Goal: Task Accomplishment & Management: Manage account settings

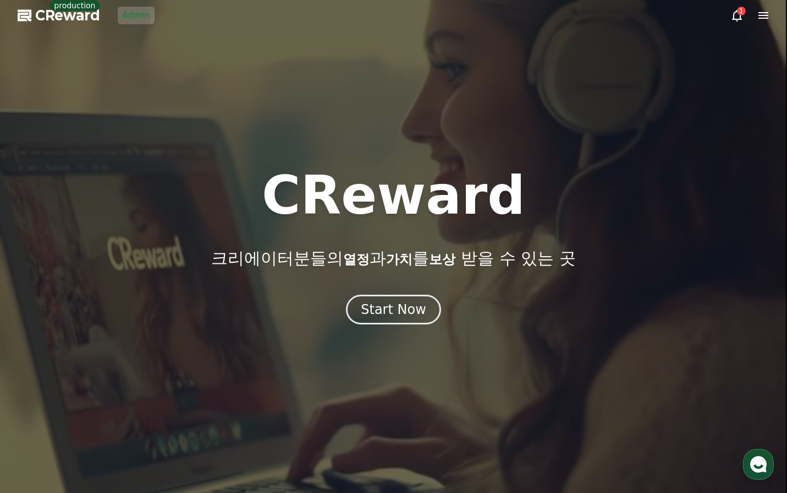
click at [135, 20] on link "Admin" at bounding box center [136, 16] width 37 height 18
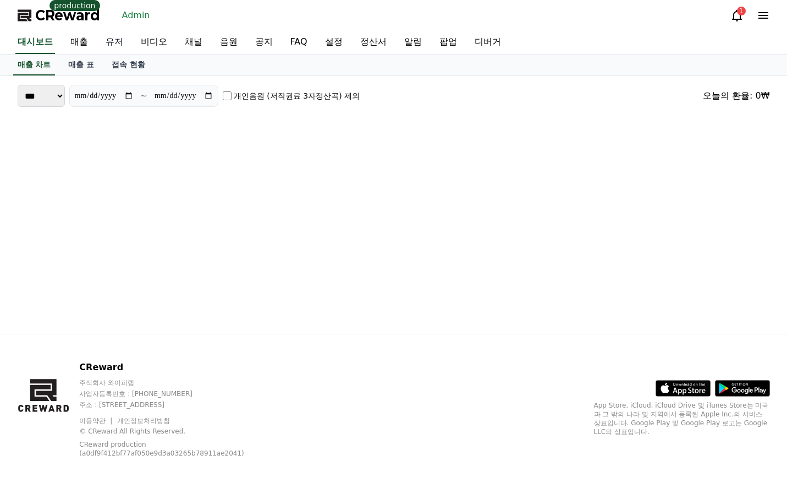
click at [121, 42] on link "유저" at bounding box center [114, 42] width 35 height 23
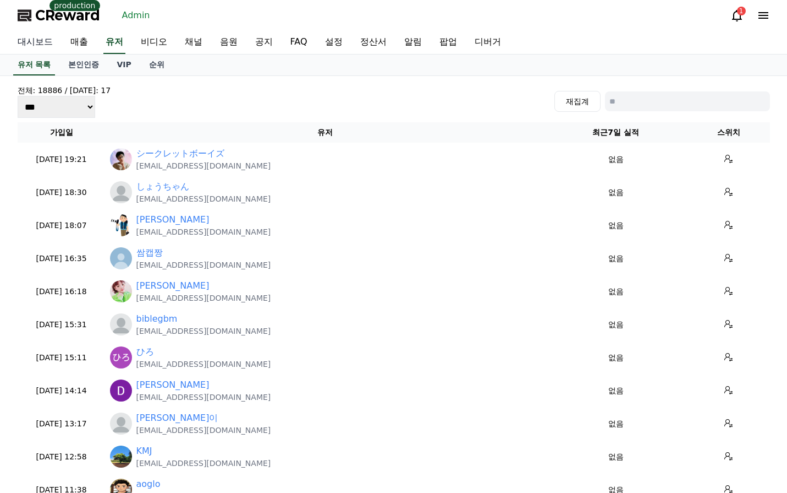
click at [30, 42] on link "대시보드" at bounding box center [35, 42] width 53 height 23
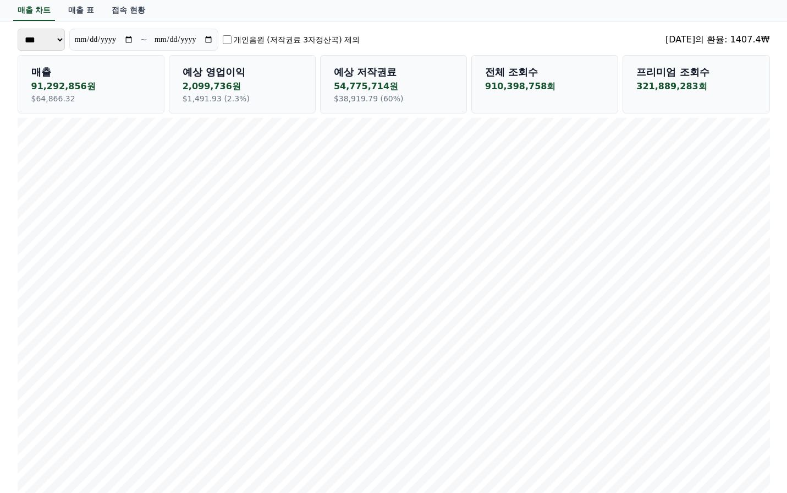
scroll to position [110, 0]
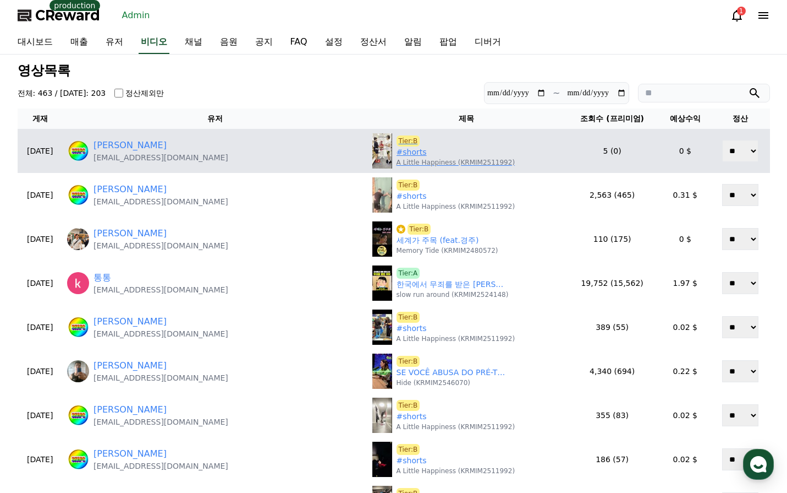
click at [397, 155] on link "#shorts" at bounding box center [412, 152] width 30 height 12
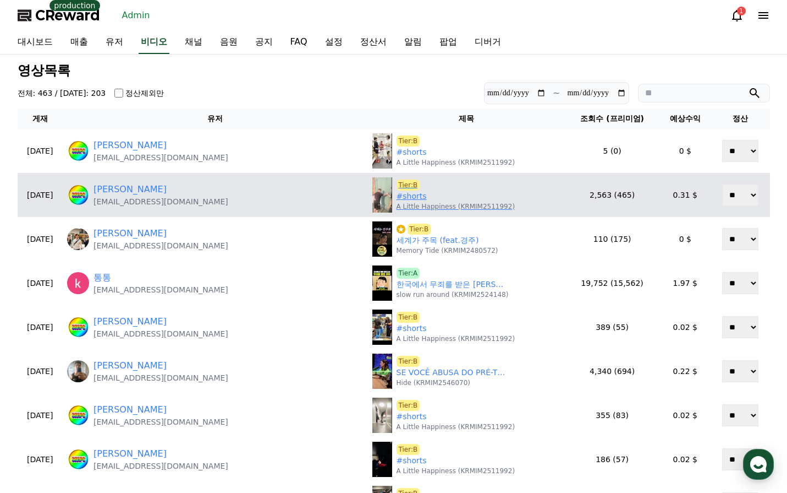
click at [397, 197] on link "#shorts" at bounding box center [412, 196] width 30 height 12
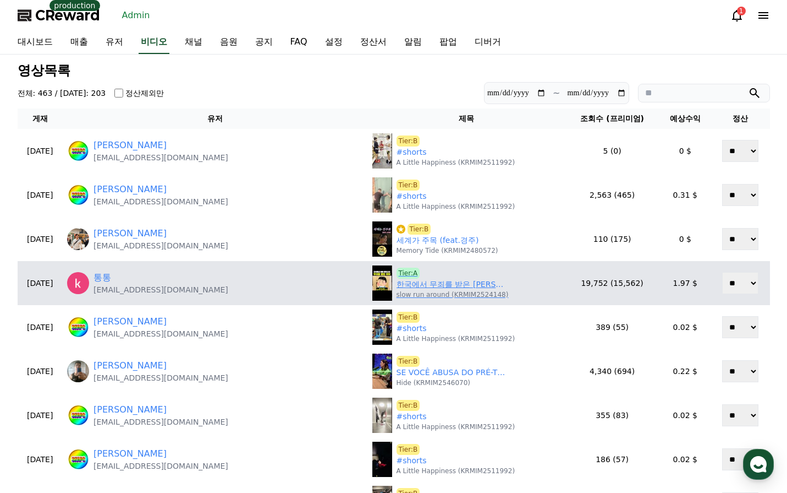
click at [397, 287] on link "한국에서 무죄를 받은 이유" at bounding box center [452, 284] width 110 height 12
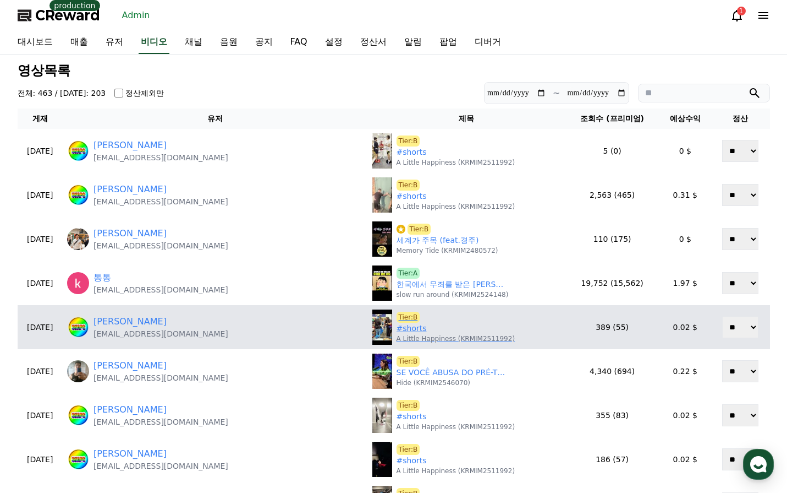
click at [397, 327] on link "#shorts" at bounding box center [412, 328] width 30 height 12
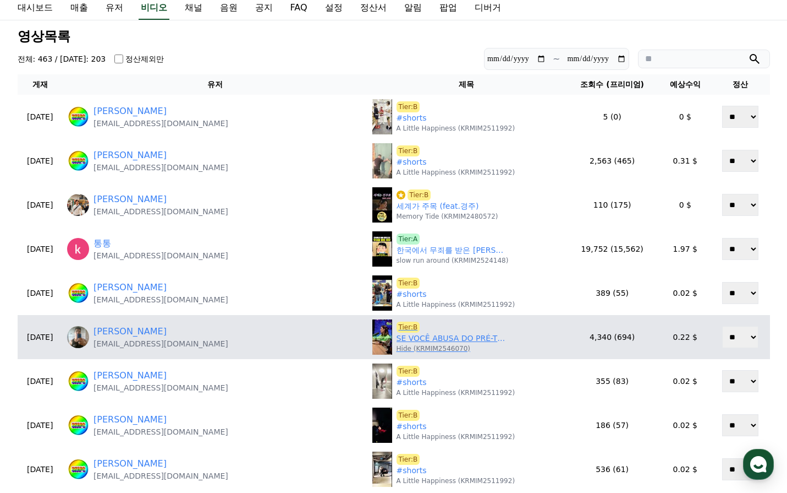
scroll to position [110, 0]
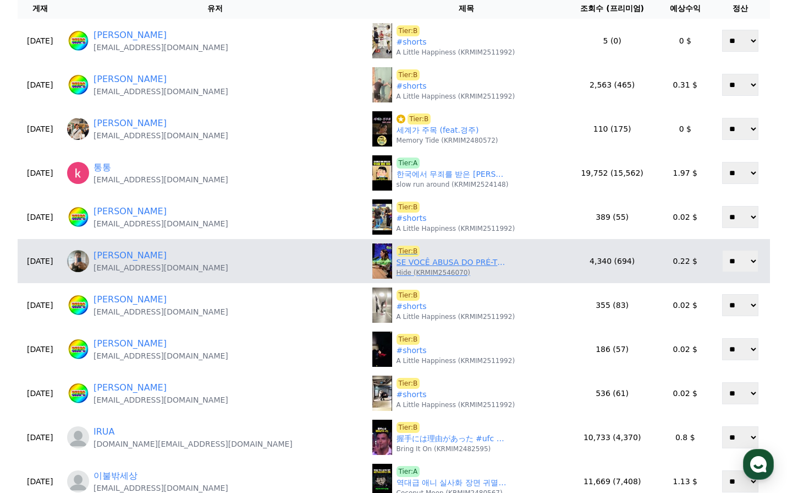
click at [397, 263] on link "SE VOCÊ ABUSA DO PRÉ-TREINO, VOCÊ ESTÁ FORMANDO PEDRAS NOS RINS! #shorts" at bounding box center [452, 262] width 110 height 12
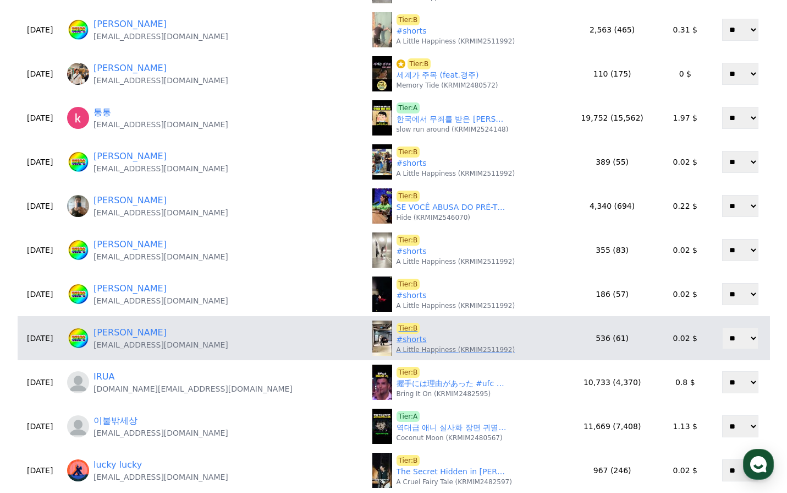
scroll to position [220, 0]
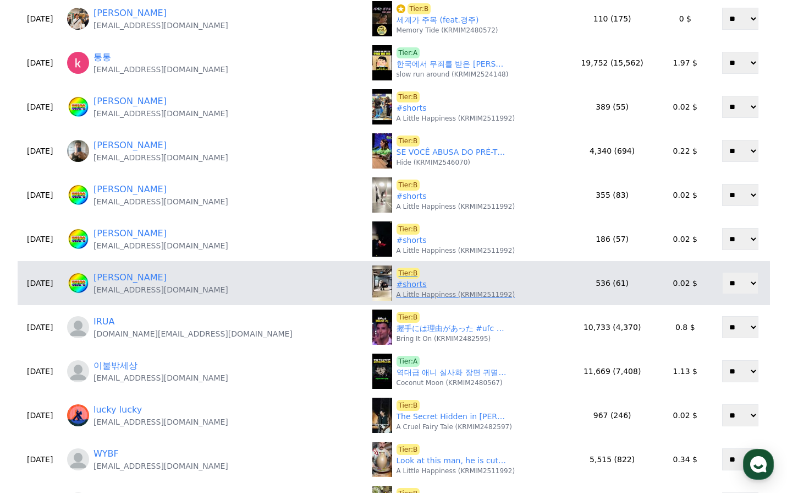
click at [397, 288] on link "#shorts" at bounding box center [412, 284] width 30 height 12
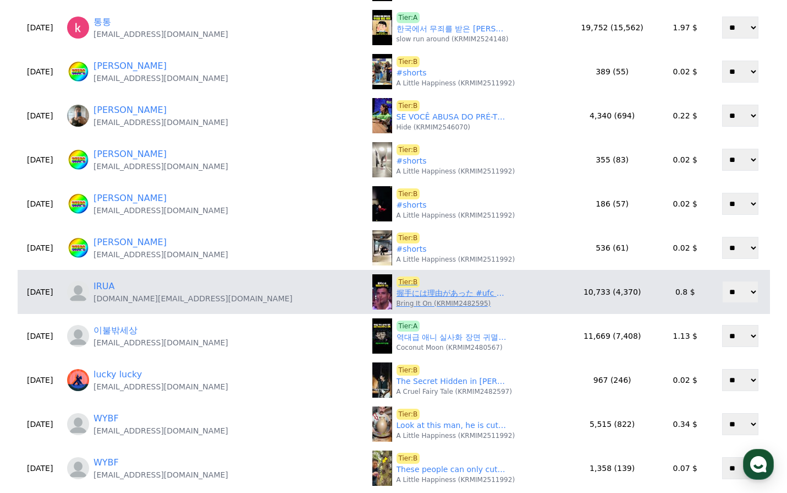
scroll to position [275, 0]
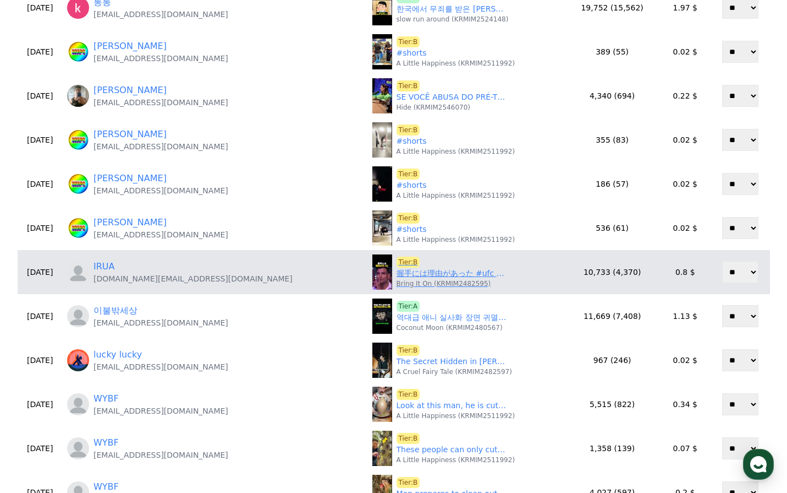
click at [397, 279] on p "Bring It On (KRMIM2482595)" at bounding box center [444, 283] width 95 height 9
click at [397, 277] on link "握手には理由があった #ufc #mma #格闘技" at bounding box center [452, 273] width 110 height 12
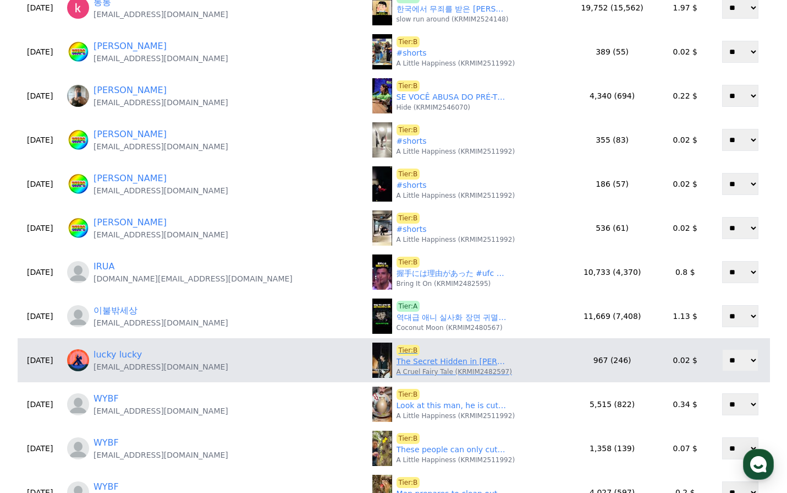
scroll to position [330, 0]
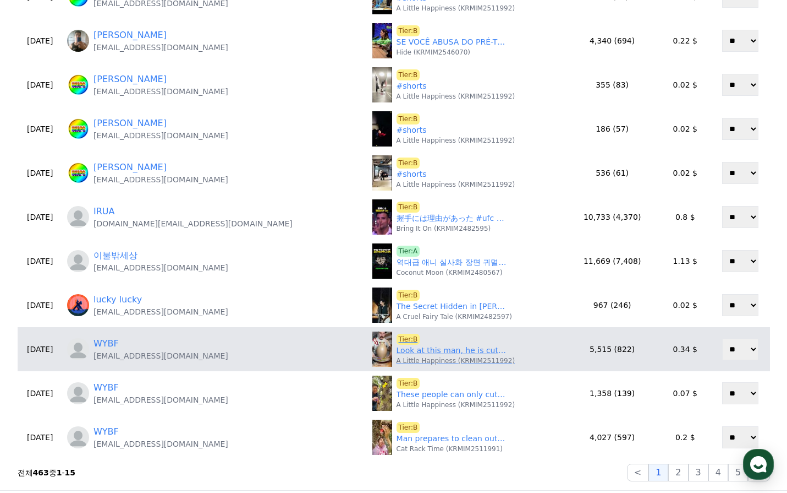
click at [397, 352] on link "Look at this man, he is cutting a clay pot in half with a rope.#knowledge" at bounding box center [452, 350] width 110 height 12
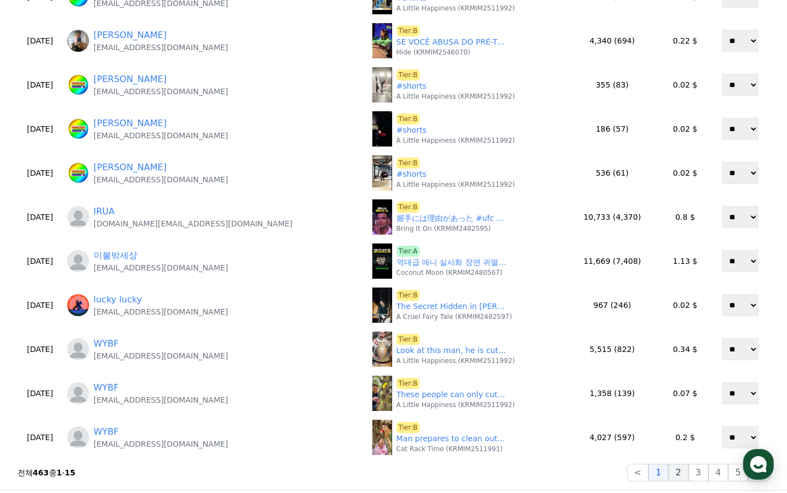
click at [688, 469] on button "2" at bounding box center [679, 472] width 20 height 18
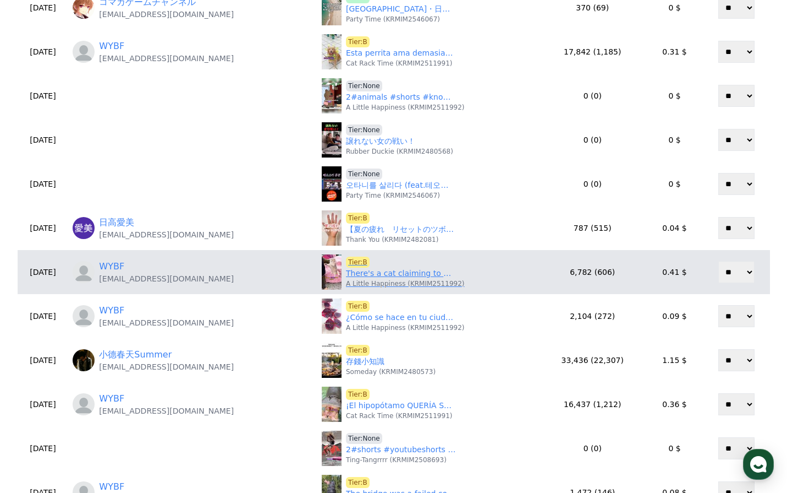
scroll to position [385, 0]
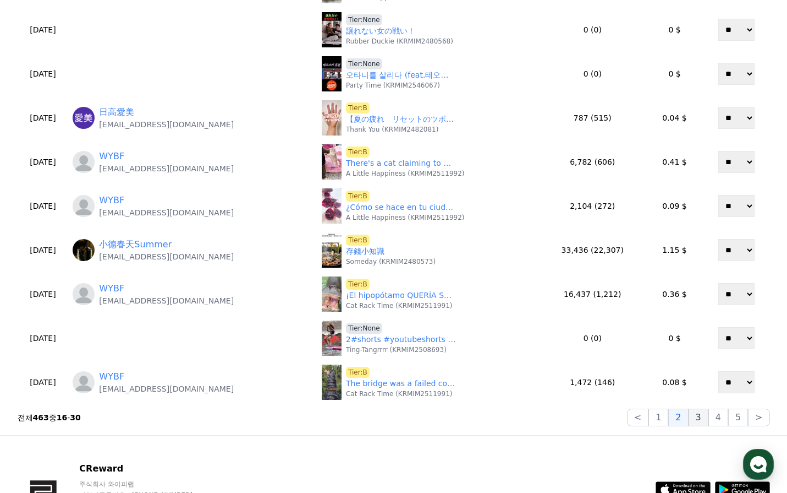
click at [698, 420] on button "3" at bounding box center [699, 417] width 20 height 18
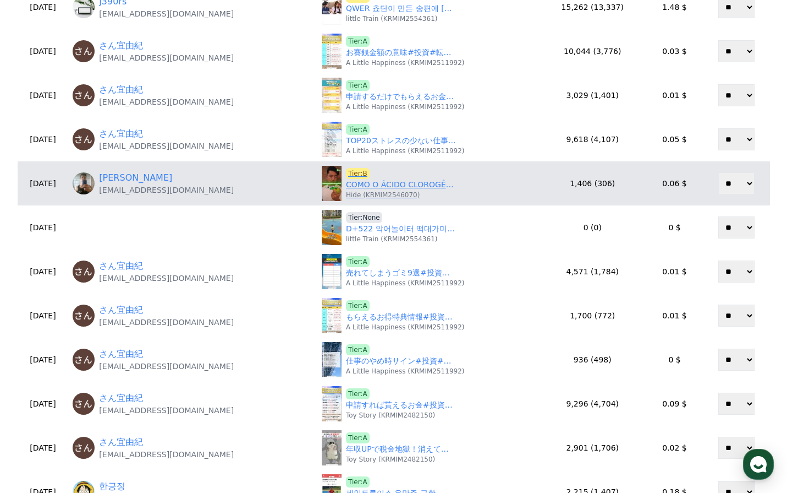
scroll to position [110, 0]
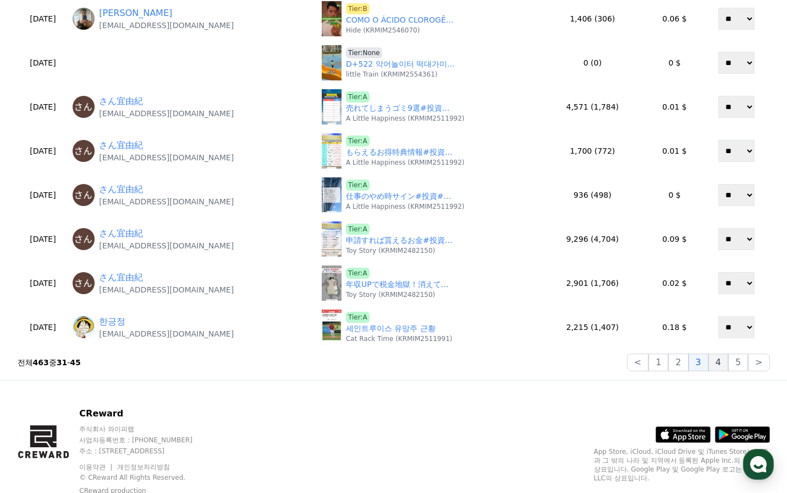
click at [712, 366] on button "4" at bounding box center [719, 362] width 20 height 18
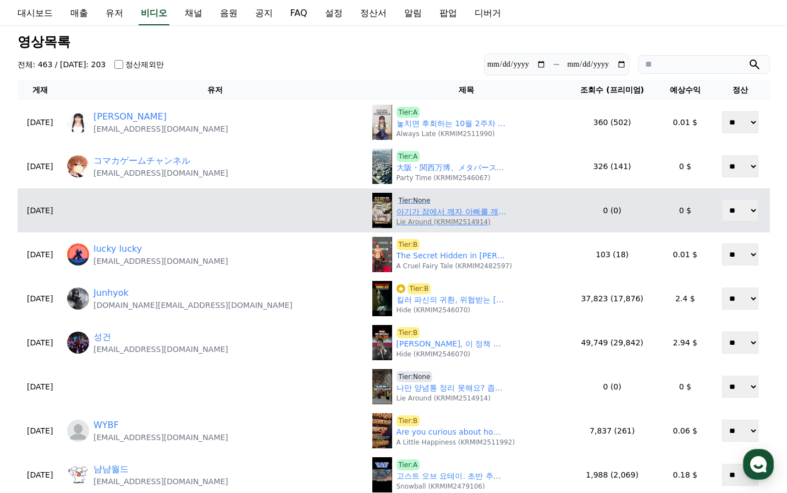
scroll to position [55, 0]
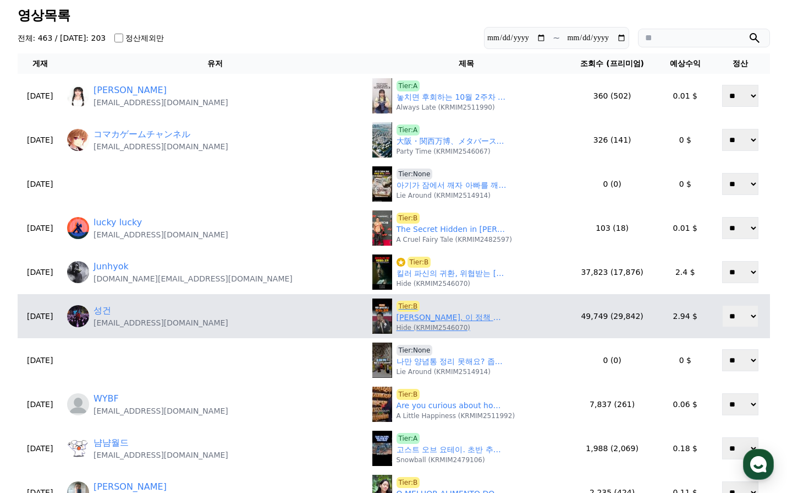
click at [397, 315] on link "장동혁, 이 정책 때문에 국민만 더 힘들어진다" at bounding box center [452, 317] width 110 height 12
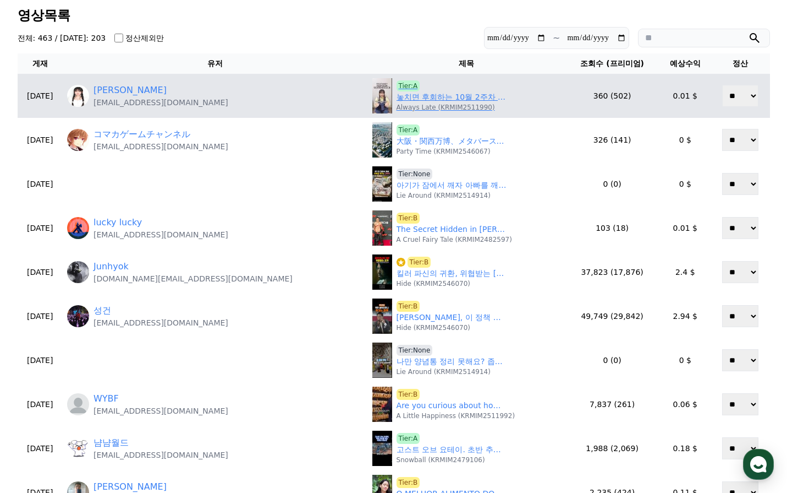
click at [397, 97] on link "놓치면 후회하는 10월 2주차 전국 팝업들!!" at bounding box center [452, 97] width 110 height 12
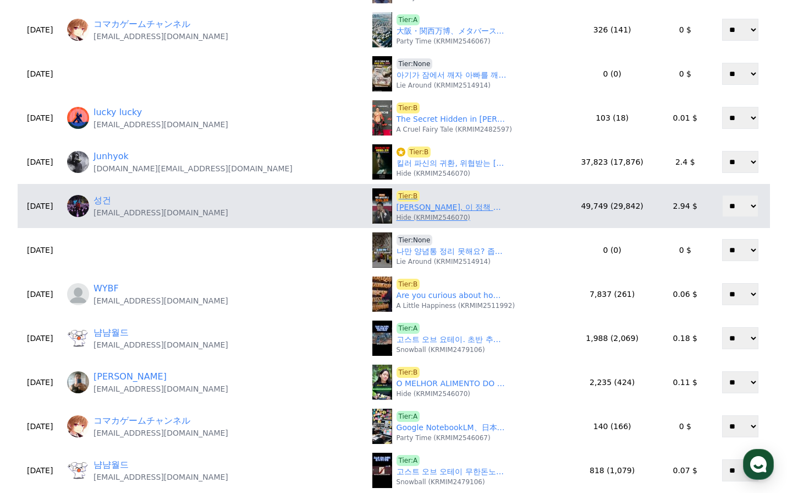
scroll to position [275, 0]
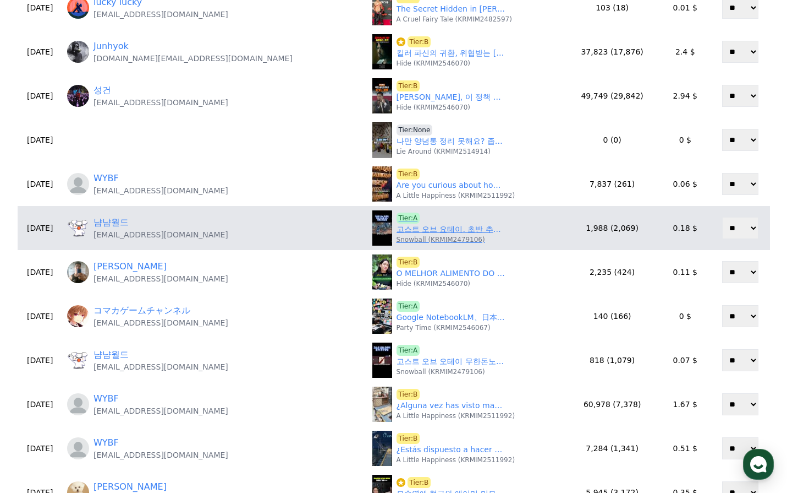
click at [397, 236] on p "Snowball (KRMIM2479106)" at bounding box center [441, 239] width 89 height 9
click at [397, 220] on div "Tier:A 고스트 오브 요테이. 초반 추천 무기 대태도 얻는법 #고오요 Snowball (KRMIM2479106)" at bounding box center [452, 227] width 110 height 31
click at [397, 228] on link "고스트 오브 요테이. 초반 추천 무기 대태도 얻는법 #고오요" at bounding box center [452, 229] width 110 height 12
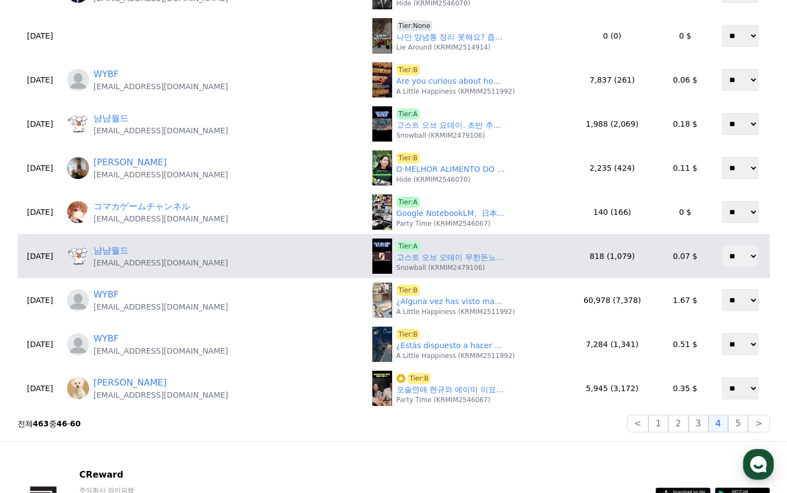
scroll to position [385, 0]
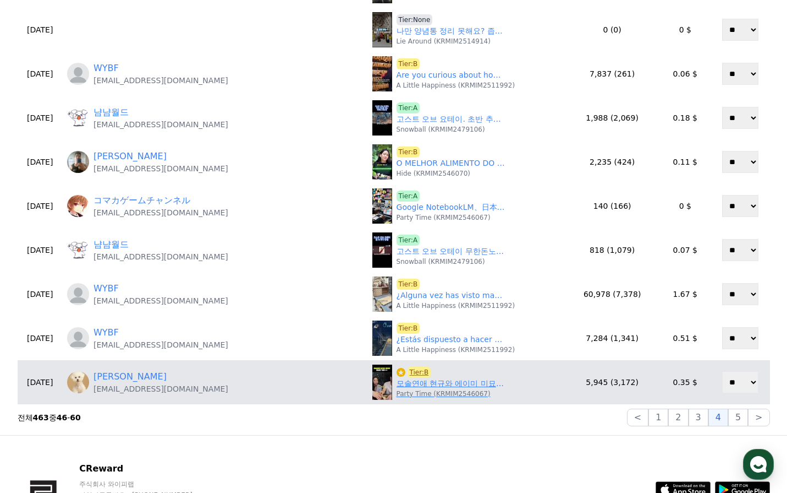
click at [397, 386] on link "모솔연애 현규와 에이미 미묘한 기류" at bounding box center [452, 383] width 110 height 12
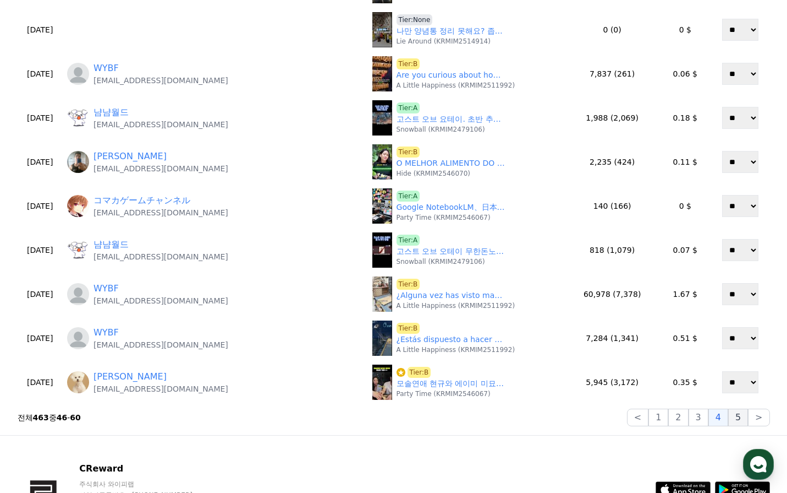
click at [745, 411] on button "5" at bounding box center [739, 417] width 20 height 18
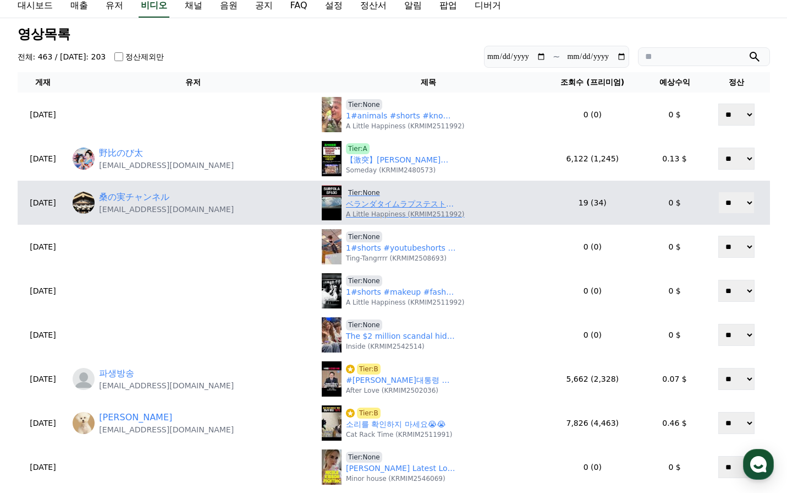
scroll to position [55, 0]
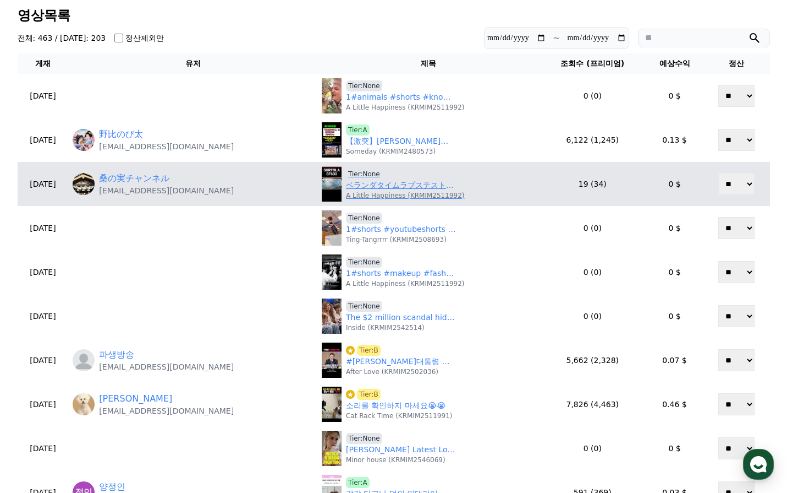
click at [370, 187] on link "ベランダタイムラプステスト #Shorts #アクションカメラ #timelapse" at bounding box center [401, 185] width 110 height 12
click at [367, 180] on link "ベランダタイムラプステスト #Shorts #アクションカメラ #timelapse" at bounding box center [401, 185] width 110 height 12
click at [364, 173] on span "Tier:None" at bounding box center [364, 173] width 36 height 11
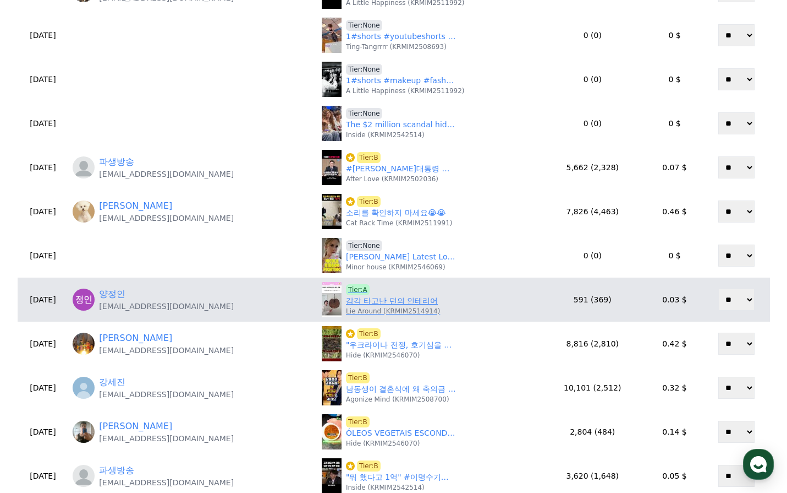
scroll to position [275, 0]
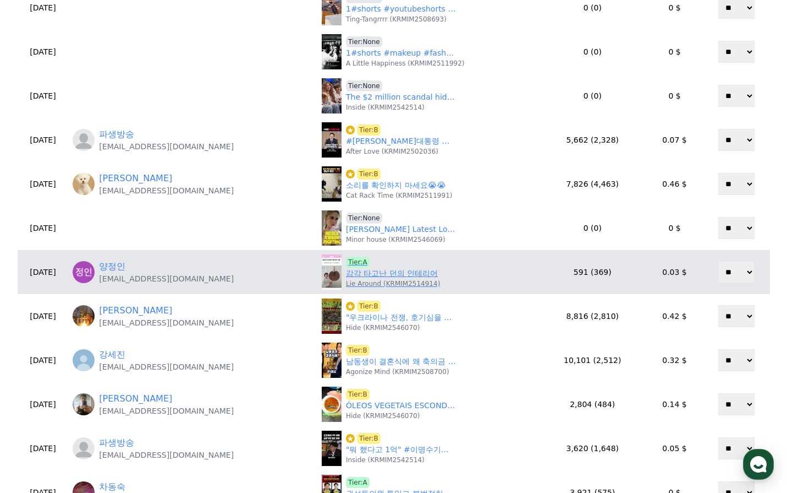
click at [381, 277] on link "감각 타고난 던의 인테리어" at bounding box center [392, 273] width 92 height 12
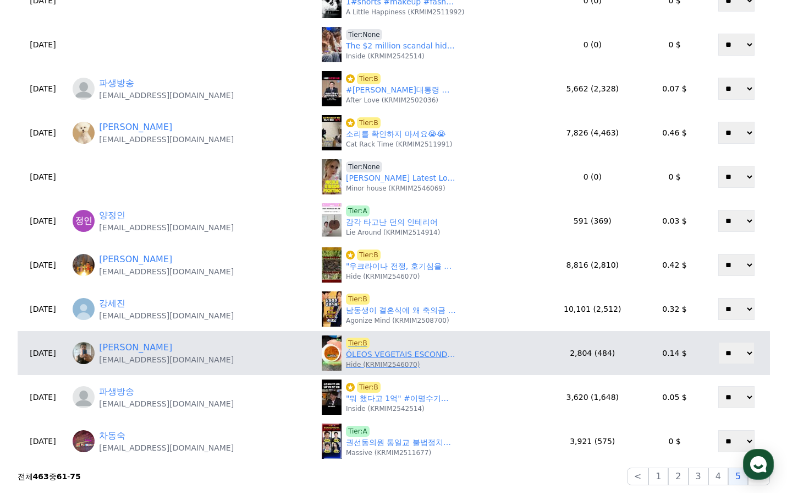
scroll to position [385, 0]
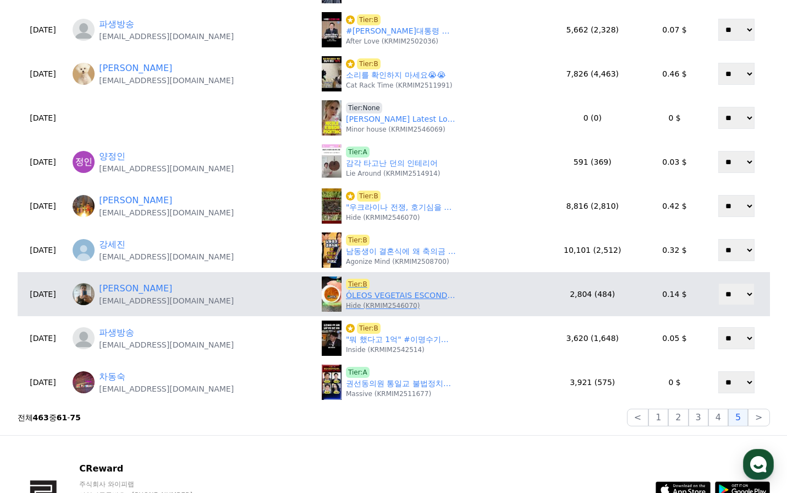
click at [379, 297] on link "ÓLEOS VEGETAIS ESCONDEM UM PERIGO: ELES CAUSAM ALZHEIMER E ESCLEROSE MÚLTIPLA #…" at bounding box center [401, 295] width 110 height 12
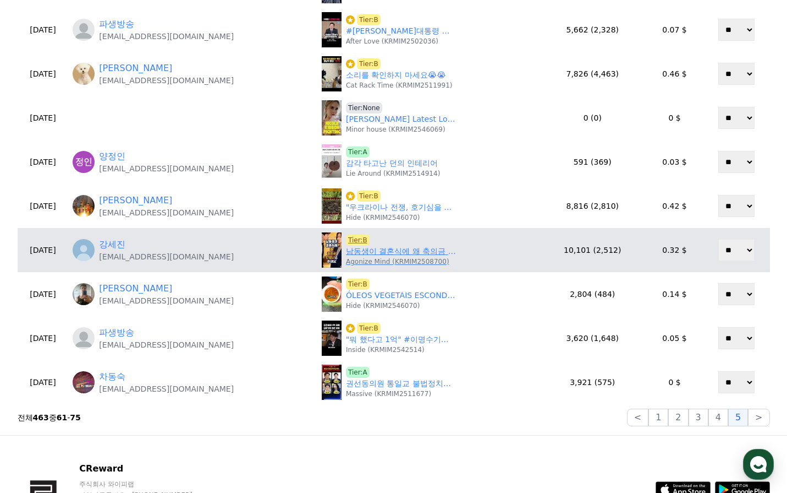
click at [376, 250] on link "남동생이 결혼식에 왜 축의금 안냈냐고 하네요. #사연 #실화 #라디오극장 #오디오극장 #라디오채널 #썰라디오사연 #결혼선물 #결혼준비 #축의금" at bounding box center [401, 251] width 110 height 12
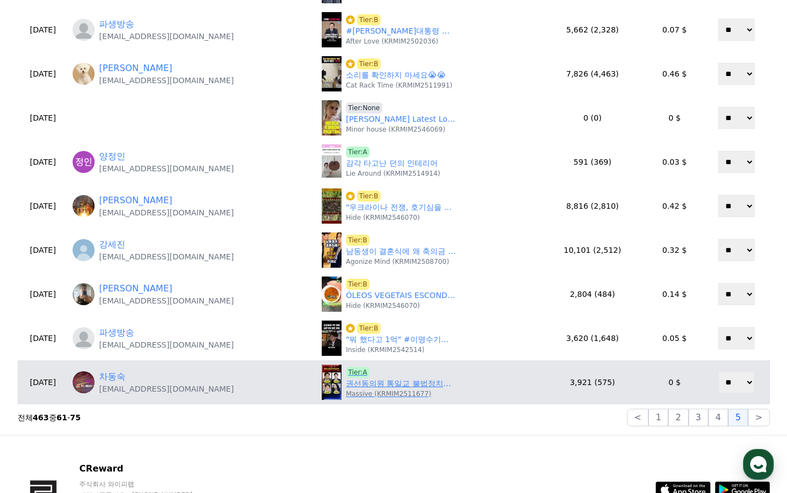
click at [411, 381] on link "권선동의원 통일교 불법정치자금 정말 관련없을까요?" at bounding box center [401, 383] width 110 height 12
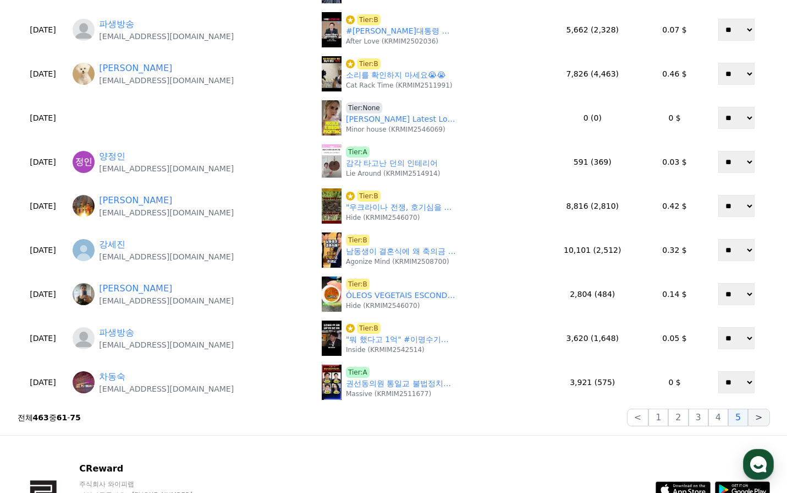
click at [760, 419] on button ">" at bounding box center [758, 417] width 21 height 18
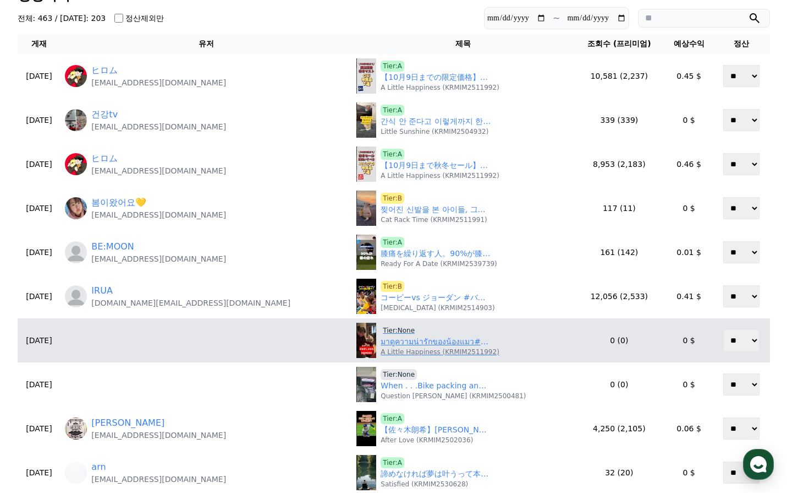
scroll to position [55, 0]
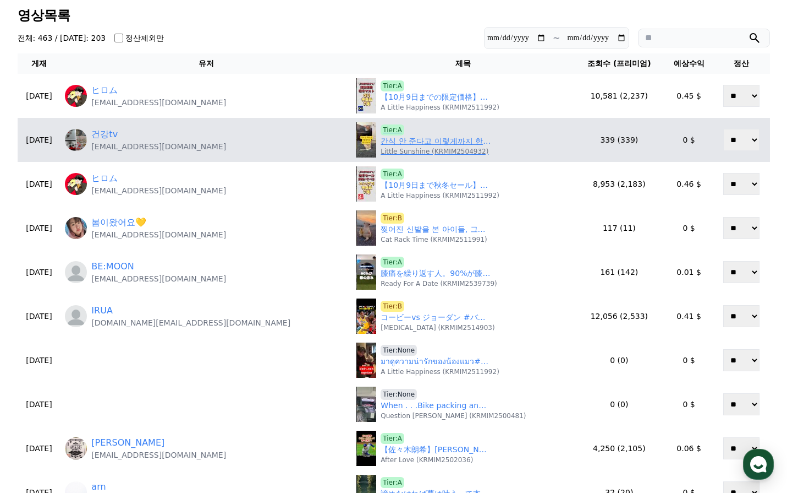
click at [381, 143] on link "간식 안 준다고 이렇게까지 한다고요?!" at bounding box center [436, 141] width 110 height 12
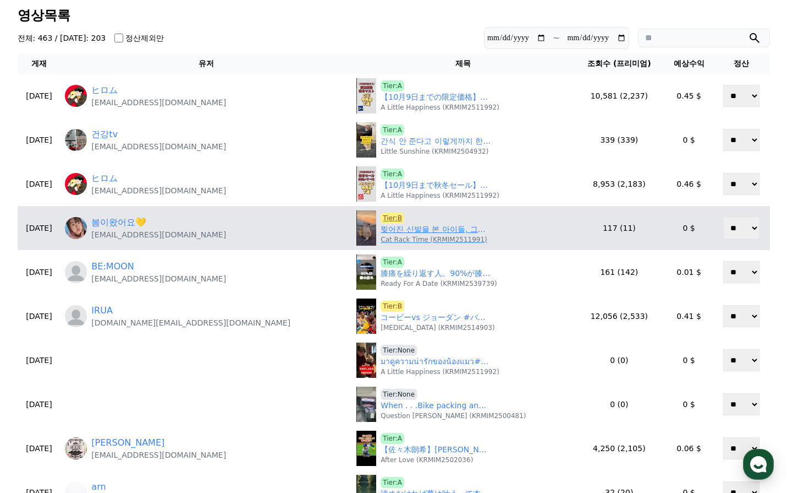
click at [381, 231] on link "찢어진 신발을 본 아이들, 그들이 한 일에 모두가 울었다" at bounding box center [436, 229] width 110 height 12
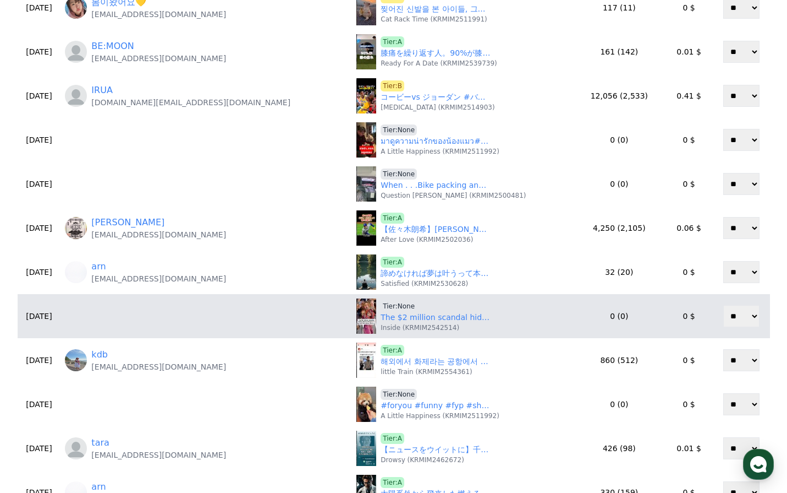
scroll to position [330, 0]
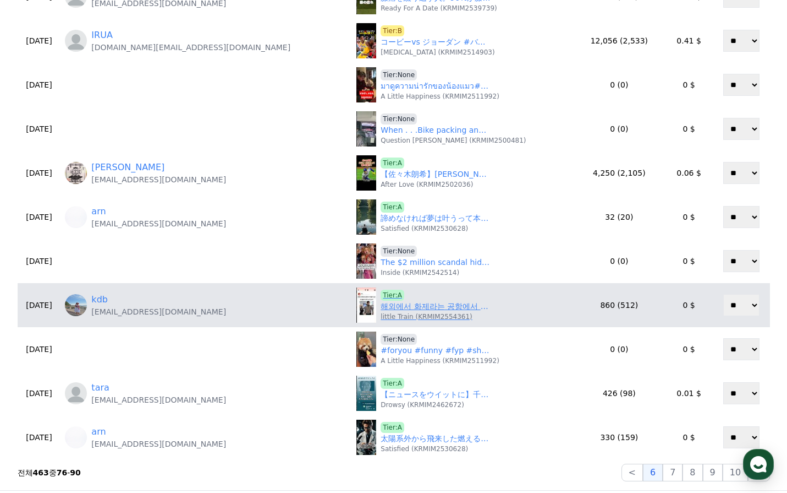
click at [381, 307] on link "해외에서 화제라는 공항에서 주먹질하는 남자" at bounding box center [436, 306] width 110 height 12
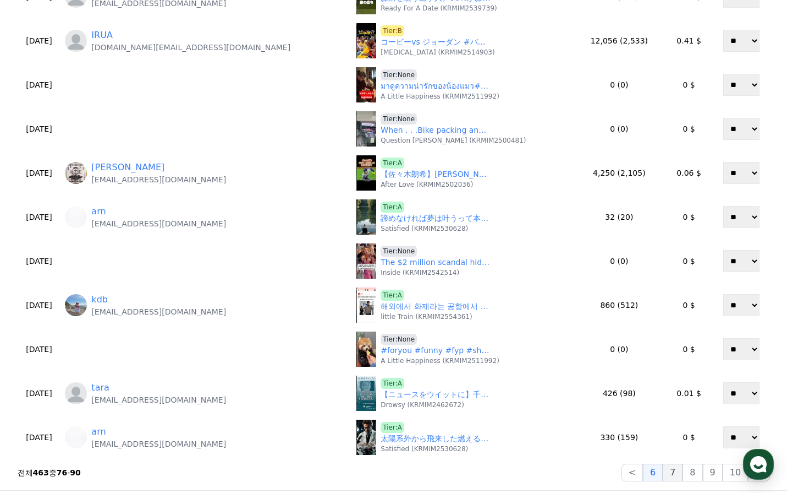
click at [683, 469] on button "7" at bounding box center [673, 472] width 20 height 18
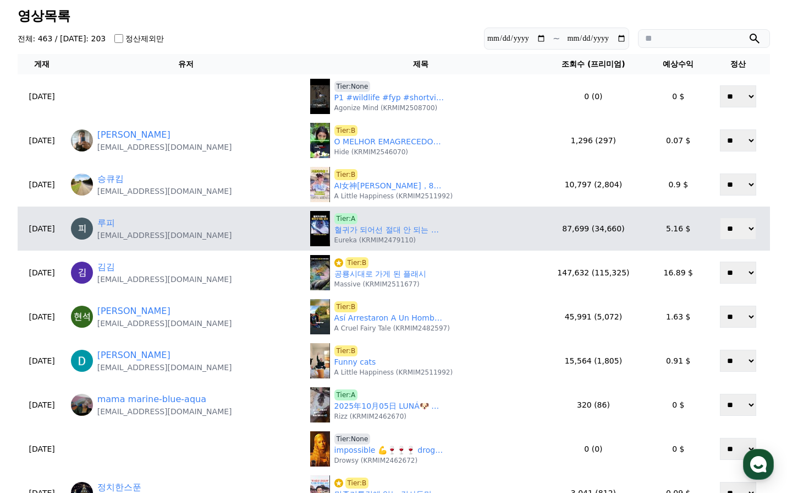
scroll to position [55, 0]
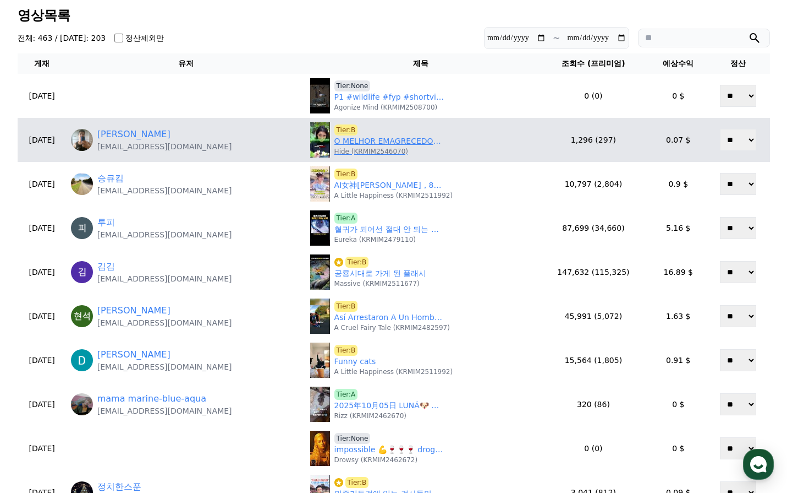
click at [368, 146] on link "O MELHOR EMAGRECEDOR NATURAL DO MUNDO: FIBRA QUE AUMENTA 20 VEZES #shorts" at bounding box center [390, 141] width 110 height 12
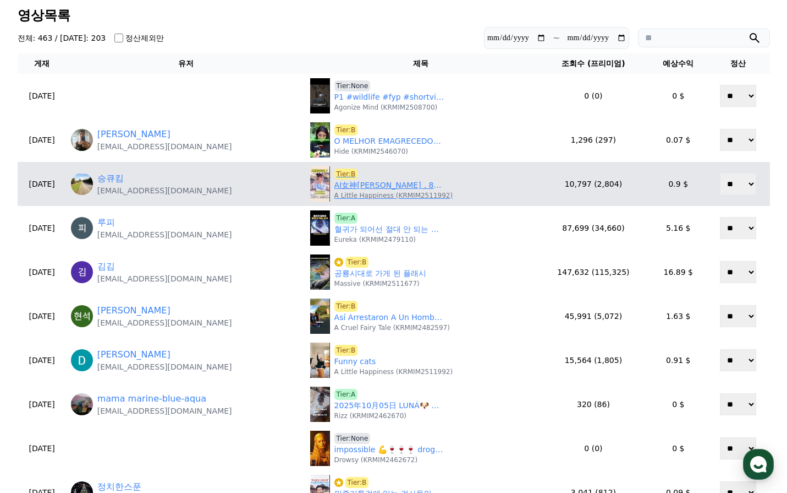
click at [364, 191] on p "A Little Happiness (KRMIM2511992)" at bounding box center [394, 195] width 119 height 9
click at [366, 187] on link "AI女神李珠珢，8月，9月只出勤6場？球迷怒轟「只想吹冷氣」 #韓國啦啦隊 #李珠恩 #李珠珢" at bounding box center [390, 185] width 110 height 12
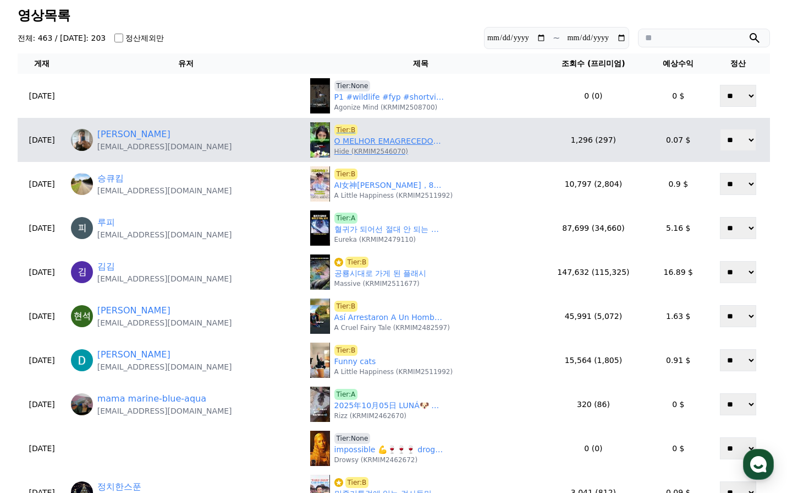
click at [348, 140] on link "O MELHOR EMAGRECEDOR NATURAL DO MUNDO: FIBRA QUE AUMENTA 20 VEZES #shorts" at bounding box center [390, 141] width 110 height 12
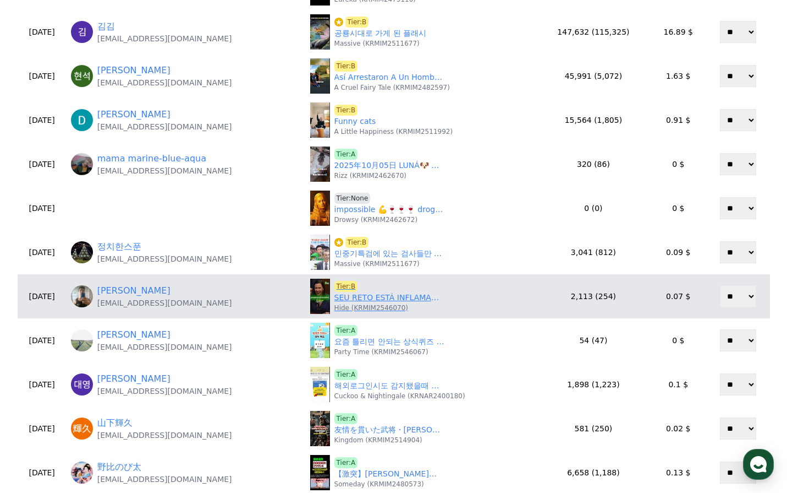
scroll to position [330, 0]
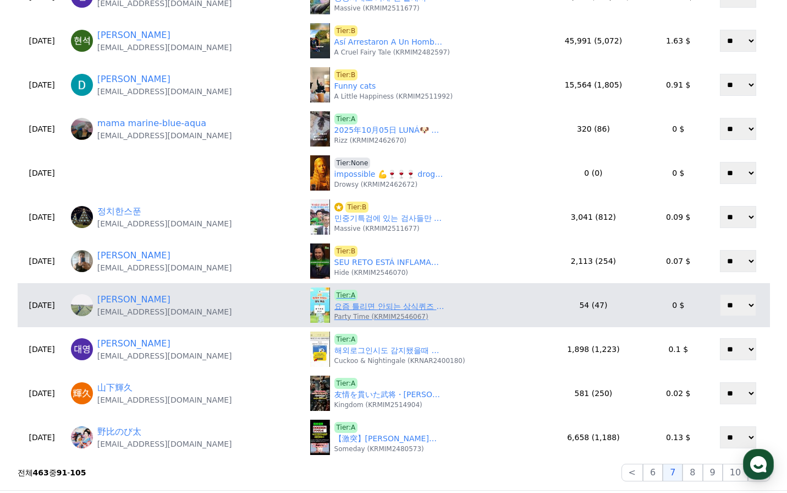
click at [357, 308] on link "요즘 틀리면 안되는 상식퀴즈 #3초 | 한국지리2 | 상식 | 지식 | 기초 | 상식문제모음 | 치매예방" at bounding box center [390, 306] width 110 height 12
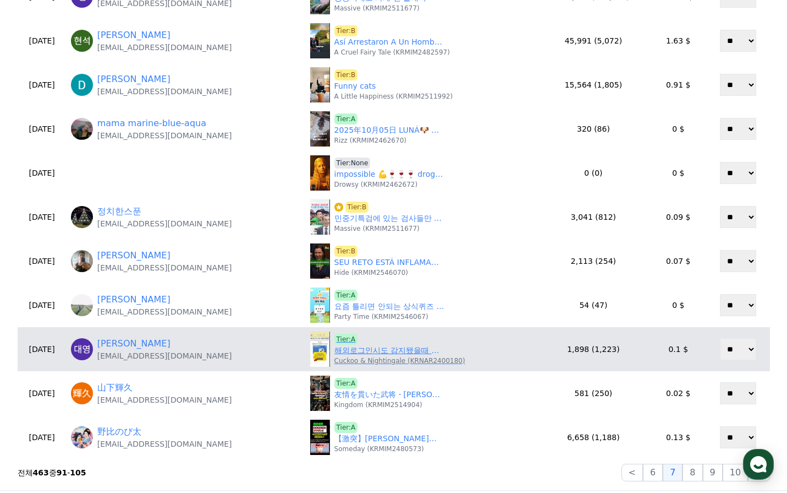
click at [374, 356] on p "Cuckoo & Nightingale (KRNAR2400180)" at bounding box center [400, 360] width 131 height 9
click at [374, 352] on link "해외로그인시도 감지됐을때 꼭 해야되는것" at bounding box center [390, 350] width 110 height 12
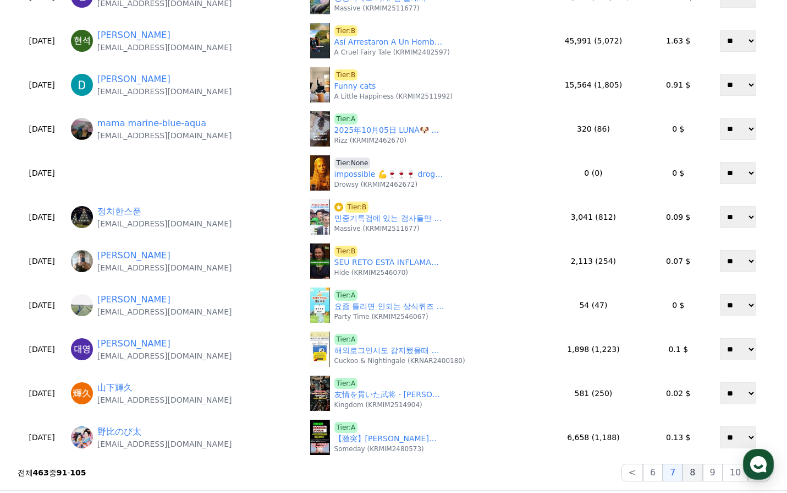
click at [702, 469] on button "8" at bounding box center [693, 472] width 20 height 18
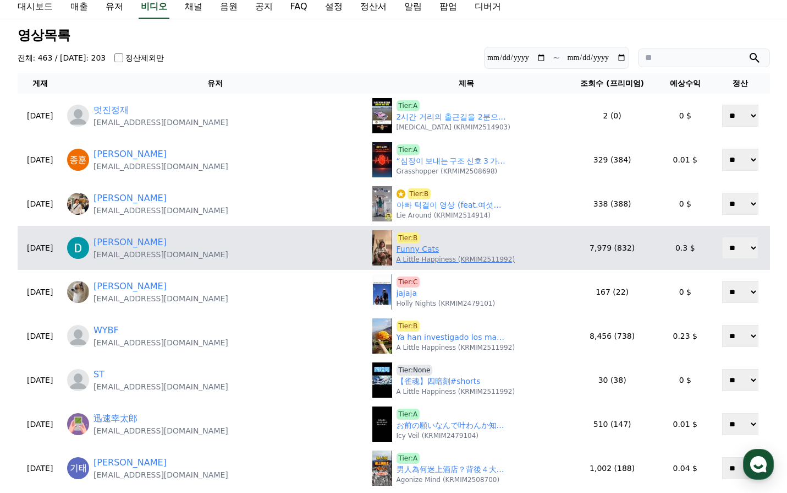
scroll to position [55, 0]
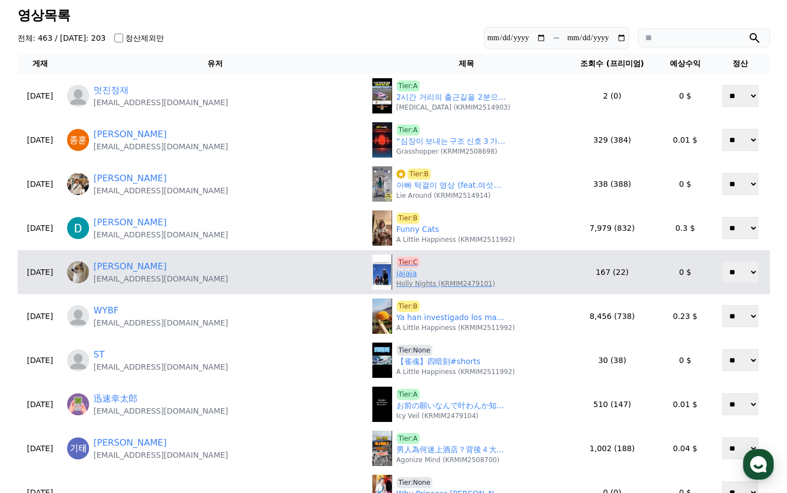
click at [397, 260] on span "Tier:C" at bounding box center [409, 261] width 24 height 11
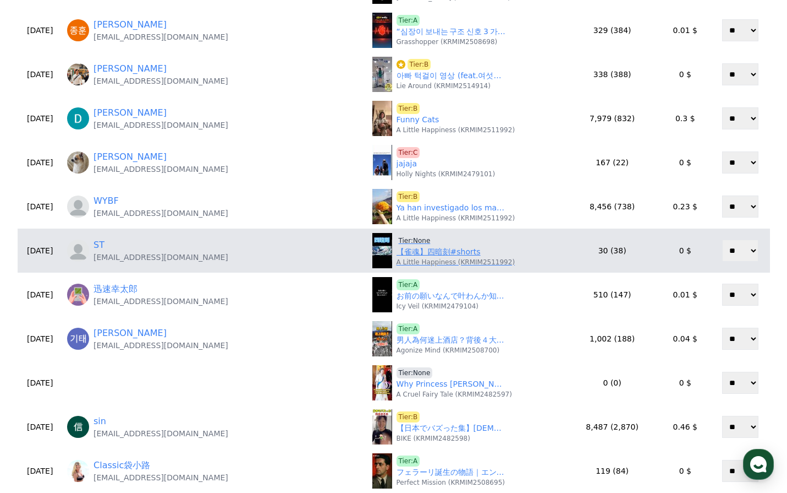
scroll to position [165, 0]
click at [397, 251] on link "【雀魂】四暗刻#shorts" at bounding box center [439, 251] width 84 height 12
click at [397, 237] on span "Tier:None" at bounding box center [415, 239] width 36 height 11
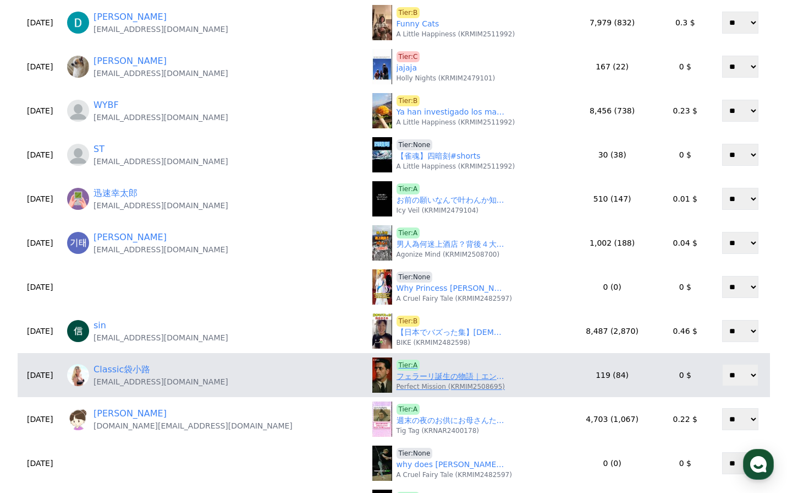
scroll to position [385, 0]
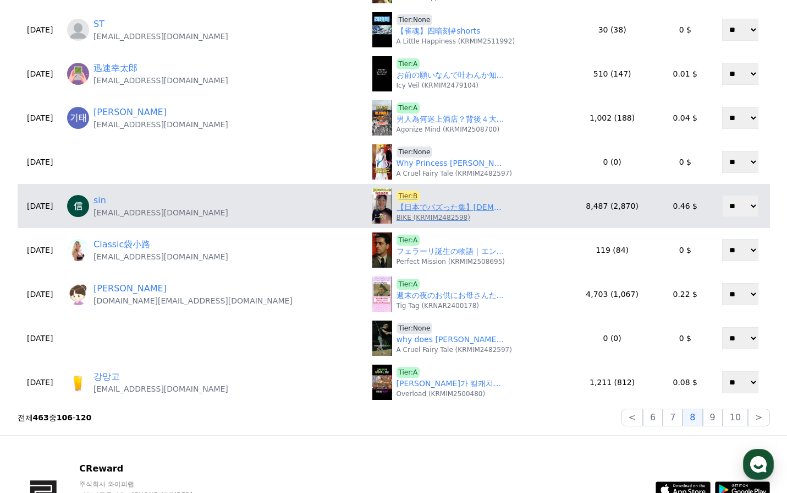
click at [397, 205] on link "【日本でバズった集】韓国人驚かせてみた#おもしろ動画 #面白い #おすすめ" at bounding box center [452, 207] width 110 height 12
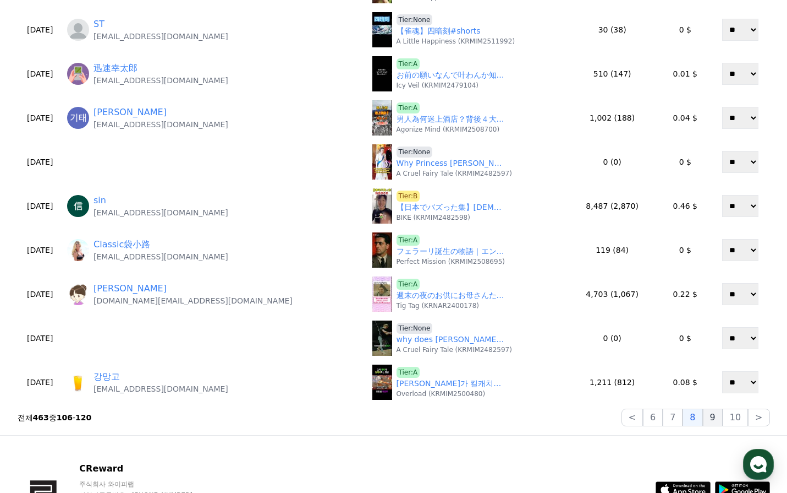
click at [715, 419] on button "9" at bounding box center [713, 417] width 20 height 18
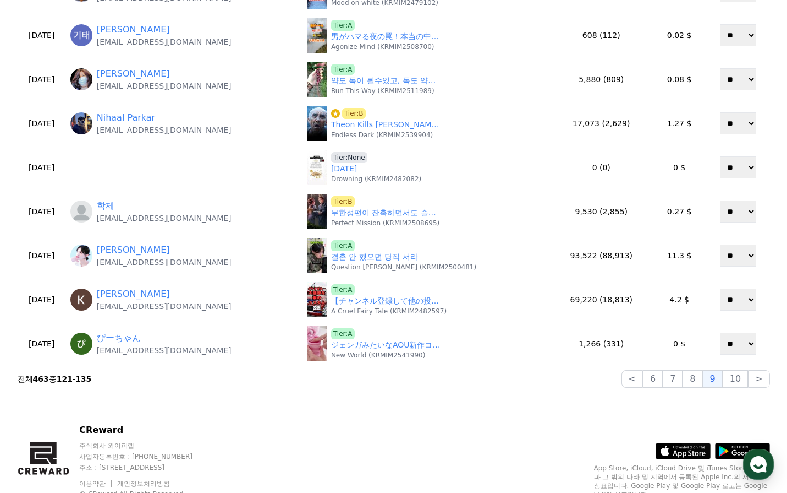
scroll to position [440, 0]
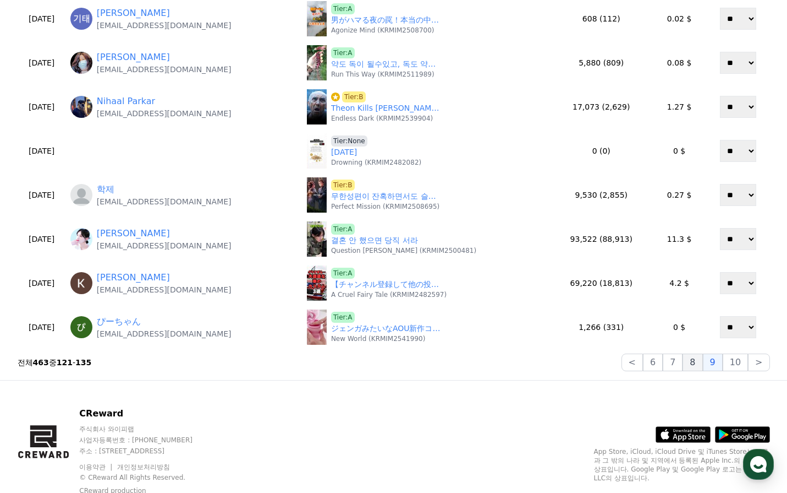
click at [698, 357] on button "8" at bounding box center [693, 362] width 20 height 18
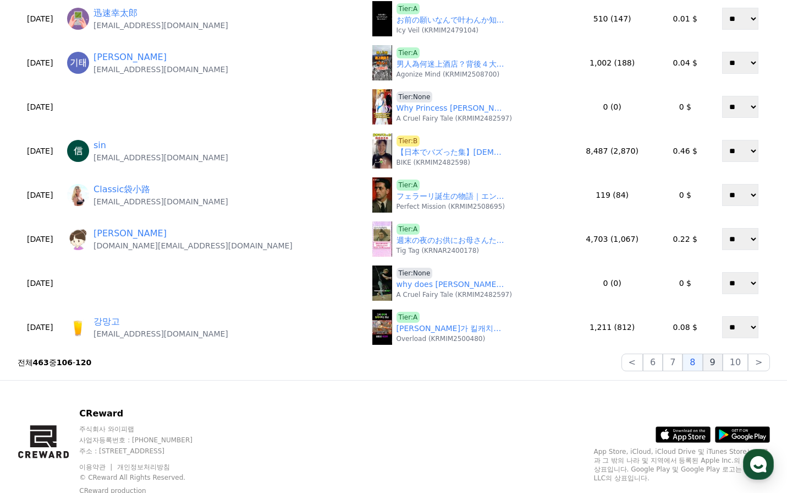
click at [713, 365] on button "9" at bounding box center [713, 362] width 20 height 18
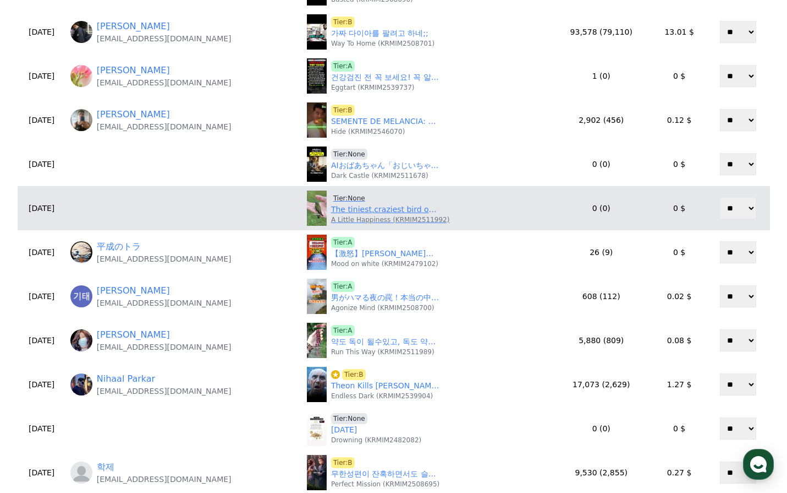
scroll to position [55, 0]
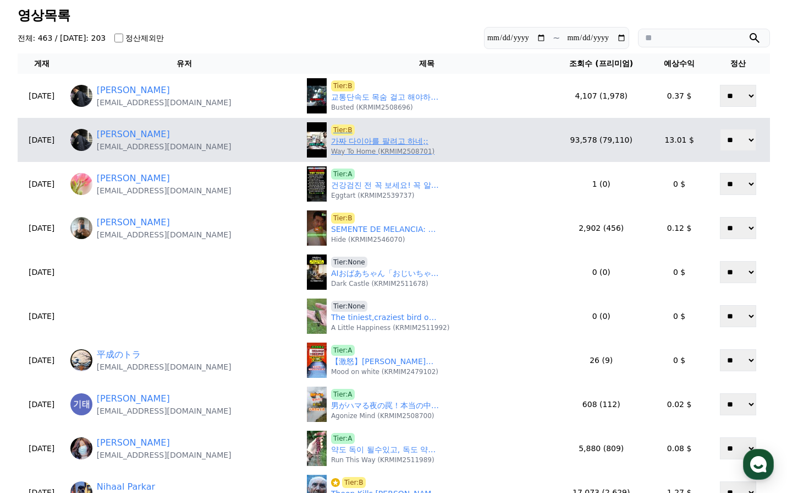
click at [348, 141] on link "가짜 다이아를 팔려고 하네;;" at bounding box center [379, 141] width 97 height 12
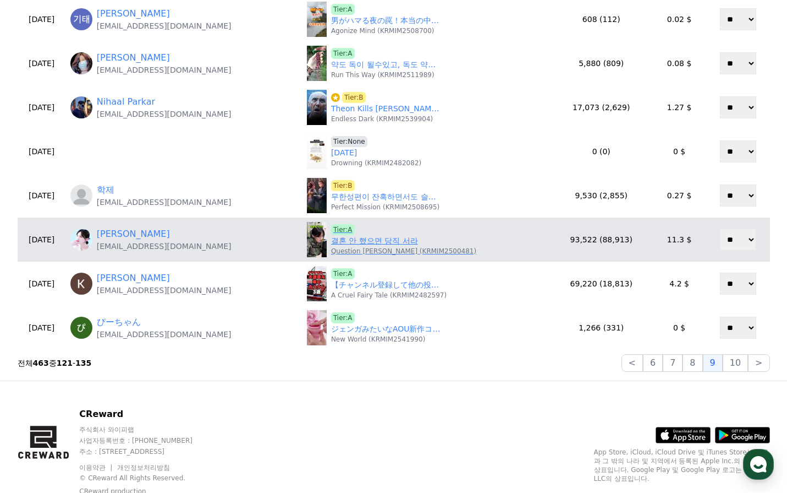
scroll to position [440, 0]
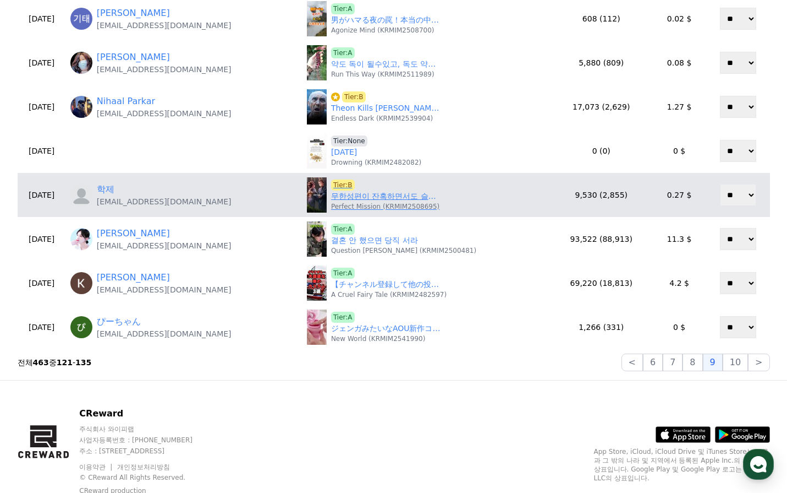
click at [348, 197] on link "무한성편이 잔혹하면서도 슬픈 이유" at bounding box center [386, 196] width 110 height 12
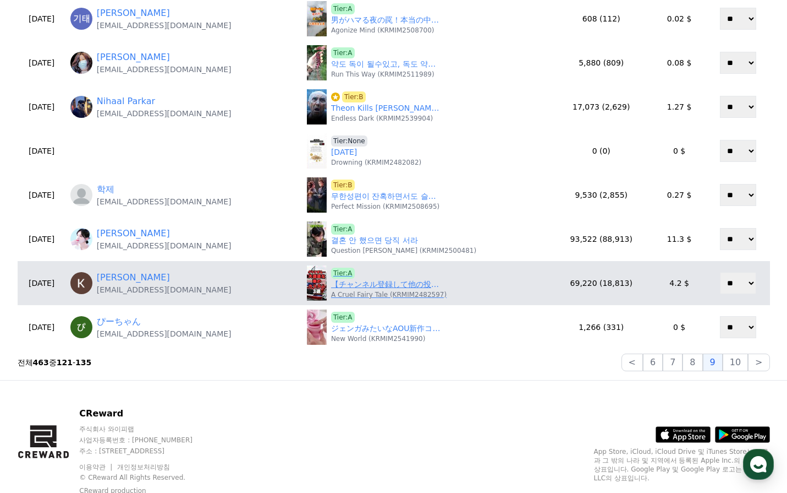
click at [369, 287] on link "【チャンネル登録して他の投稿もチェック✅】ダサすぎる…大迷惑な車のカスタム3選#車好き #車 #車好きと繋がりたい #カスタムカー #チューニングカー" at bounding box center [386, 284] width 110 height 12
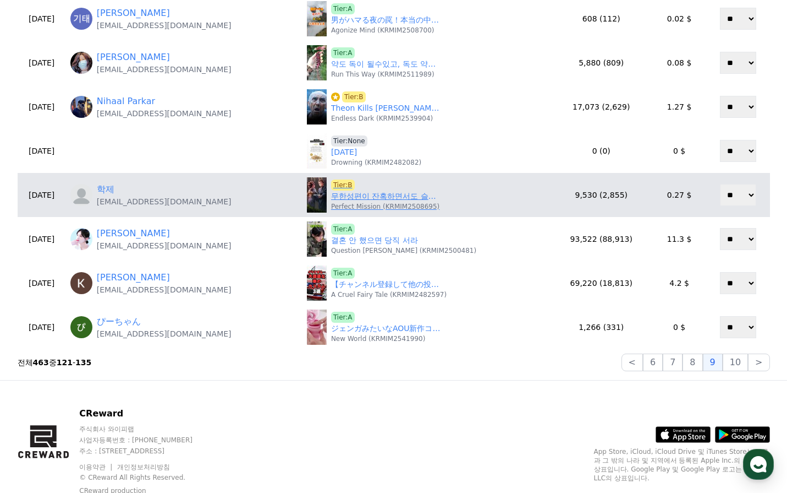
click at [351, 192] on link "무한성편이 잔혹하면서도 슬픈 이유" at bounding box center [386, 196] width 110 height 12
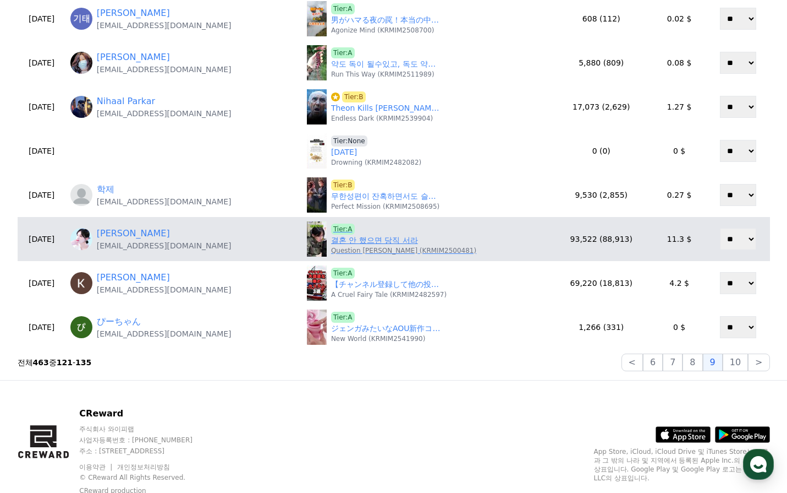
click at [386, 240] on link "결혼 안 했으면 당직 서라" at bounding box center [374, 240] width 87 height 12
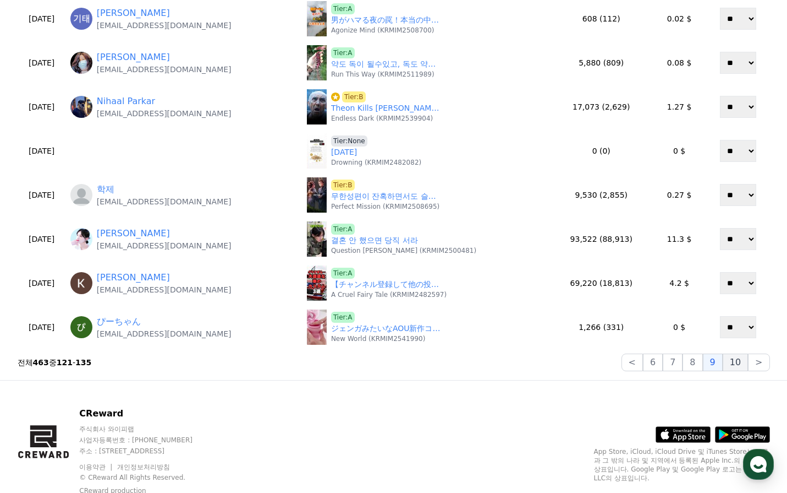
click at [731, 365] on button "10" at bounding box center [735, 362] width 25 height 18
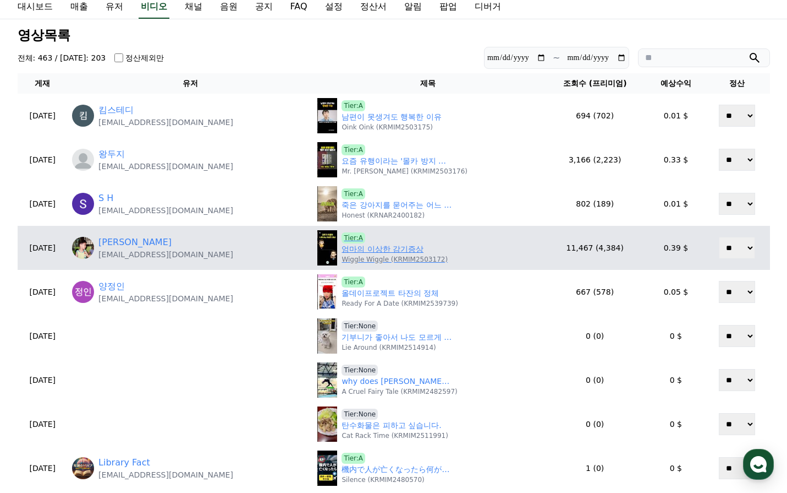
scroll to position [55, 0]
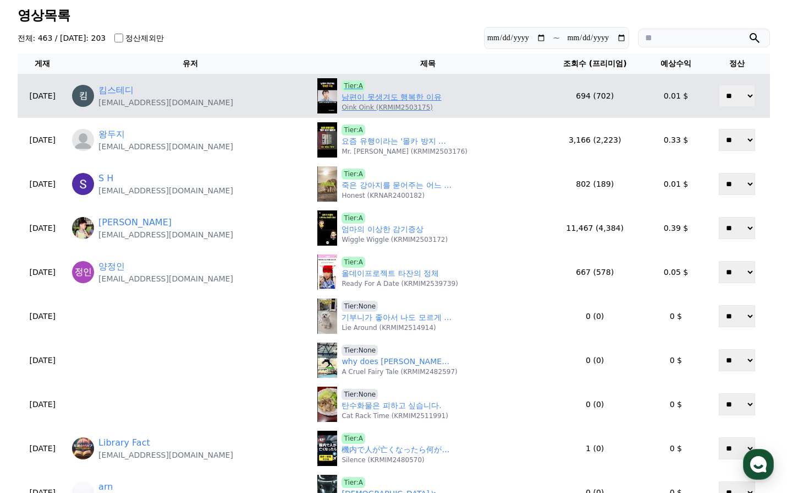
click at [366, 103] on p "Oink Oink (KRMIM2503175)" at bounding box center [387, 107] width 91 height 9
click at [385, 91] on link "남편이 못생겨도 행복한 이유" at bounding box center [392, 97] width 100 height 12
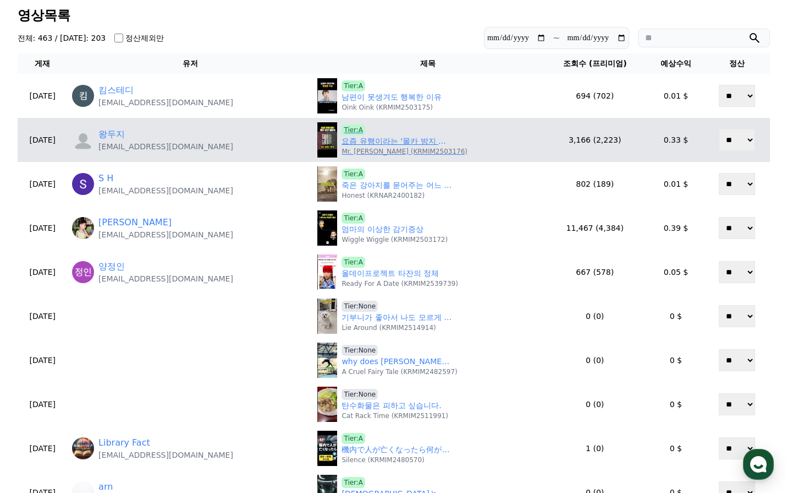
click at [365, 138] on link "요즘 유행이라는 '몰카 방지 챌린지' ㄷㄷ" at bounding box center [397, 141] width 110 height 12
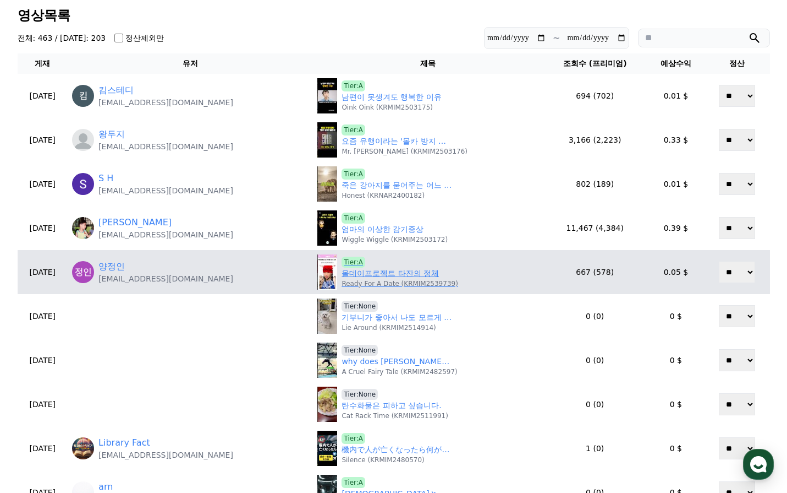
click at [376, 276] on link "올데이프로젝트 타잔의 정체" at bounding box center [390, 273] width 97 height 12
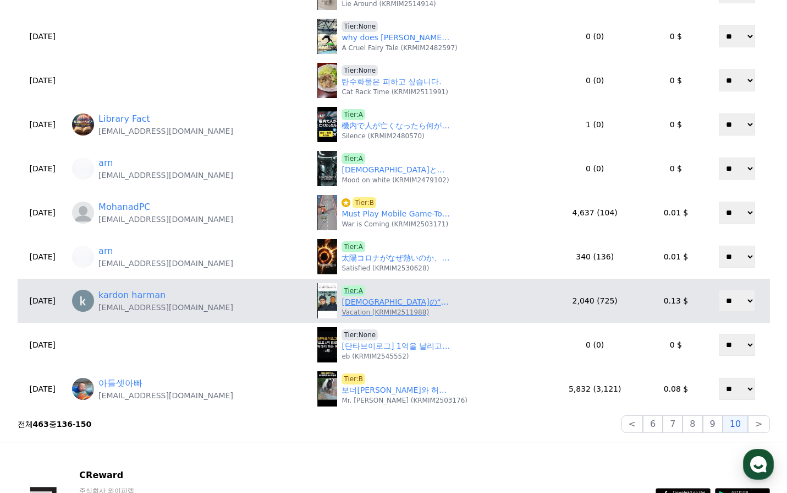
scroll to position [385, 0]
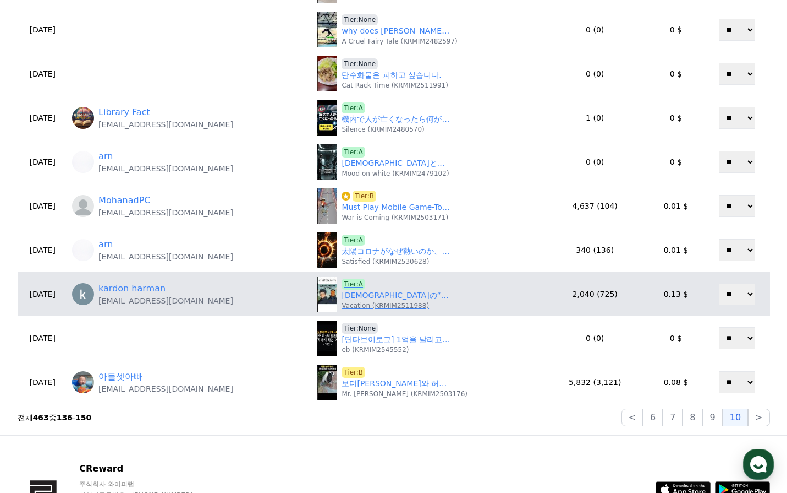
click at [366, 297] on link "マダラの“代行者”だったオビトの運命" at bounding box center [397, 295] width 110 height 12
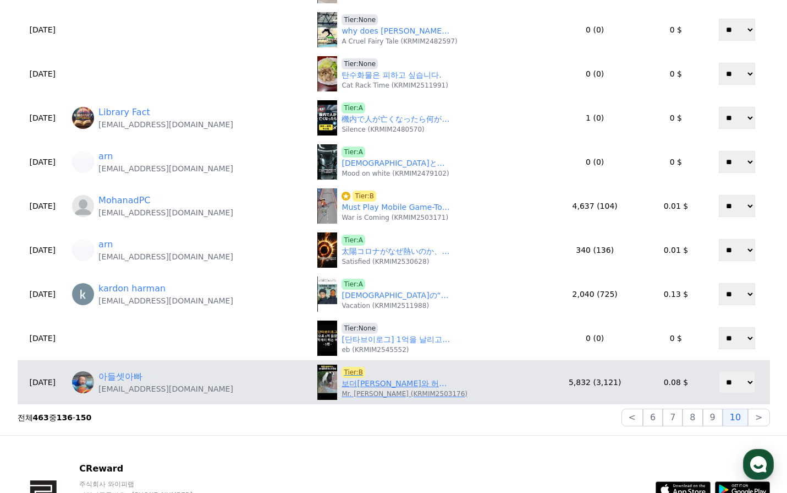
click at [426, 390] on div "Tier:B 보더콜리와 허스키, 목줄 놓았을 때 반응은? Mr. Platypus (KRMIM2503176)" at bounding box center [405, 381] width 126 height 31
click at [409, 387] on link "보더콜리와 허스키, 목줄 놓았을 때 반응은?" at bounding box center [397, 383] width 110 height 12
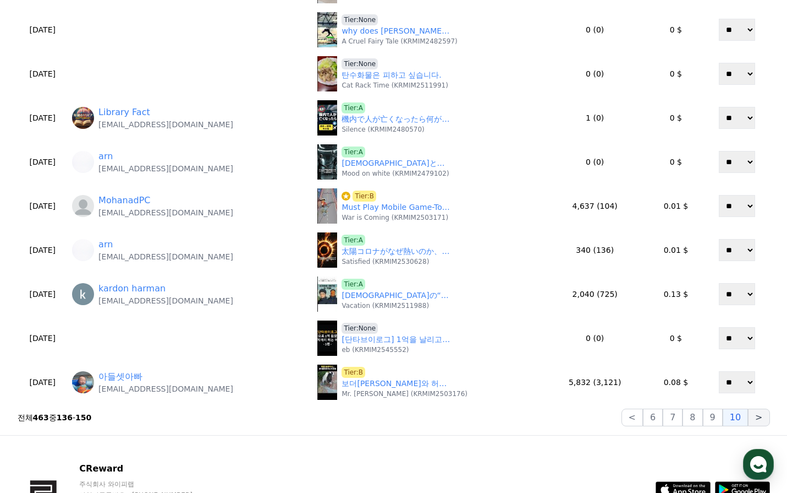
click at [760, 421] on button ">" at bounding box center [758, 417] width 21 height 18
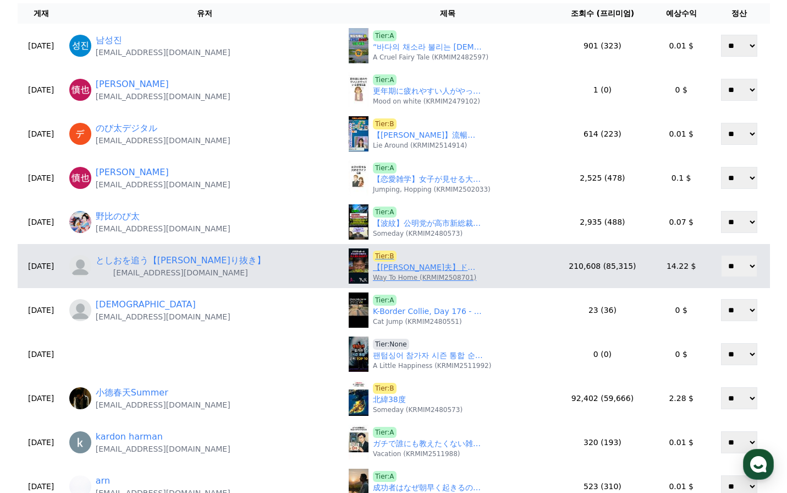
scroll to position [110, 0]
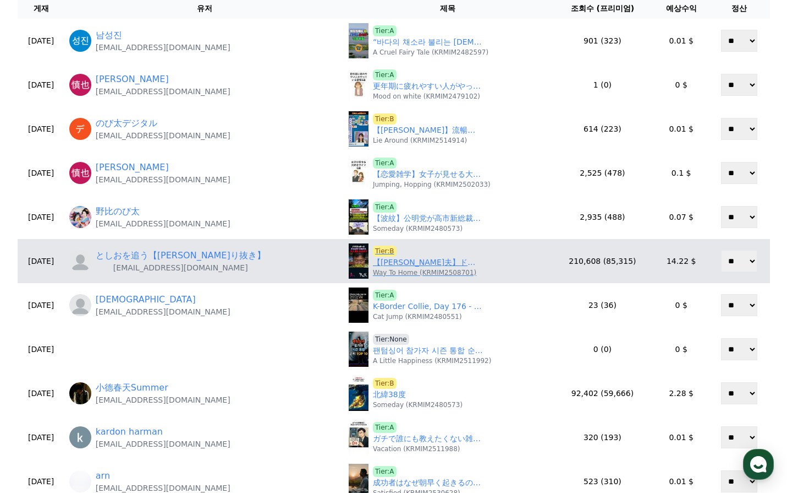
click at [408, 263] on link "【岡田斗司夫】ドラゴンボールが打ち切り寸前から大人気になるまで【岡田斗司夫切り抜き/鳥山明】#shorts" at bounding box center [428, 262] width 110 height 12
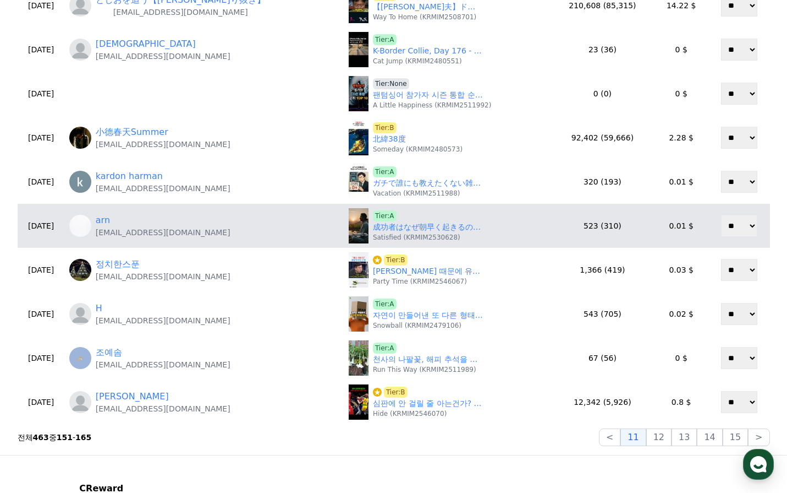
scroll to position [385, 0]
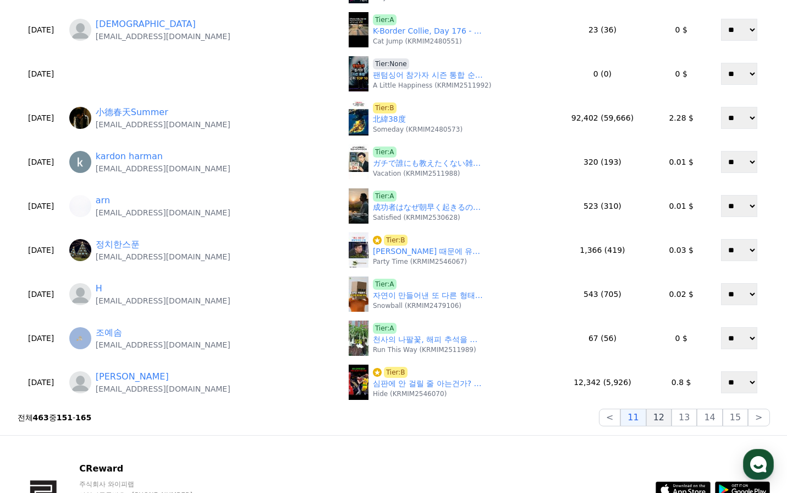
click at [667, 419] on button "12" at bounding box center [659, 417] width 25 height 18
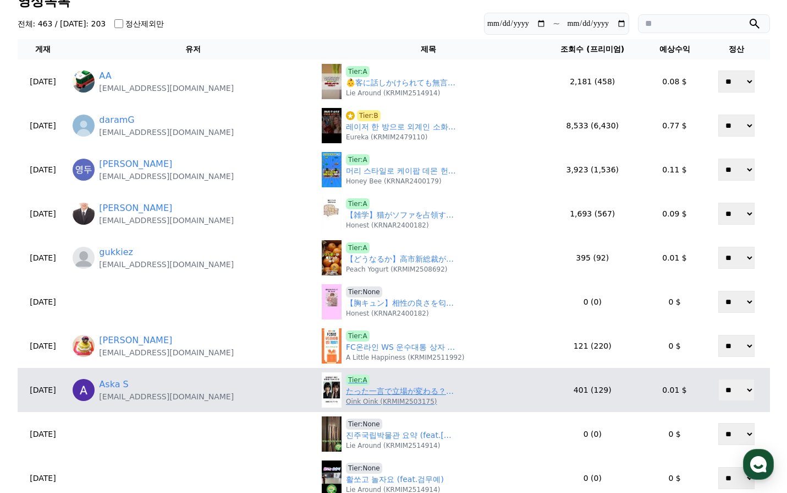
scroll to position [165, 0]
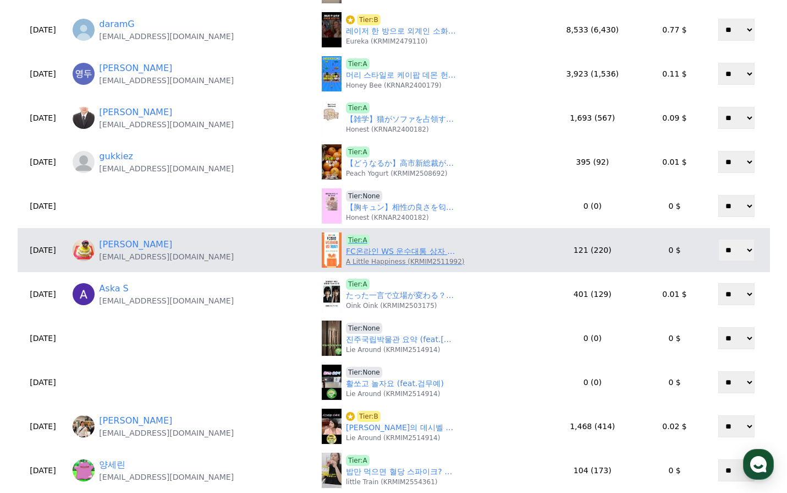
click at [368, 247] on link "FC온라인 WS 운수대통 상자 개봉후기 (Feat. 무과금 반값할인 선택)" at bounding box center [401, 251] width 110 height 12
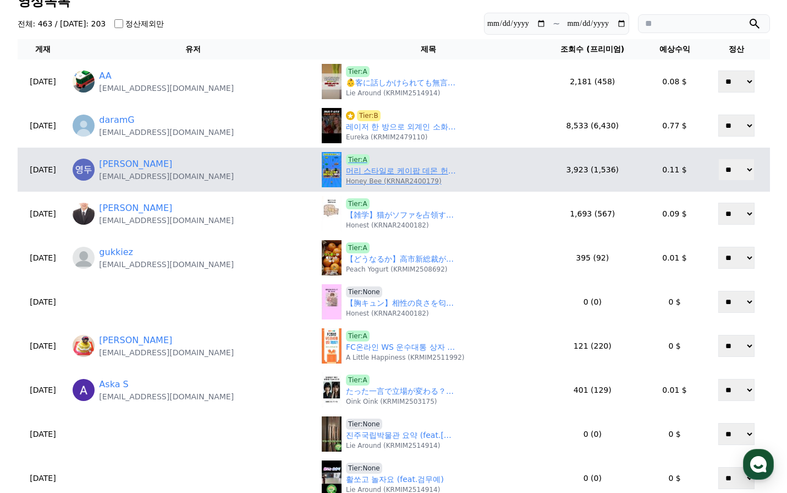
scroll to position [55, 0]
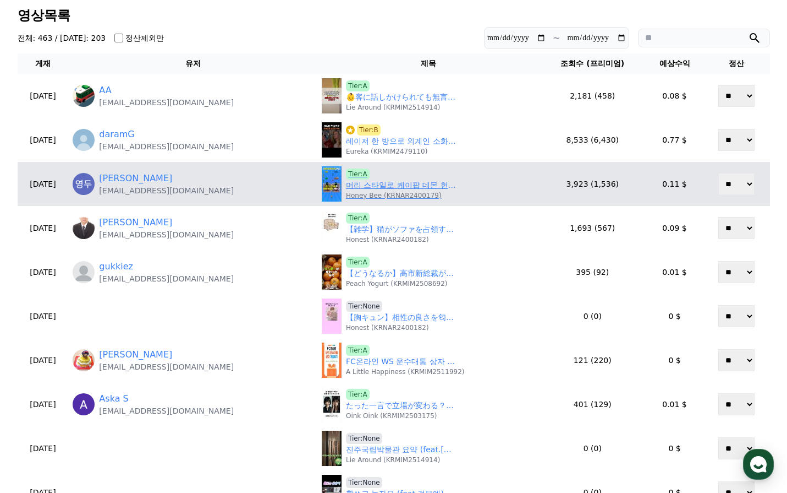
click at [359, 182] on link "머리 스타일로 케이팝 데몬 헌터스 맞히기 퀴즈! [020]" at bounding box center [401, 185] width 110 height 12
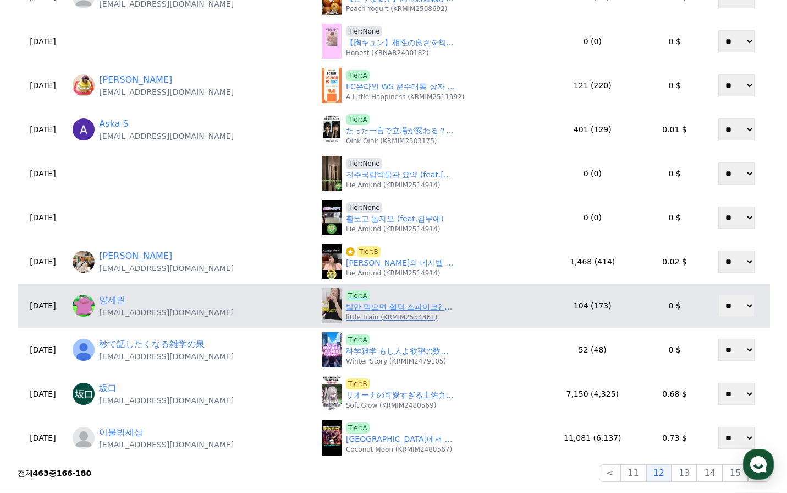
scroll to position [330, 0]
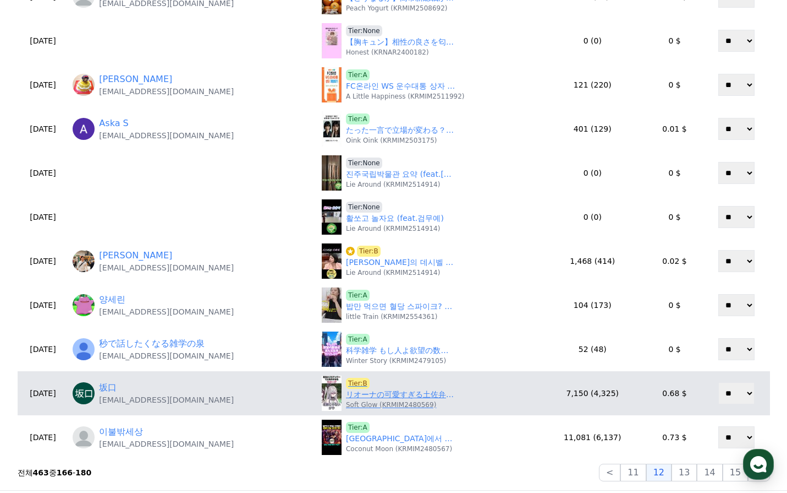
click at [393, 393] on link "リオーナの可愛すぎる土佐弁　　【AZKi/響咲リオナ/ホロライブ切り抜き】#shorts" at bounding box center [401, 394] width 110 height 12
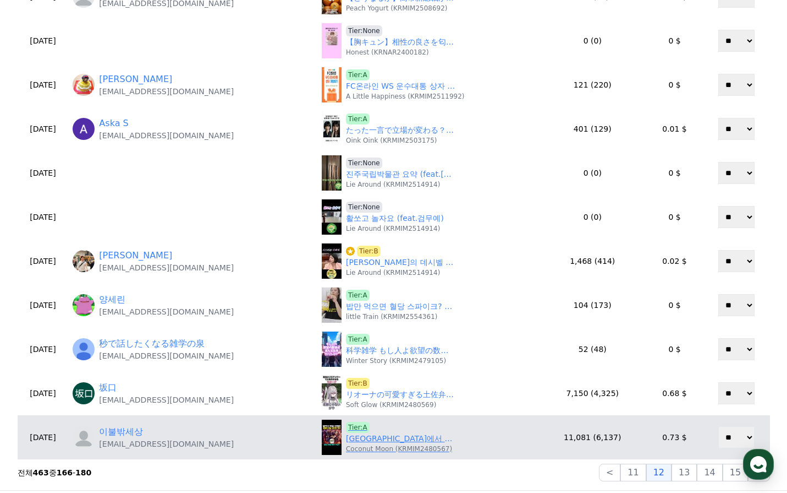
click at [417, 436] on link "일본에서 역대급 흥행했던 귀멸의 칼날 실사화 연극 ㄷㄷ" at bounding box center [401, 439] width 110 height 12
click at [346, 426] on span "Tier:A" at bounding box center [358, 427] width 24 height 11
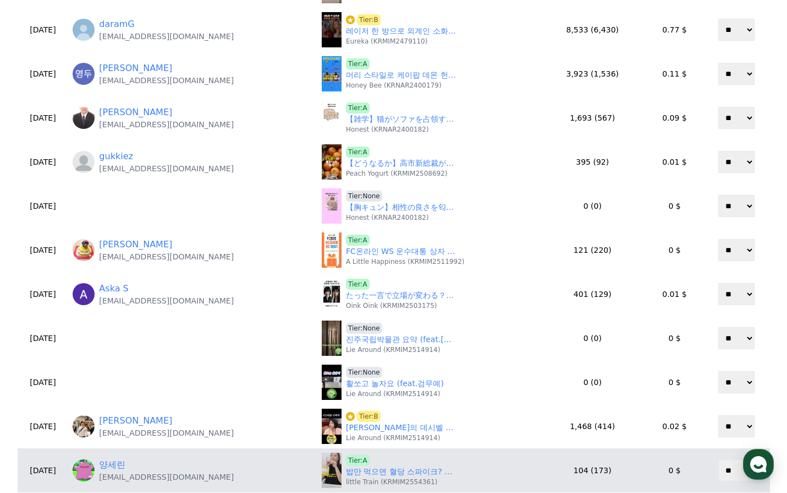
scroll to position [385, 0]
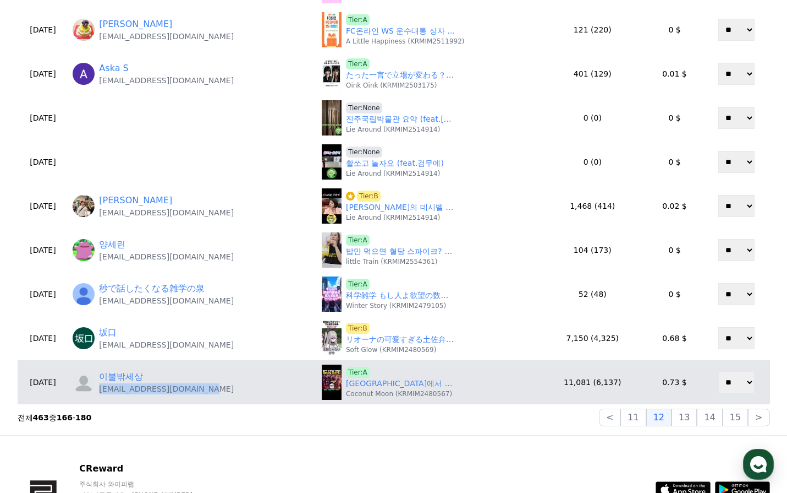
drag, startPoint x: 239, startPoint y: 389, endPoint x: 121, endPoint y: 395, distance: 118.4
click at [121, 395] on td "이불밖세상 whitegost880831@gmail.com" at bounding box center [192, 382] width 249 height 44
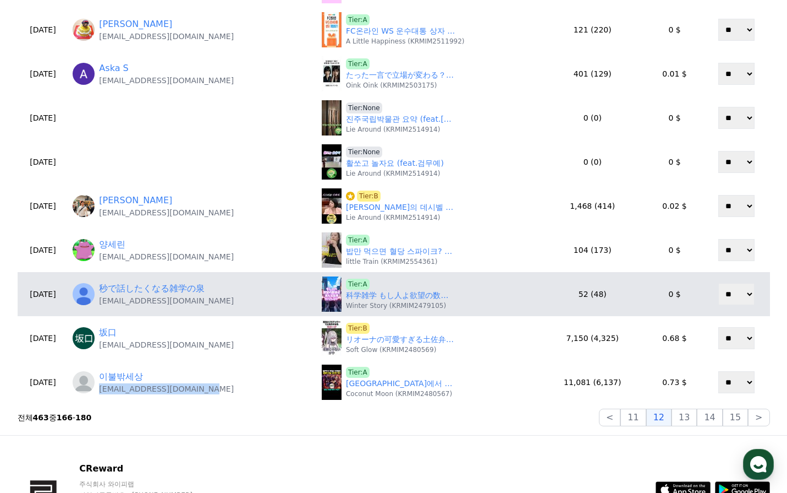
copy p "whitegost880831@gmail.com"
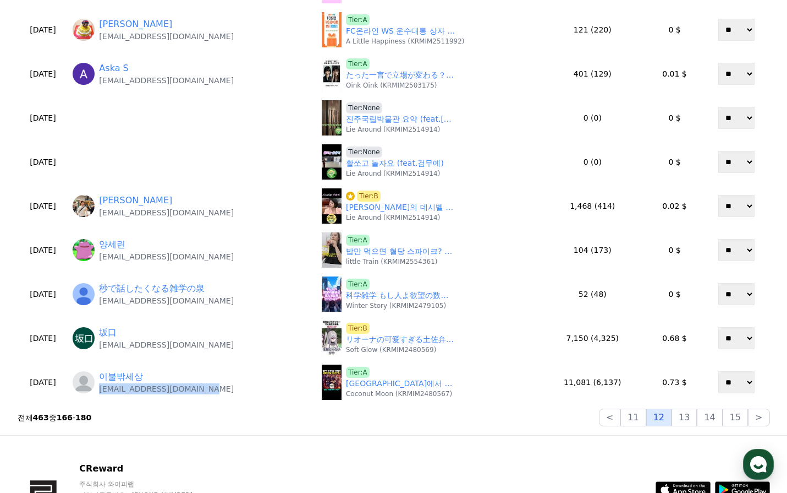
click at [672, 417] on button "12" at bounding box center [659, 417] width 25 height 18
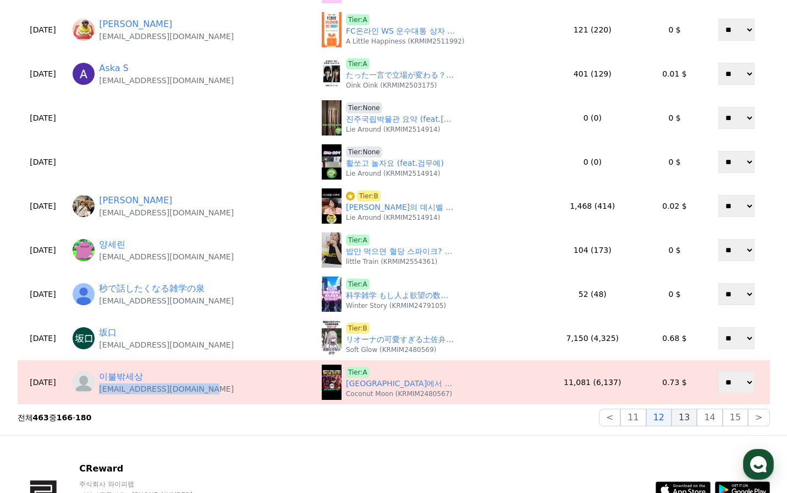
click at [677, 418] on div "< 11 12 13 14 15 >" at bounding box center [684, 417] width 171 height 18
click at [684, 417] on button "13" at bounding box center [684, 417] width 25 height 18
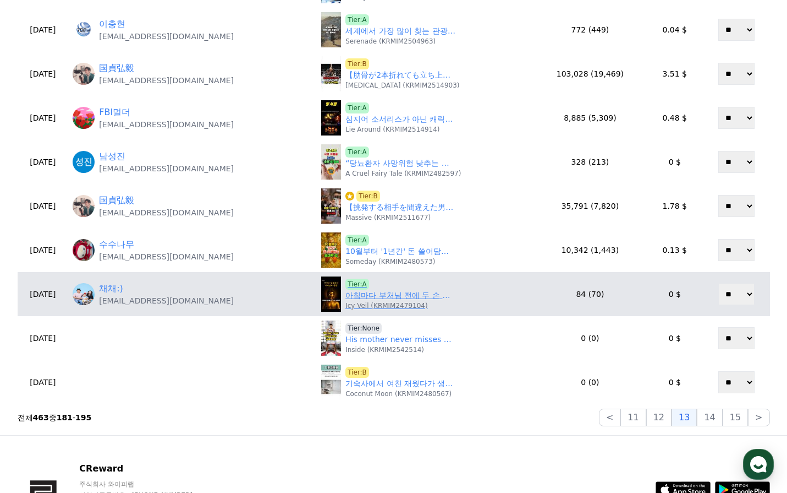
scroll to position [110, 0]
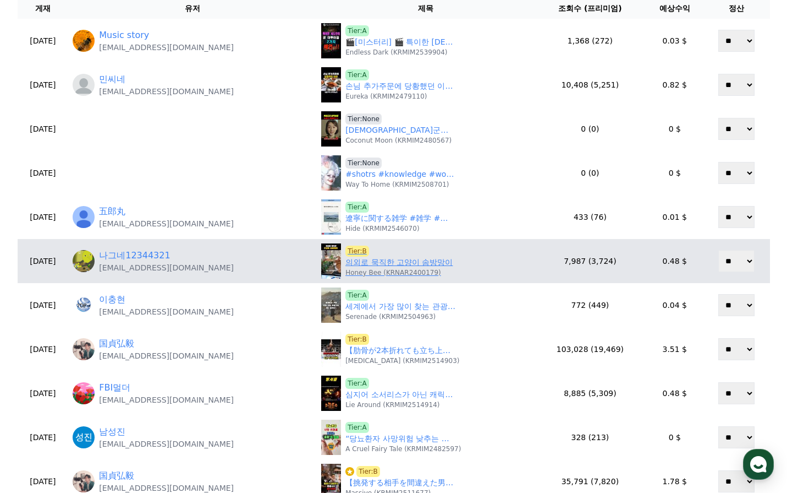
click at [365, 262] on link "의외로 묵직한 고양이 솜방망이" at bounding box center [399, 262] width 107 height 12
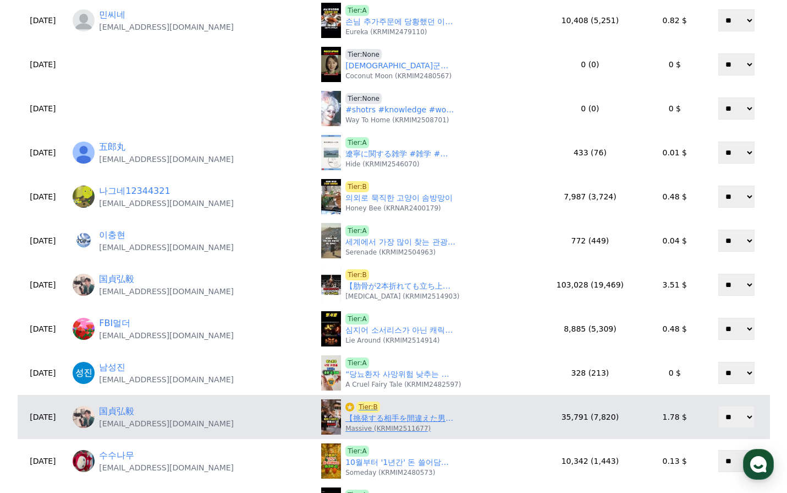
scroll to position [275, 0]
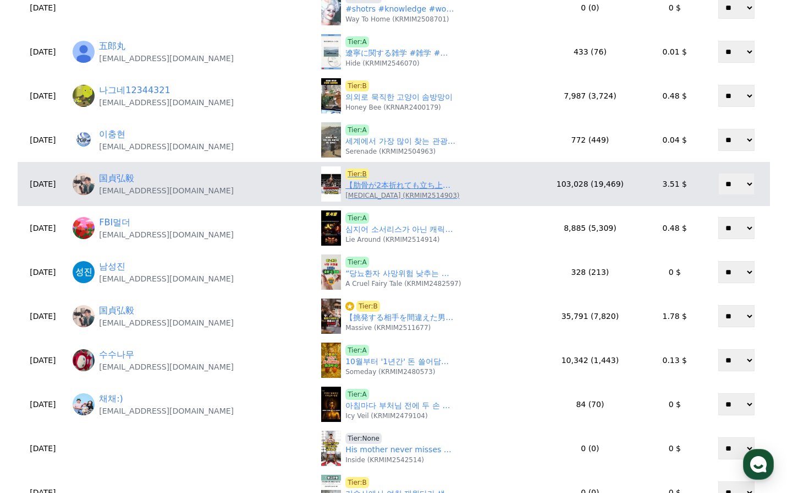
click at [354, 194] on p "Tachycardia (KRMIM2514903)" at bounding box center [403, 195] width 114 height 9
click at [355, 186] on link "【肋骨が2本折れても立ち上がった男！ヒョードルの伝説】#格闘技#mma #総合格闘技 #shorts" at bounding box center [401, 185] width 110 height 12
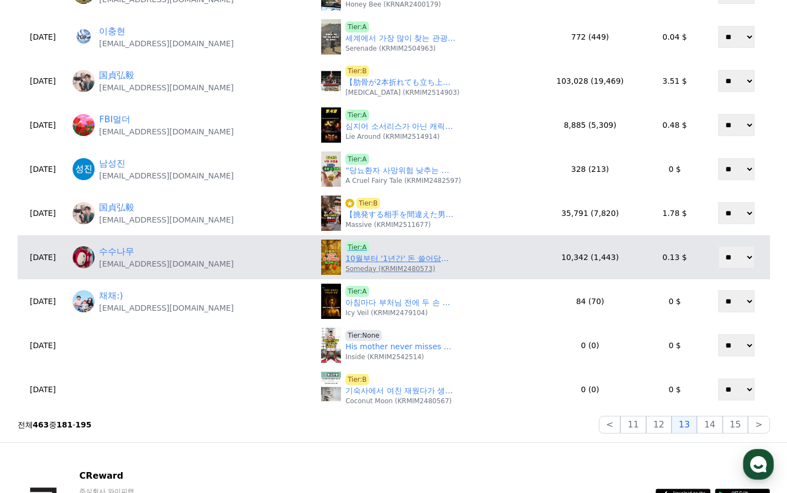
scroll to position [330, 0]
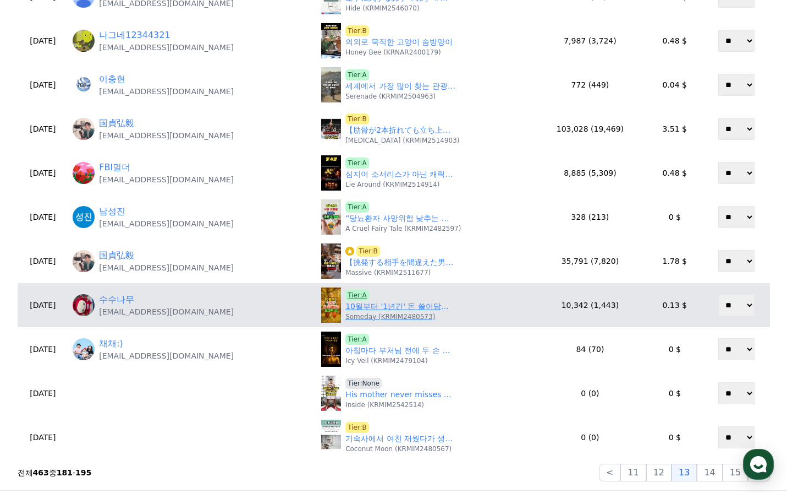
click at [372, 305] on link "10월부터 '1년간' 돈 쓸어담는 초대박 띠. #재물운 #풍수 #운세 #띠별운세 #금전운 #돈복 #말년운" at bounding box center [401, 306] width 110 height 12
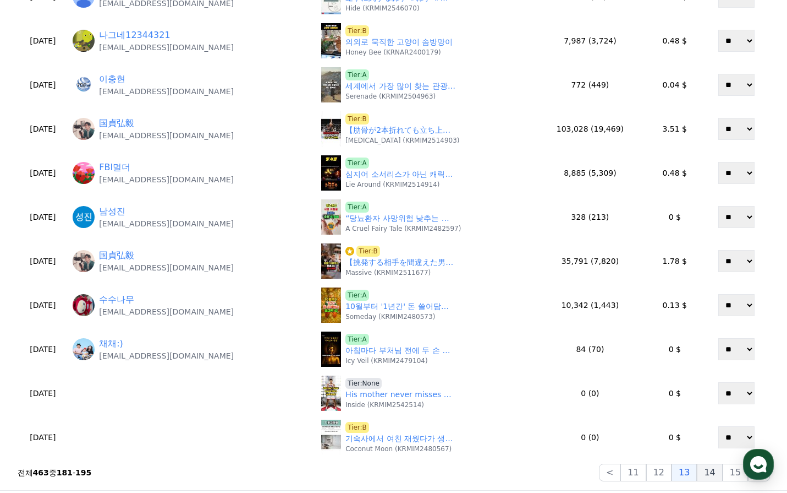
click at [705, 472] on button "14" at bounding box center [709, 472] width 25 height 18
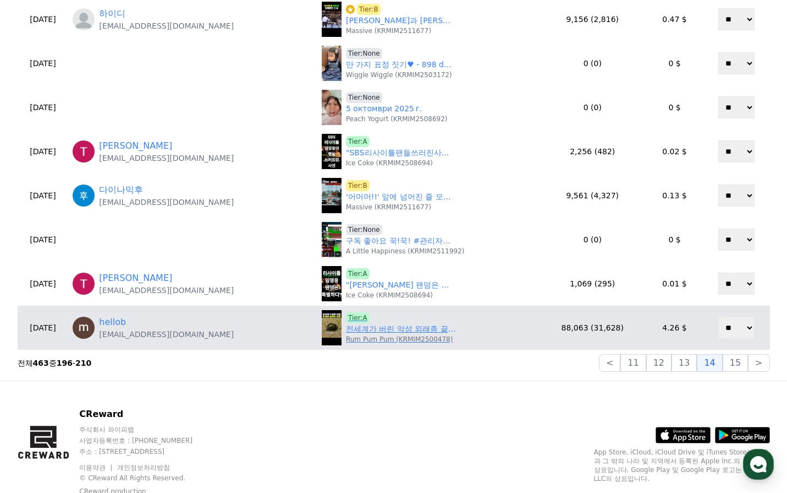
scroll to position [440, 0]
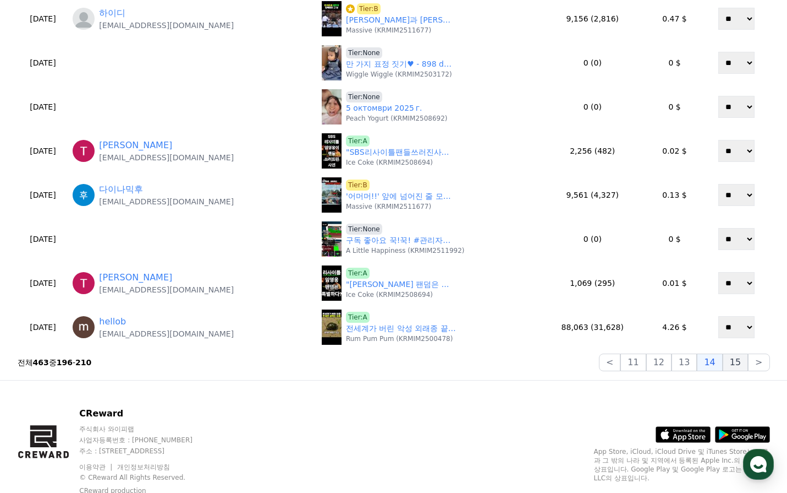
click at [741, 365] on button "15" at bounding box center [735, 362] width 25 height 18
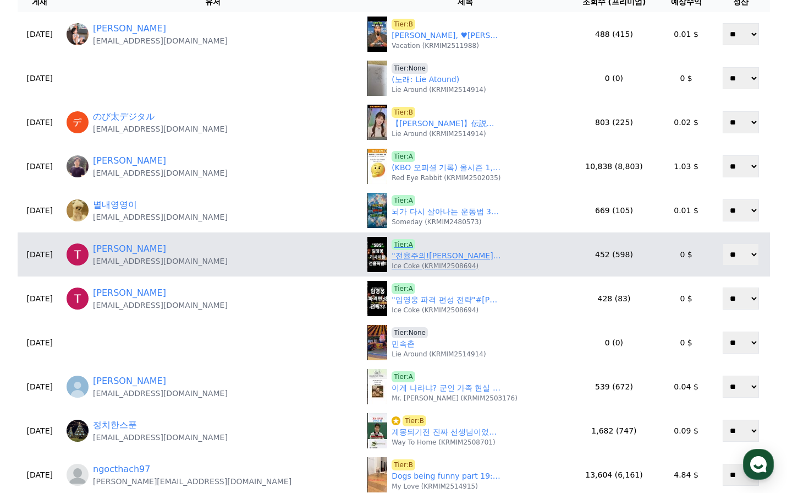
scroll to position [55, 0]
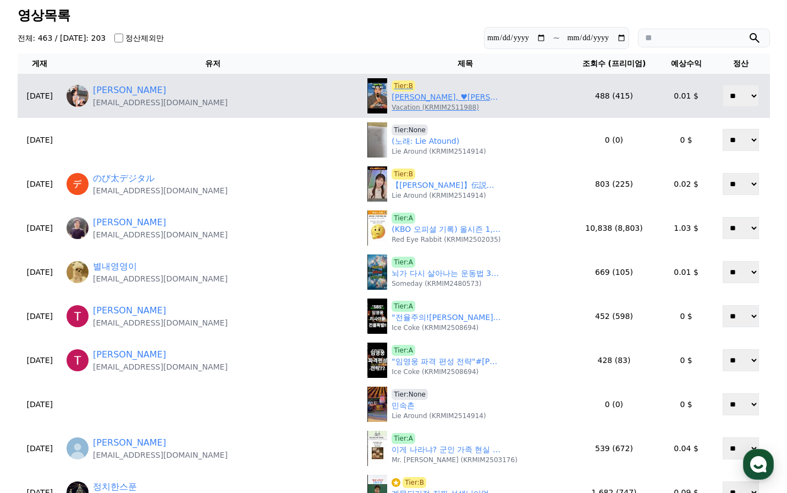
click at [392, 96] on link "전현무, ♥연애 밝혔다…지석진까지 언급 "내 연애는 기사 참고해" ('런닝맨')" at bounding box center [447, 97] width 110 height 12
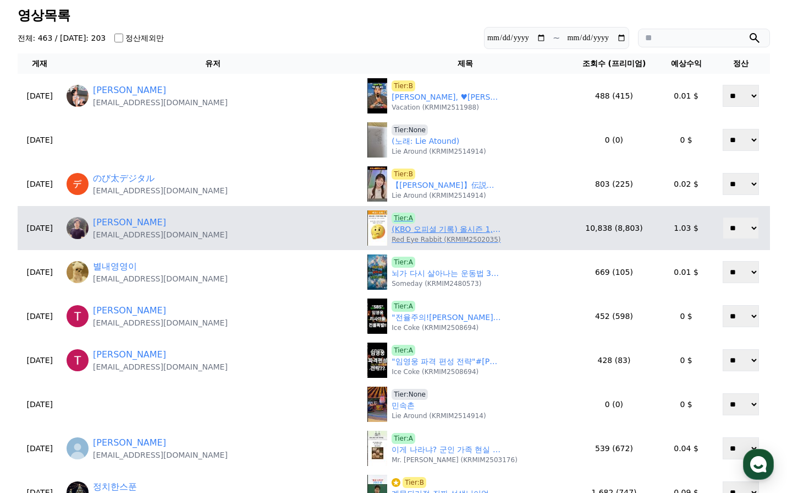
click at [392, 228] on link "(KBO 오피셜 기록) 올시즌 1,230만 관중의 비밀" at bounding box center [447, 229] width 110 height 12
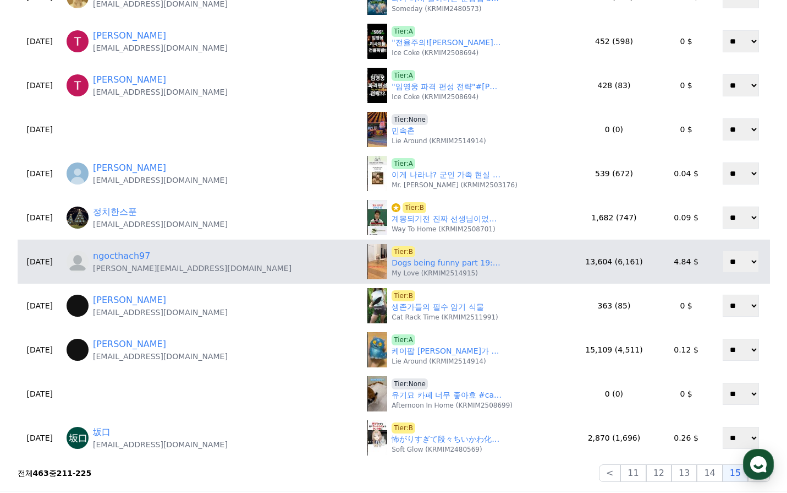
scroll to position [330, 0]
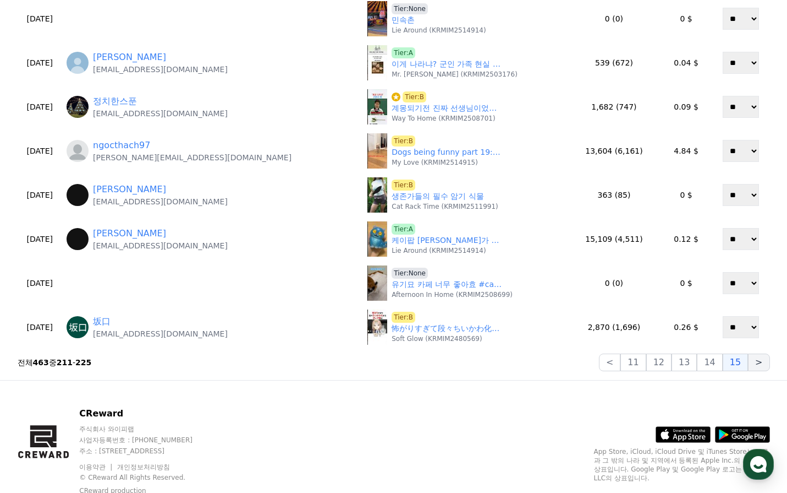
click at [759, 363] on button ">" at bounding box center [758, 362] width 21 height 18
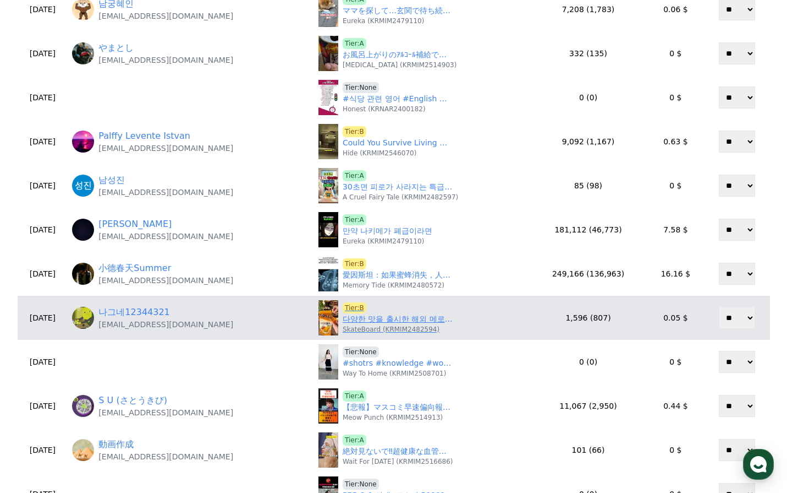
scroll to position [110, 0]
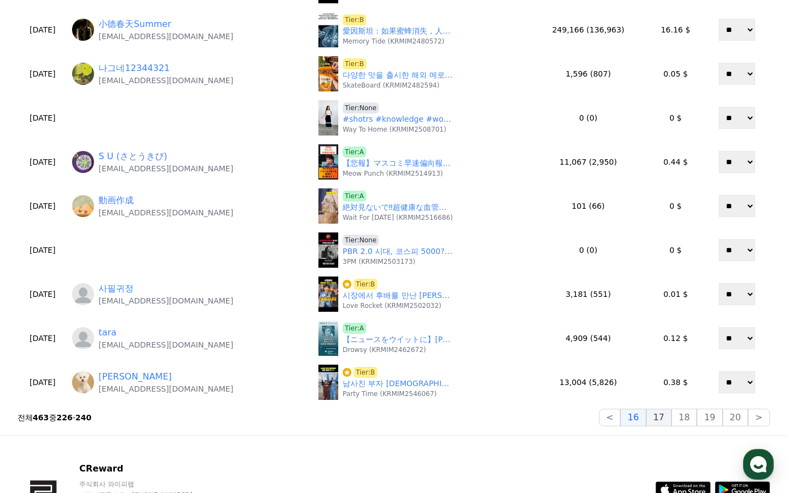
click at [660, 413] on button "17" at bounding box center [659, 417] width 25 height 18
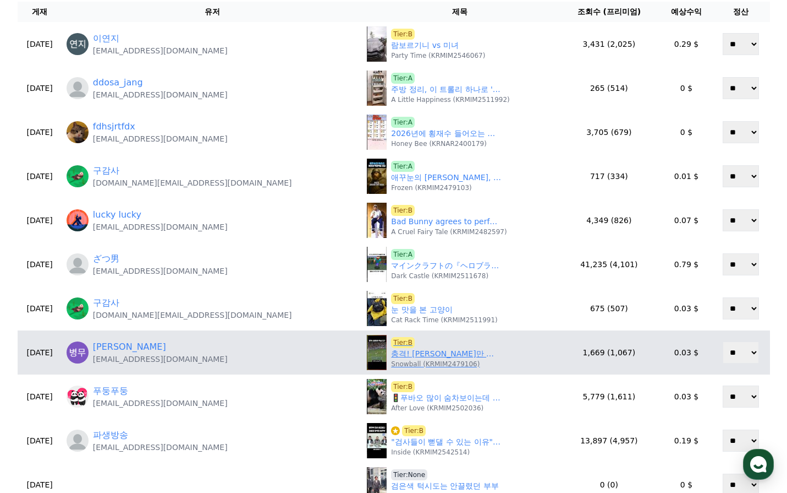
scroll to position [165, 0]
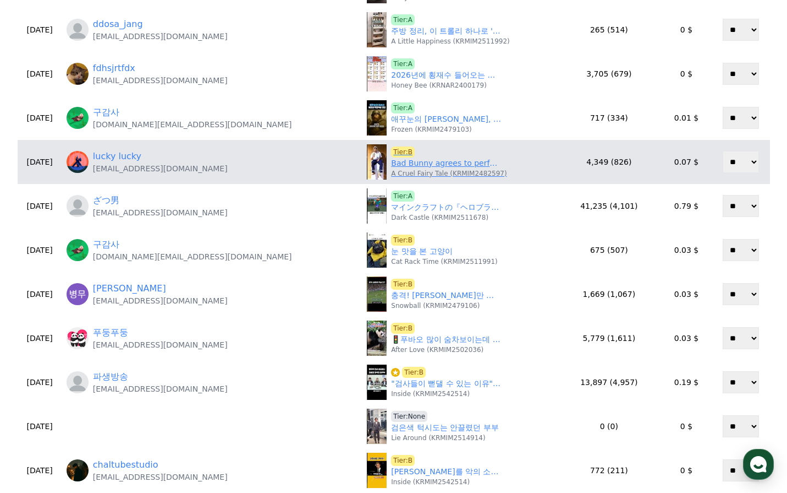
click at [391, 163] on link "Bad Bunny agrees to perform at next year’s Super Bowl halftime show#shorts #sho…" at bounding box center [446, 163] width 110 height 12
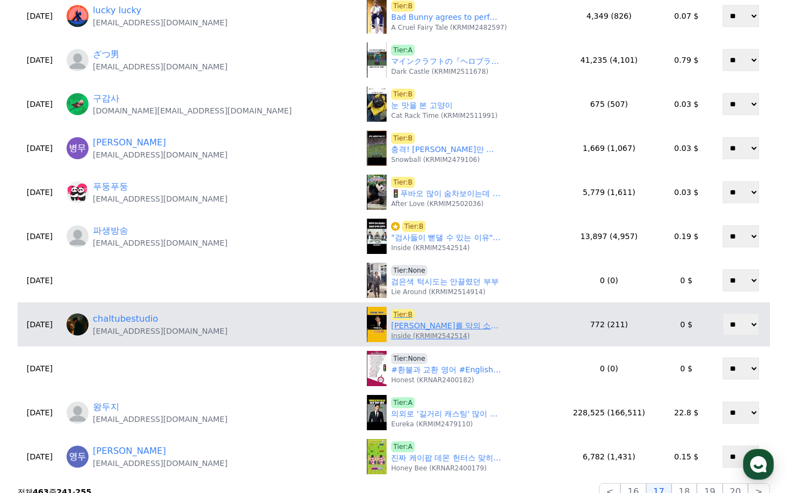
scroll to position [385, 0]
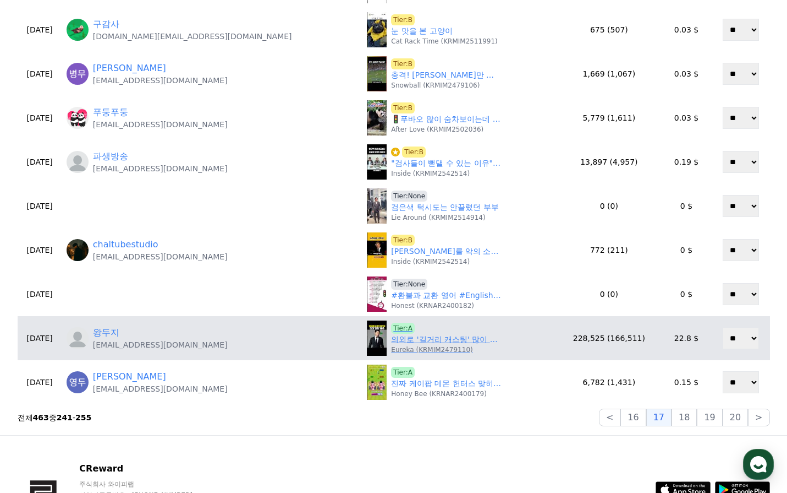
click at [416, 340] on link "의외로 '길거리 캐스팅' 많이 당한 배우 ㄷㄷ" at bounding box center [446, 339] width 110 height 12
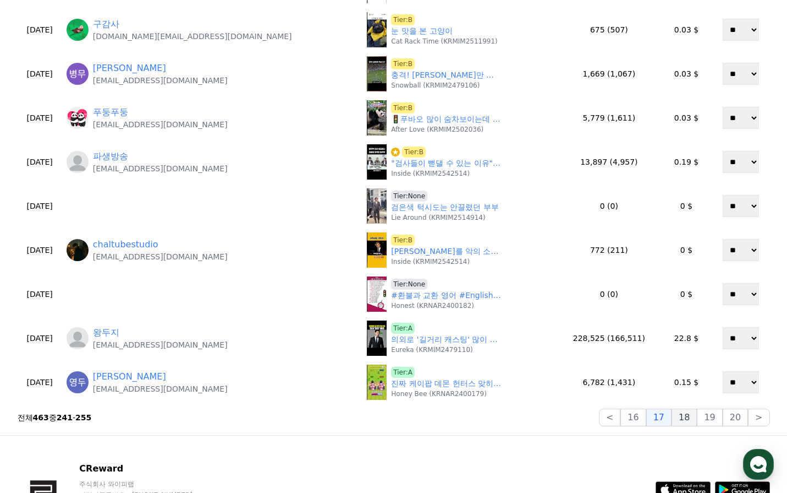
click at [692, 418] on button "18" at bounding box center [684, 417] width 25 height 18
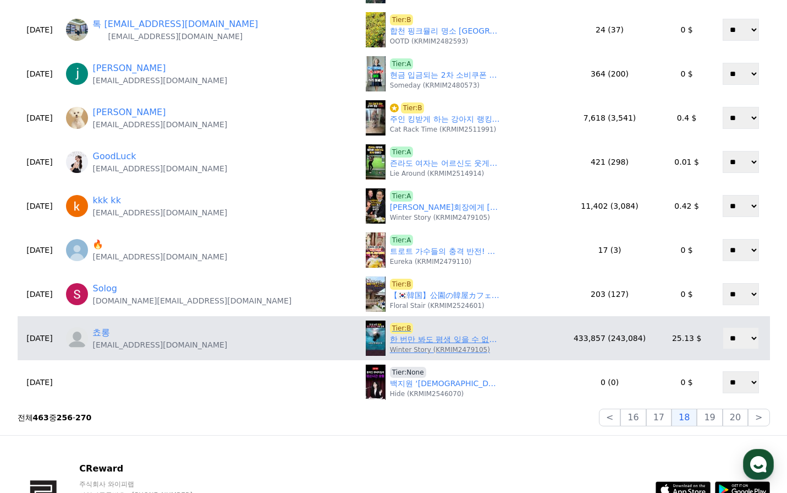
click at [403, 335] on link "한 번만 봐도 평생 잊을 수 없는 개들의 정체" at bounding box center [445, 339] width 110 height 12
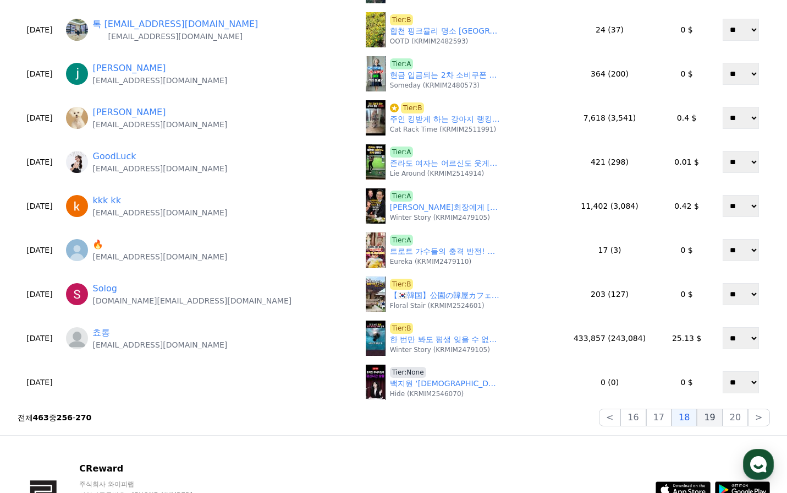
click at [718, 422] on button "19" at bounding box center [709, 417] width 25 height 18
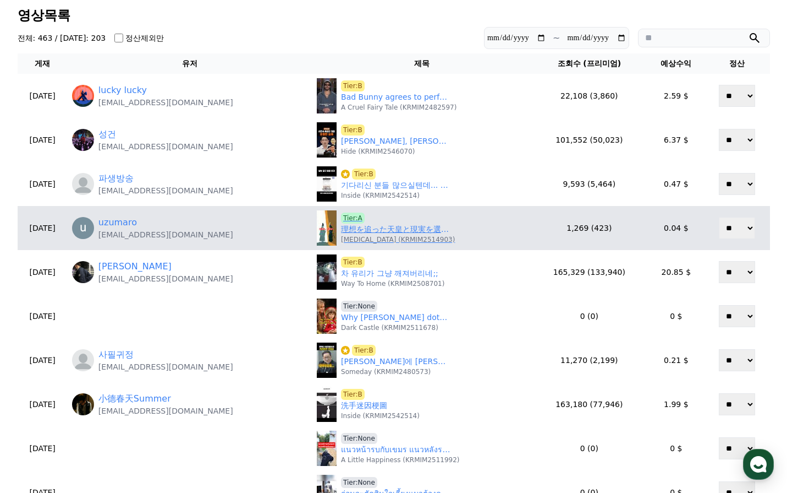
scroll to position [110, 0]
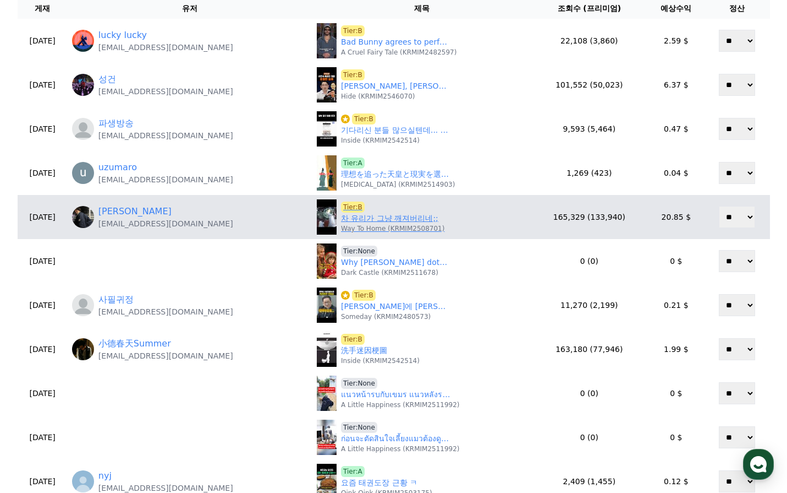
click at [382, 221] on link "차 유리가 그냥 깨져버리네;;" at bounding box center [389, 218] width 97 height 12
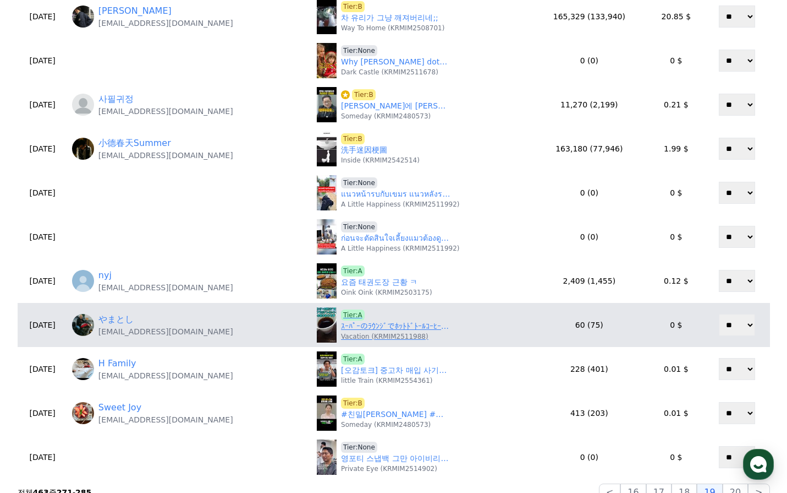
scroll to position [330, 0]
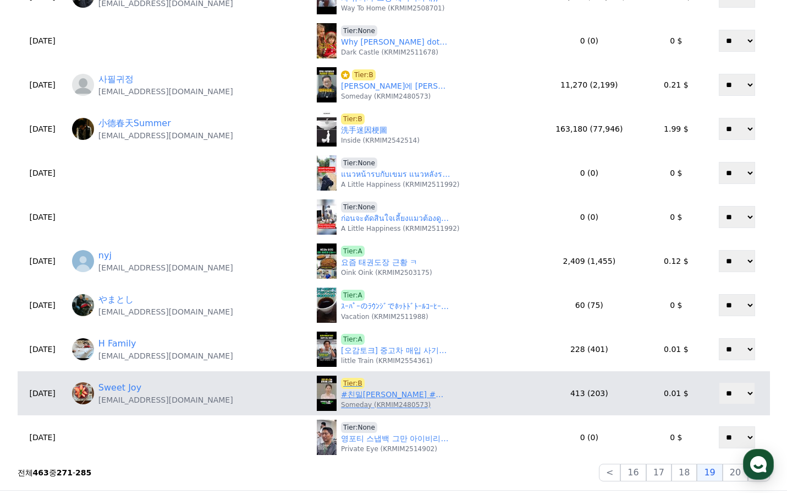
click at [388, 395] on link "#친밀한리플리 #며느리 #이시아 #shorts 😱요즘 며느리의 당돌한 결혼선물 요구 “그룹주식 3%만 주세요“" at bounding box center [396, 394] width 110 height 12
click at [347, 382] on span "Tier:B" at bounding box center [353, 382] width 24 height 11
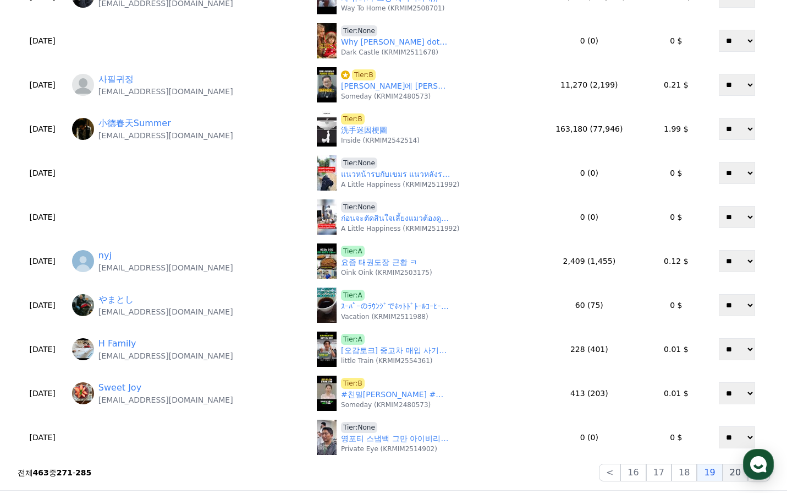
click at [726, 469] on button "20" at bounding box center [735, 472] width 25 height 18
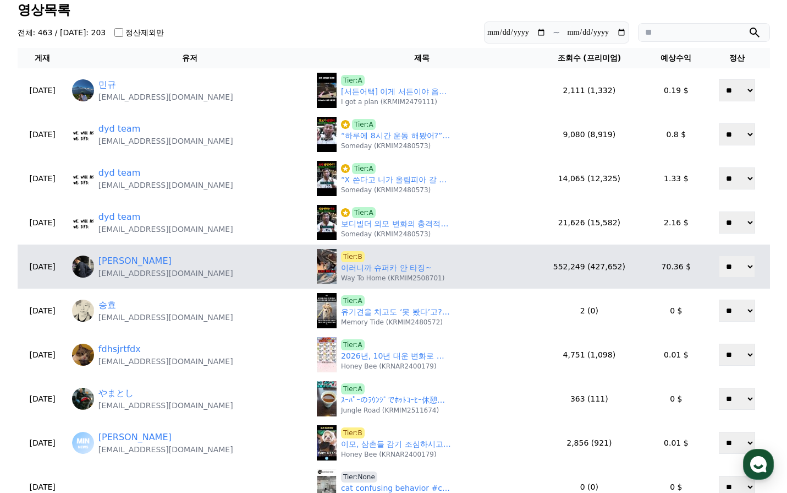
scroll to position [0, 0]
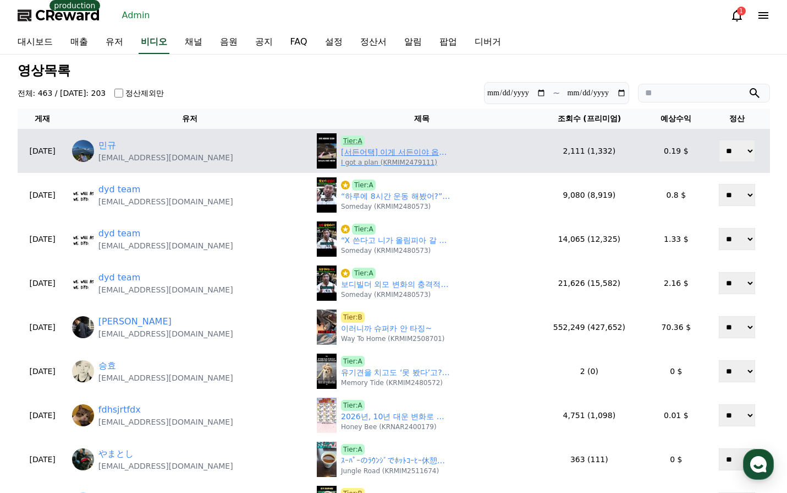
click at [382, 155] on link "[서든어택] 이게 서든이야 옵치야 건즈야" at bounding box center [396, 152] width 110 height 12
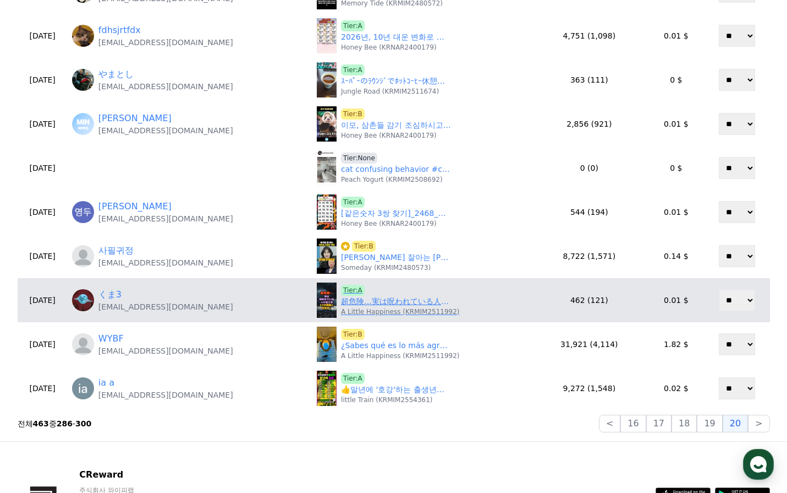
scroll to position [385, 0]
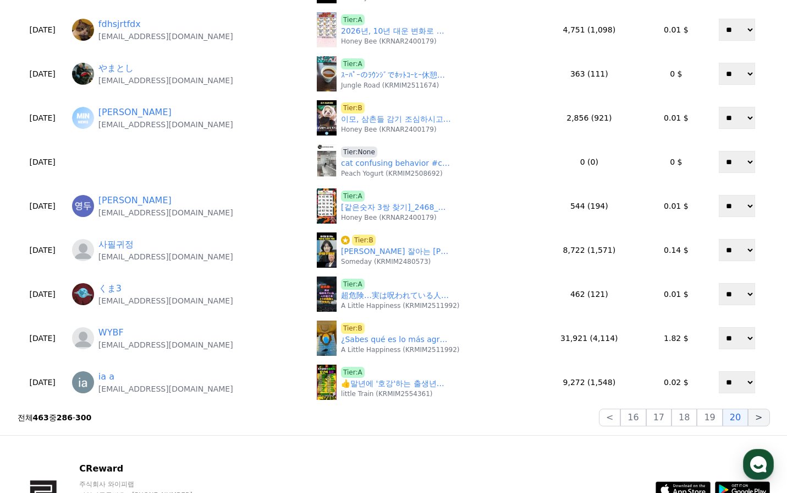
click at [757, 418] on button ">" at bounding box center [758, 417] width 21 height 18
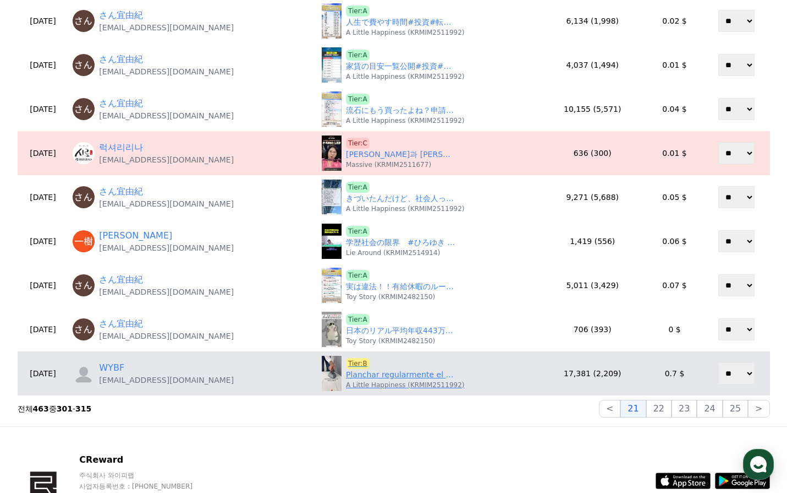
scroll to position [330, 0]
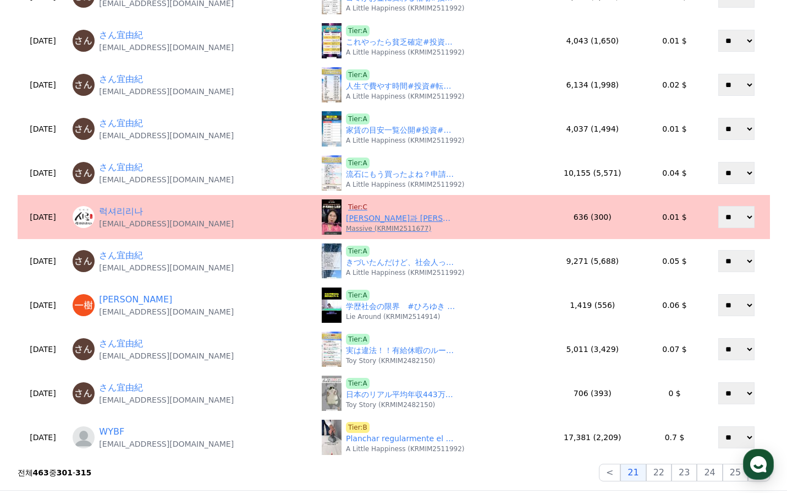
click at [363, 204] on span "Tier:C" at bounding box center [358, 206] width 24 height 11
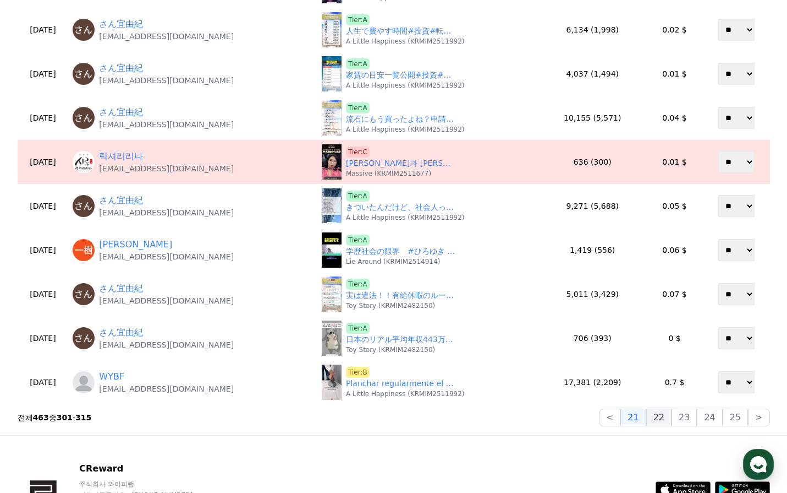
click at [668, 422] on button "22" at bounding box center [659, 417] width 25 height 18
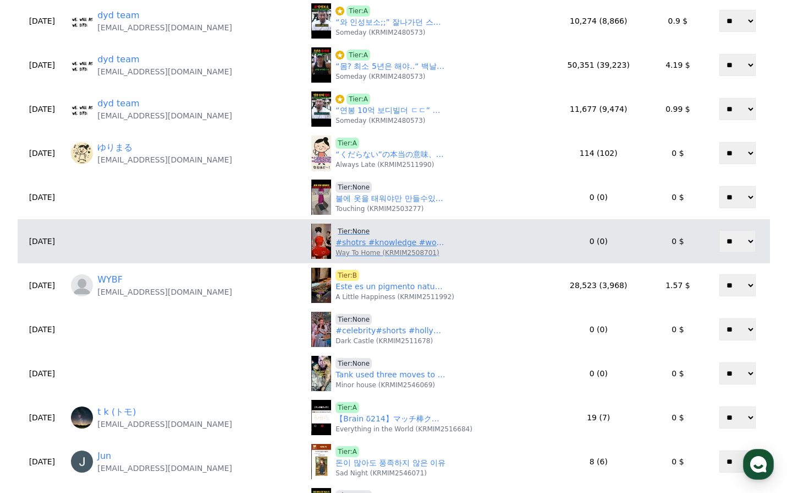
scroll to position [110, 0]
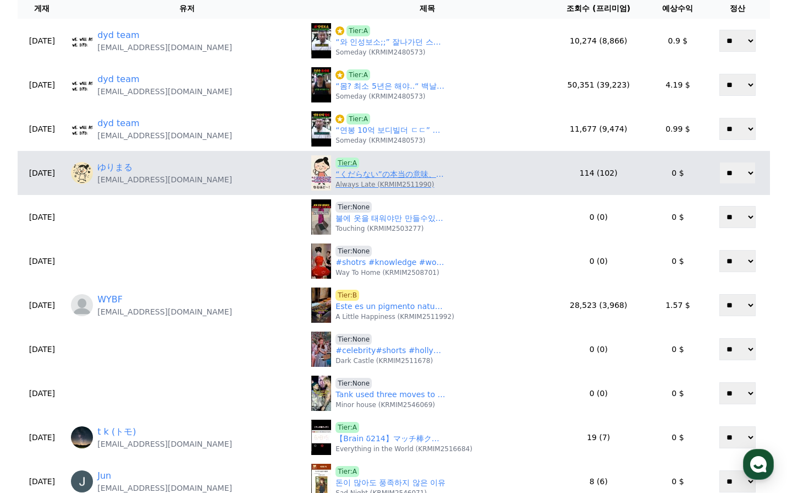
click at [351, 176] on link "“くだらない”の本当の意味、知ってた？昔の商人が使っていた言葉が今も残ってる！" at bounding box center [391, 174] width 110 height 12
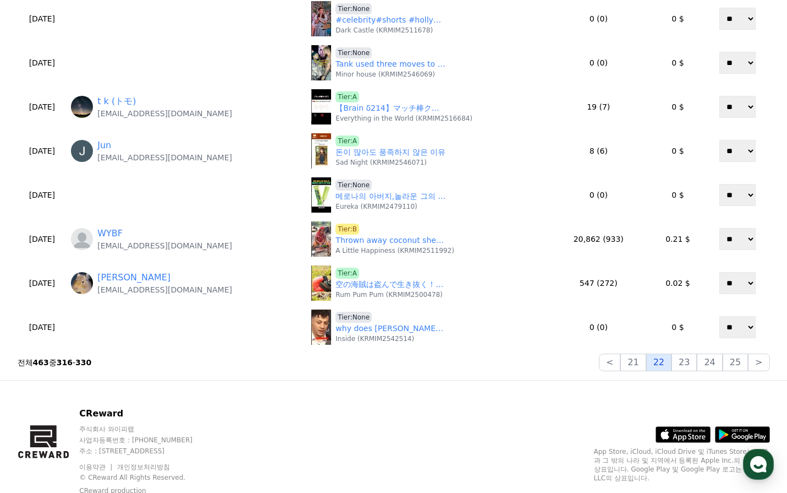
click at [672, 366] on button "22" at bounding box center [659, 362] width 25 height 18
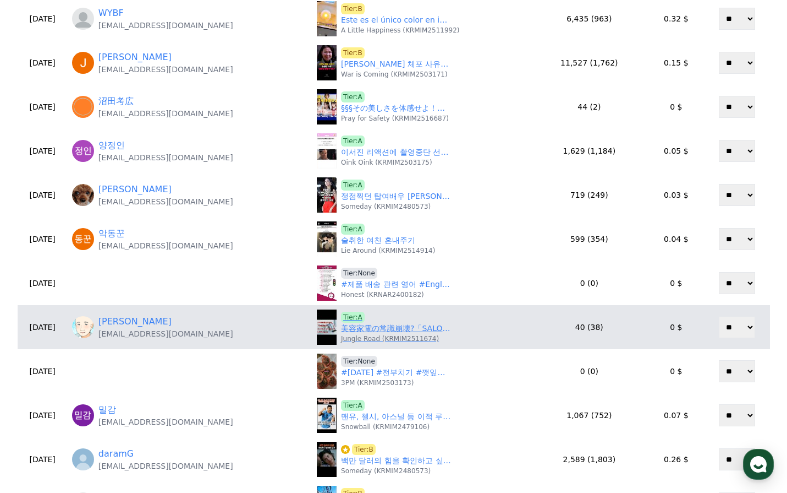
scroll to position [330, 0]
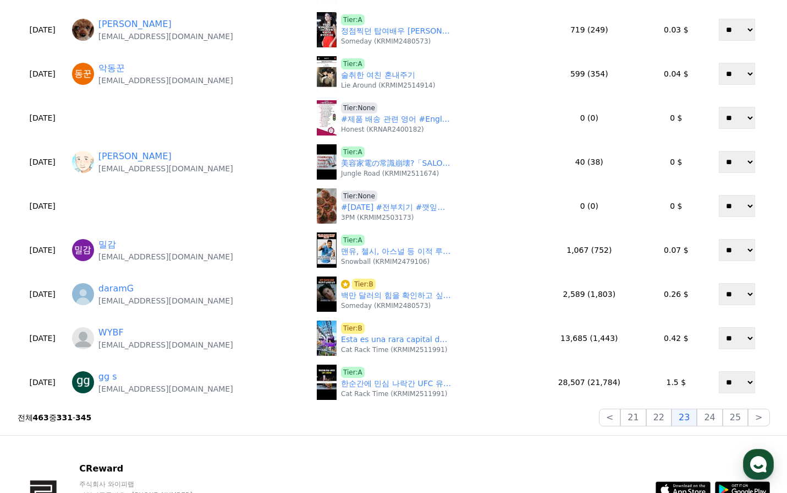
drag, startPoint x: 716, startPoint y: 418, endPoint x: 683, endPoint y: 408, distance: 34.5
click at [715, 418] on button "24" at bounding box center [709, 417] width 25 height 18
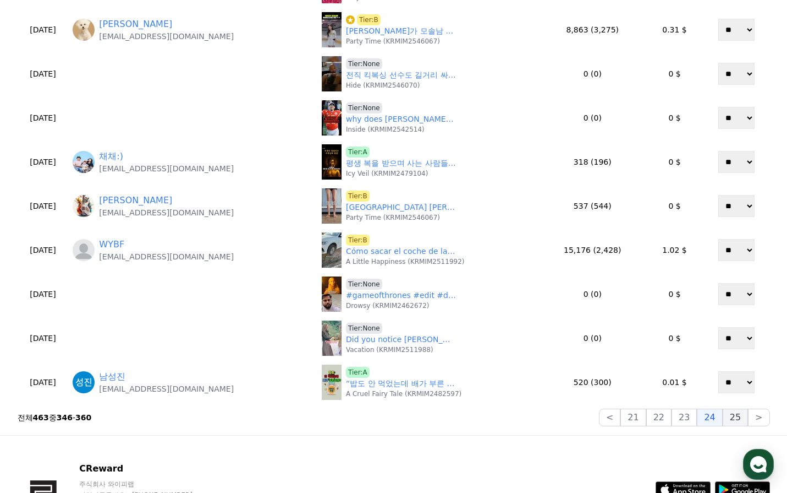
click at [735, 418] on button "25" at bounding box center [735, 417] width 25 height 18
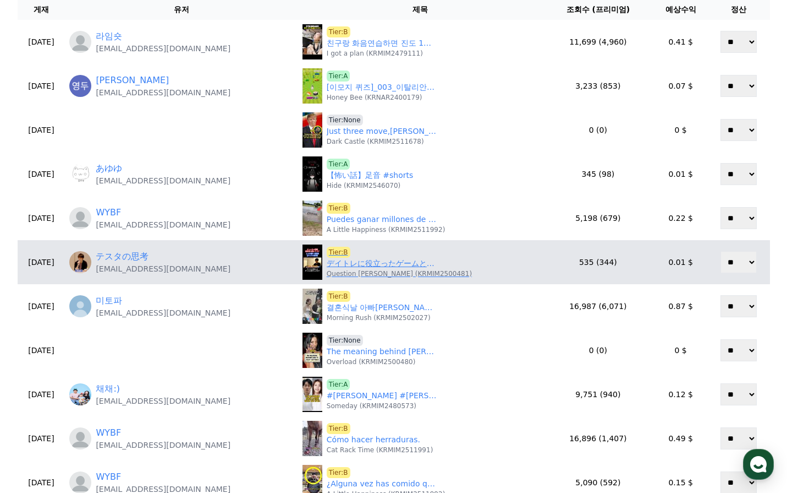
scroll to position [55, 0]
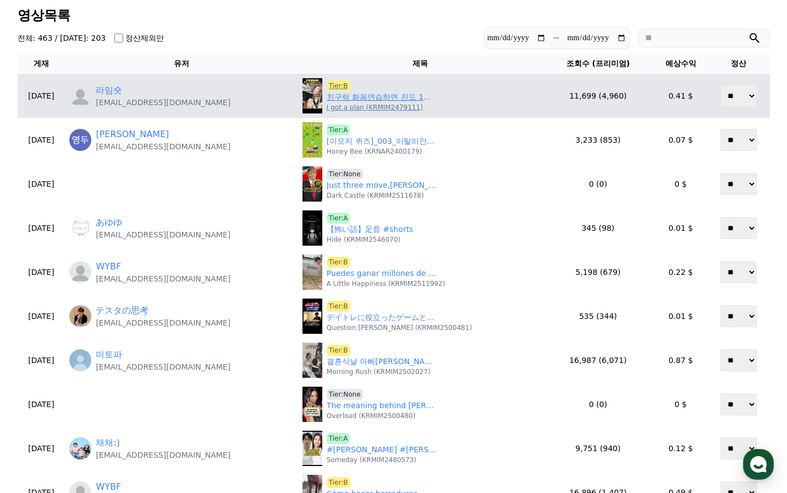
click at [371, 99] on link "친구랑 화음연습하면 진도 1도 안나감ㅋㅋ" at bounding box center [382, 97] width 110 height 12
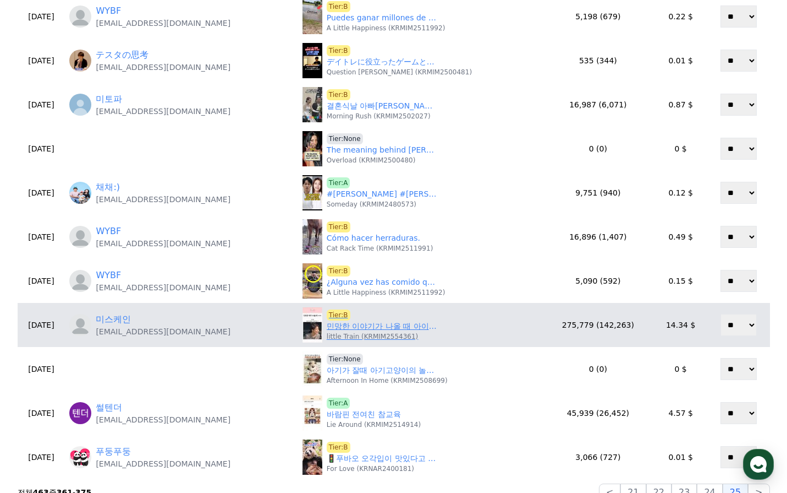
scroll to position [330, 0]
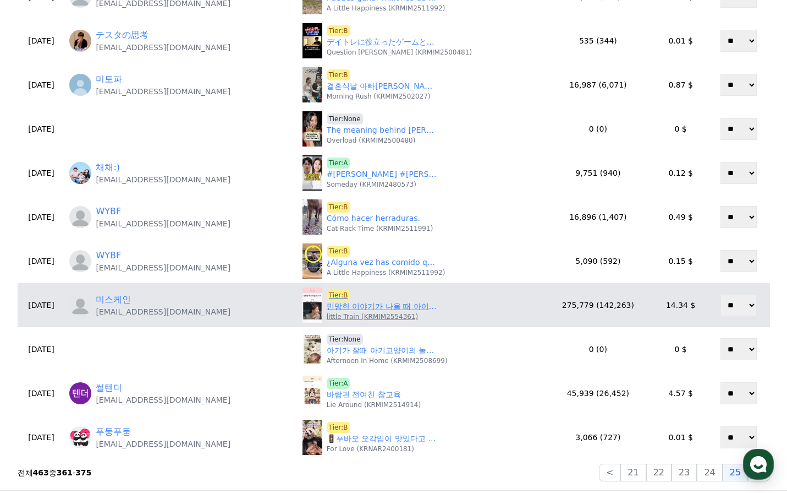
click at [362, 307] on link "민망한 이야기가 나올 때 아이브 멤버들의 대처법 ㅋㅋ" at bounding box center [382, 306] width 110 height 12
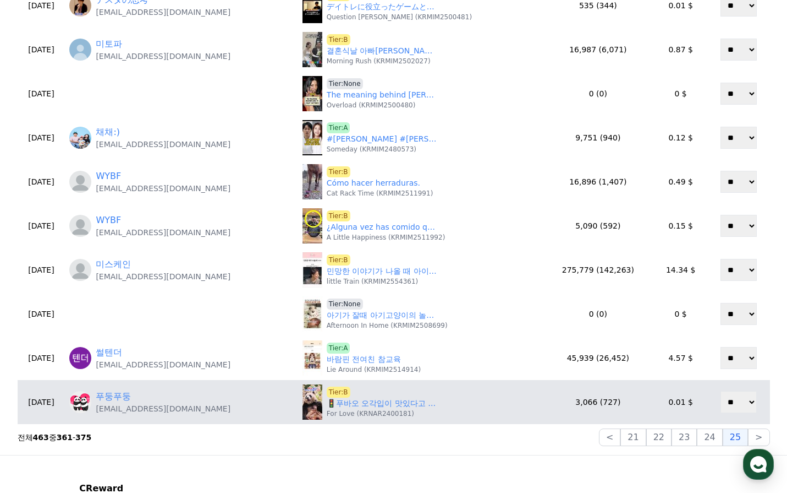
scroll to position [385, 0]
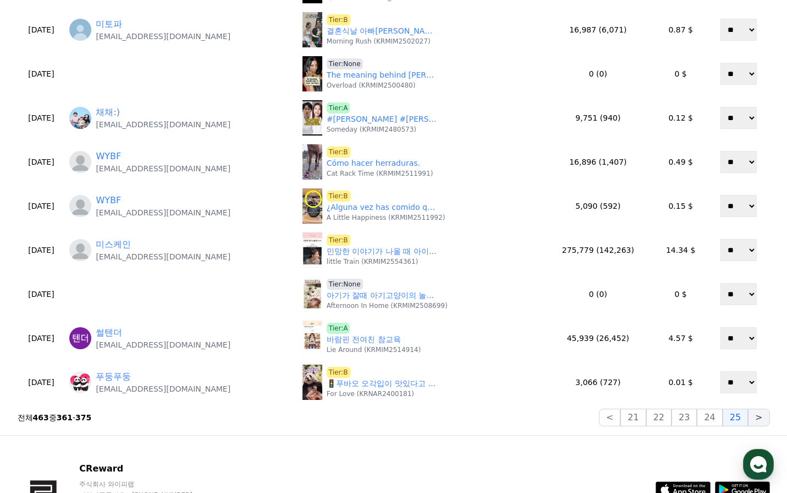
click at [758, 417] on button ">" at bounding box center [758, 417] width 21 height 18
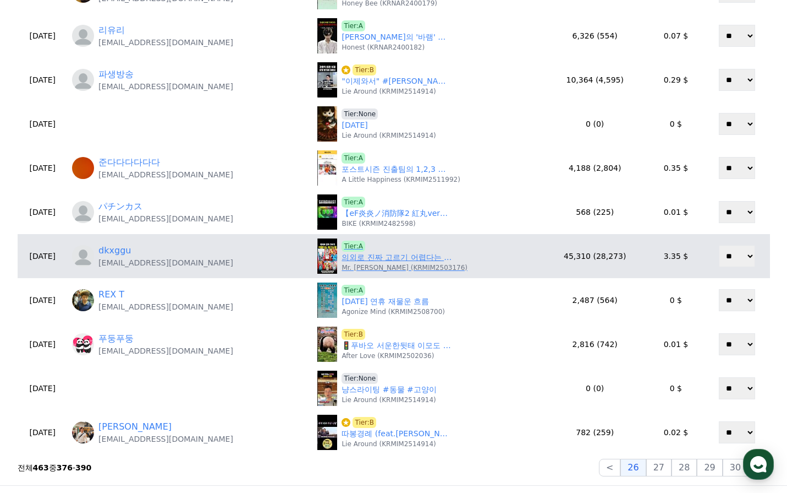
scroll to position [330, 0]
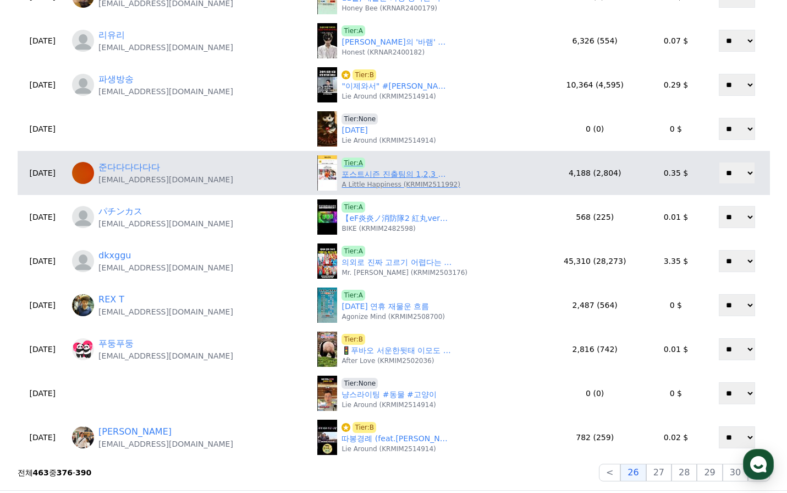
click at [385, 174] on link "포스트시즌 진출팀의 1,2,3 선발투수" at bounding box center [397, 174] width 110 height 12
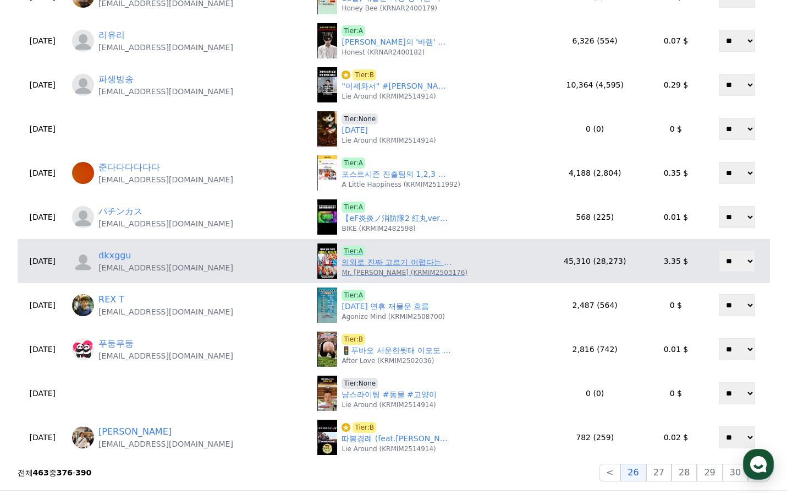
click at [390, 265] on link "의외로 진짜 고르기 어렵다는 축구논쟁" at bounding box center [397, 262] width 110 height 12
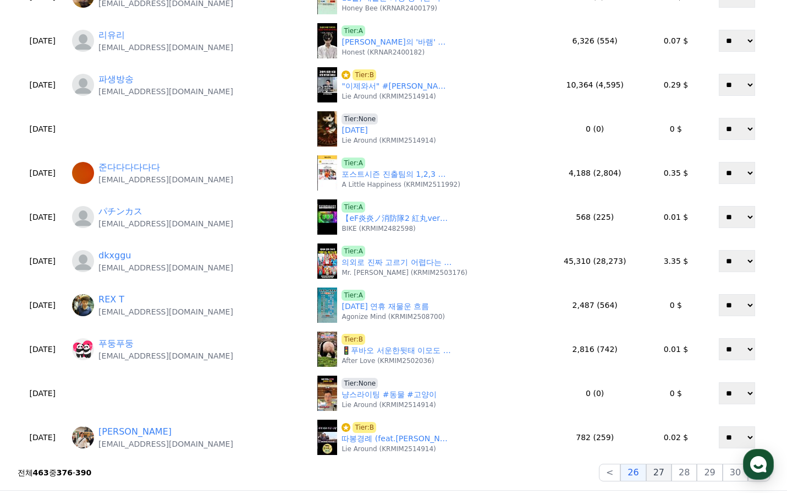
click at [665, 468] on button "27" at bounding box center [659, 472] width 25 height 18
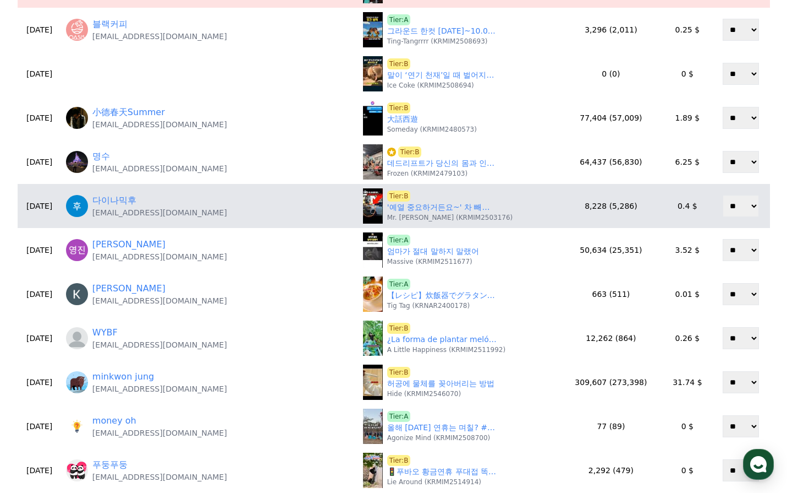
scroll to position [110, 0]
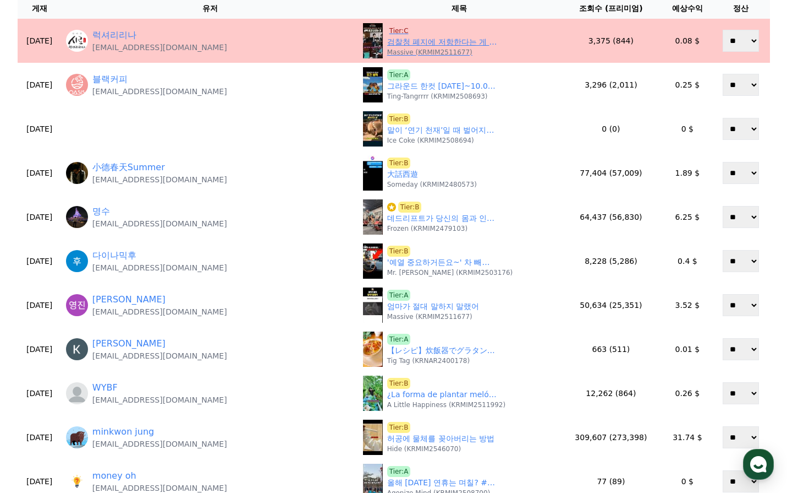
click at [387, 30] on span "Tier:C" at bounding box center [399, 30] width 24 height 11
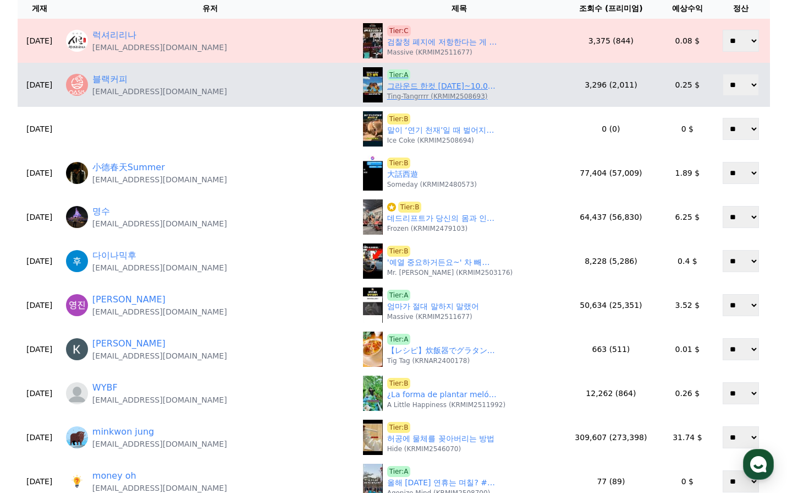
click at [387, 87] on link "그라운드 한컷 2025.09.29~10.04 팀별 주간 성적 #KBO #프로야구 #프로야구하이라이트" at bounding box center [442, 86] width 110 height 12
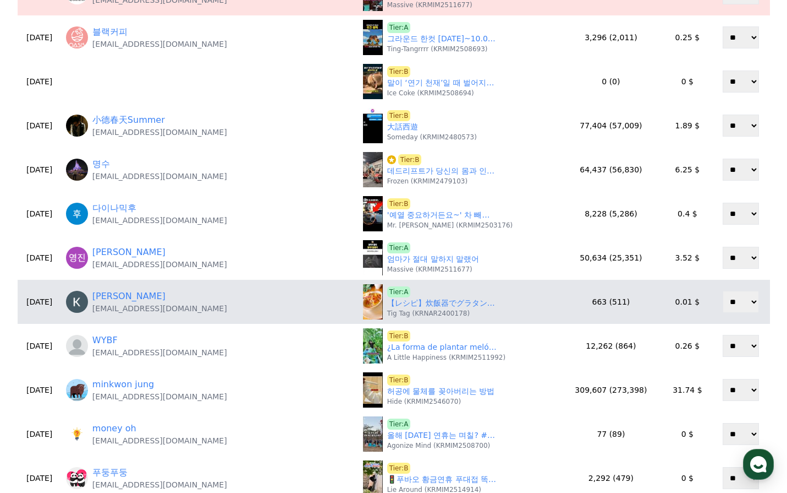
scroll to position [220, 0]
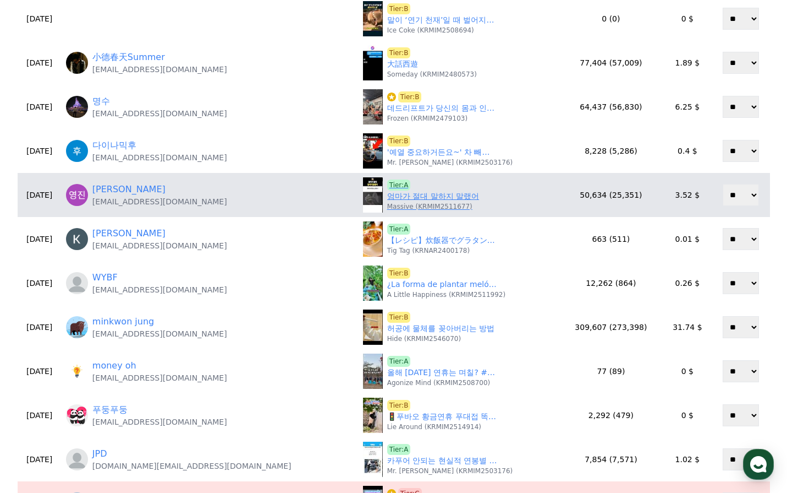
click at [387, 195] on link "엄마가 절대 말하지 말랬어" at bounding box center [433, 196] width 92 height 12
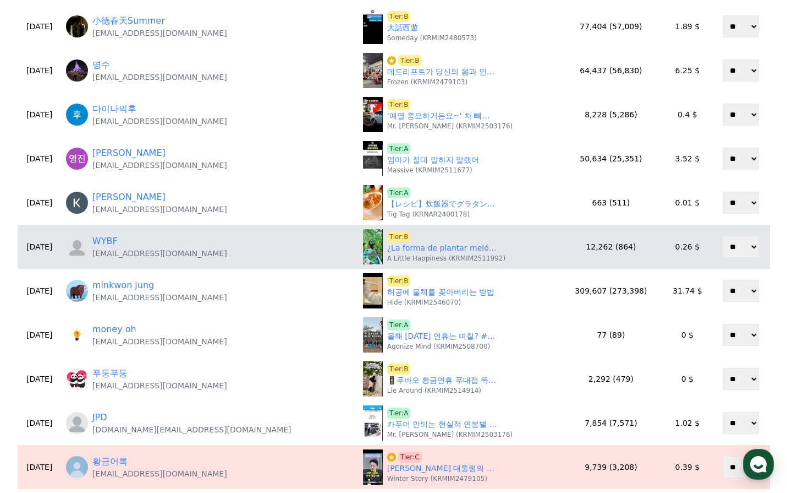
scroll to position [275, 0]
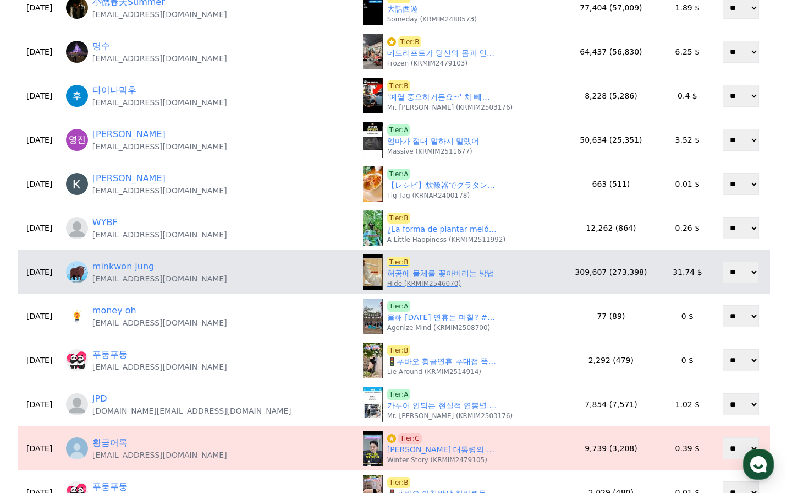
click at [398, 272] on link "허공에 물체를 꽂아버리는 방법" at bounding box center [440, 273] width 107 height 12
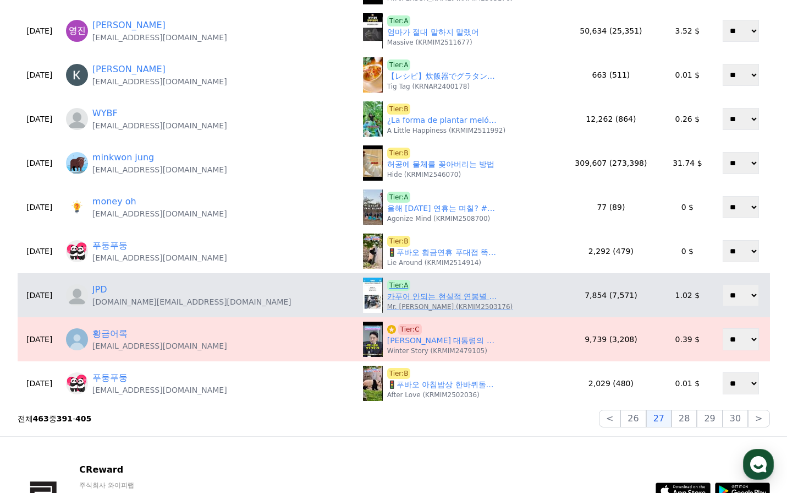
scroll to position [385, 0]
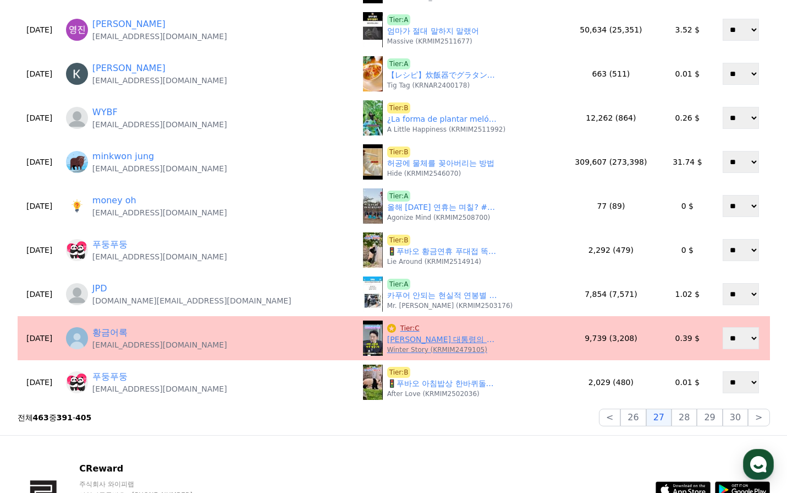
click at [398, 325] on span "Tier:C" at bounding box center [410, 327] width 24 height 11
click at [398, 326] on span "Tier:C" at bounding box center [410, 327] width 24 height 11
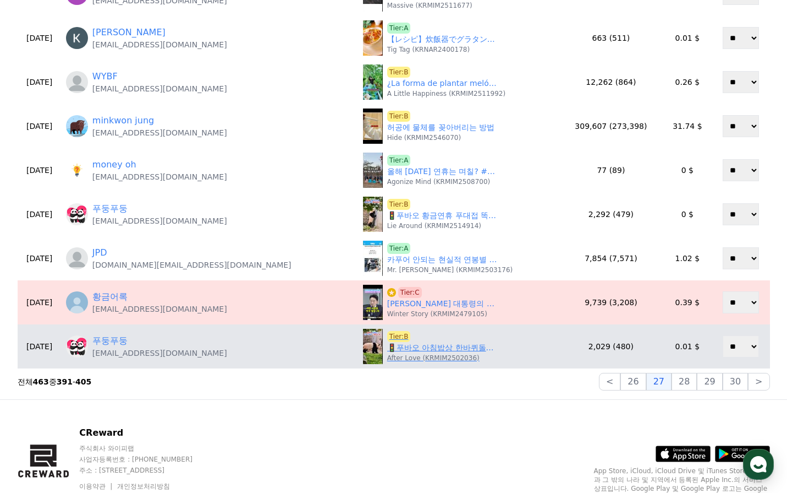
scroll to position [440, 0]
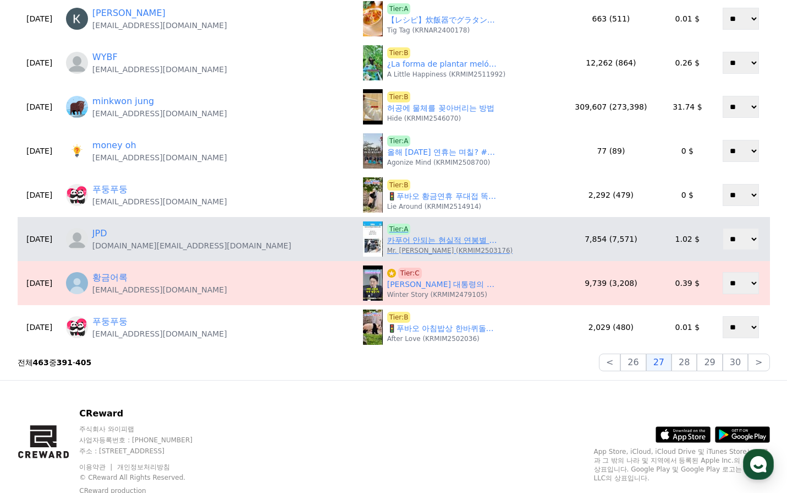
click at [391, 239] on link "카푸어 안되는 현실적 연봉별 차 추천" at bounding box center [442, 240] width 110 height 12
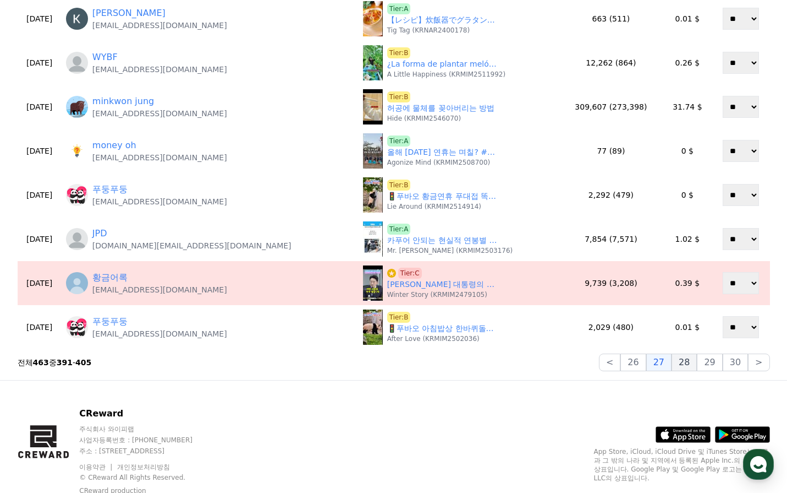
click at [694, 364] on button "28" at bounding box center [684, 362] width 25 height 18
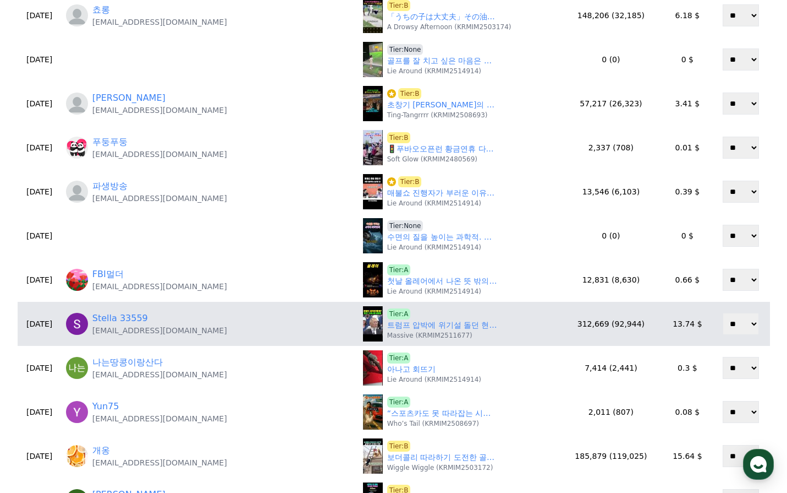
scroll to position [275, 0]
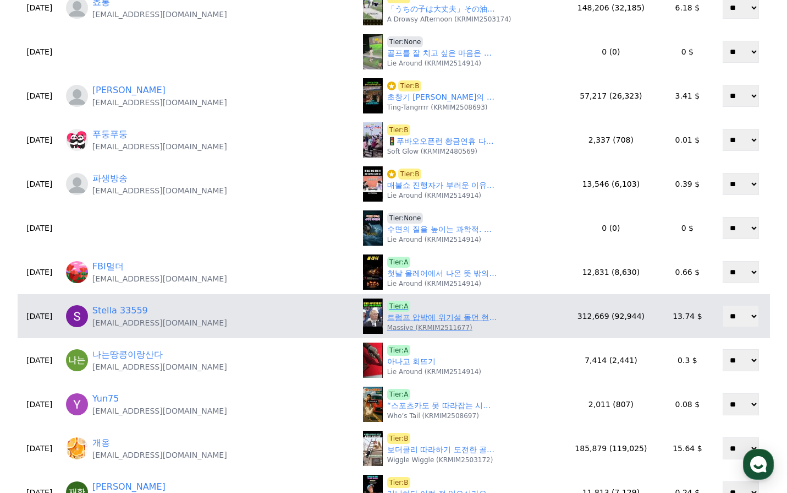
click at [387, 318] on link "트럼프 압박에 위기설 돌던 현대차의 역습" at bounding box center [442, 317] width 110 height 12
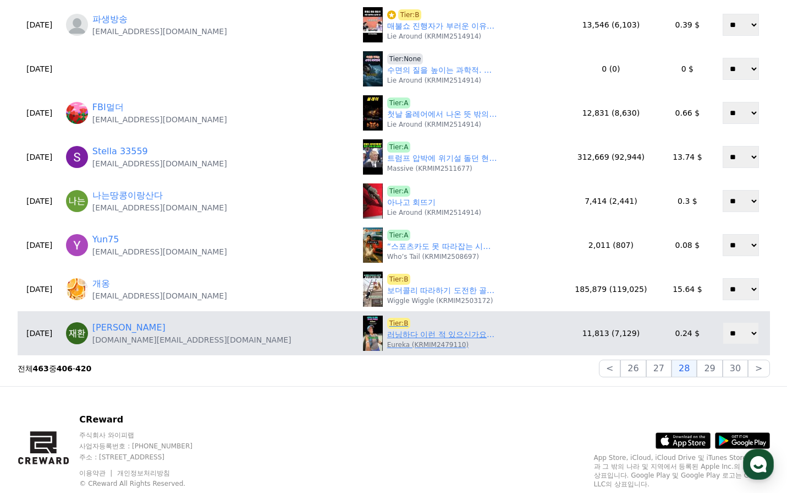
scroll to position [440, 0]
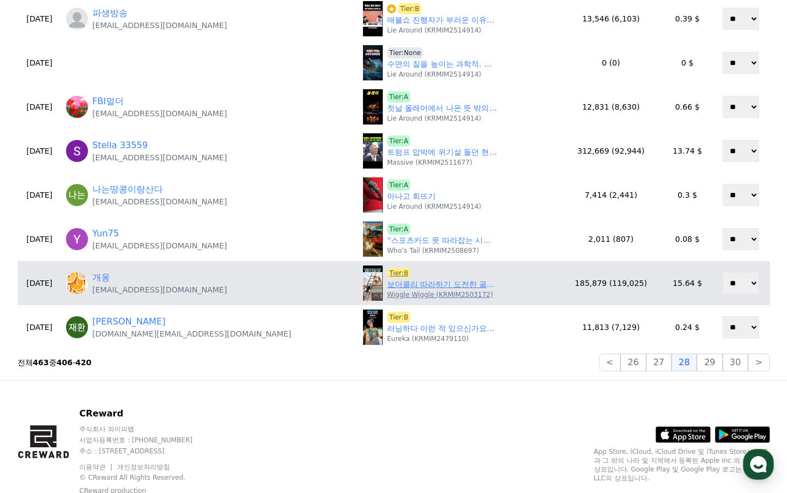
click at [387, 285] on link "보더콜리 따라하기 도전한 골댕이의 최후" at bounding box center [442, 284] width 110 height 12
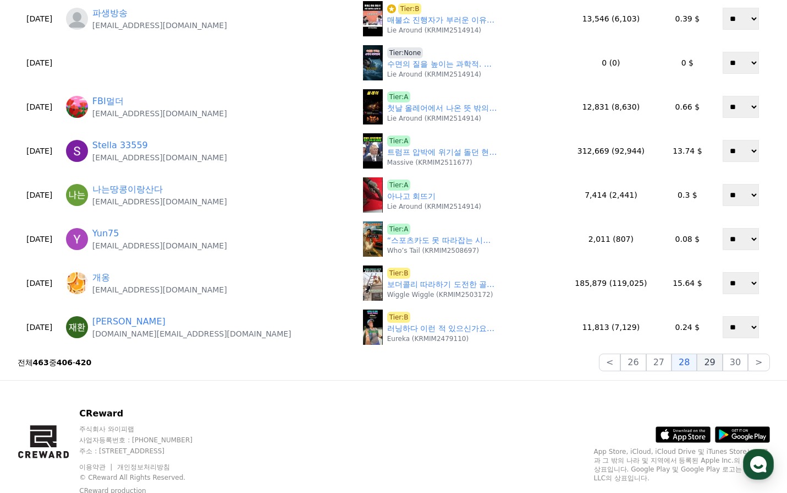
click at [712, 367] on button "29" at bounding box center [709, 362] width 25 height 18
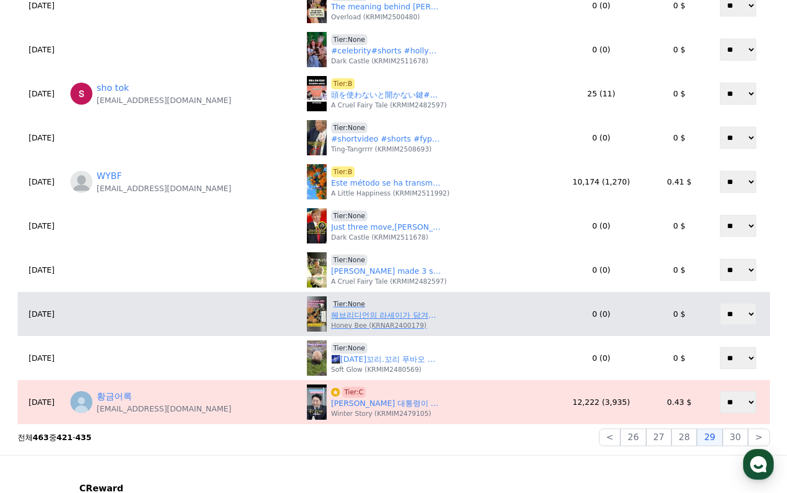
scroll to position [385, 0]
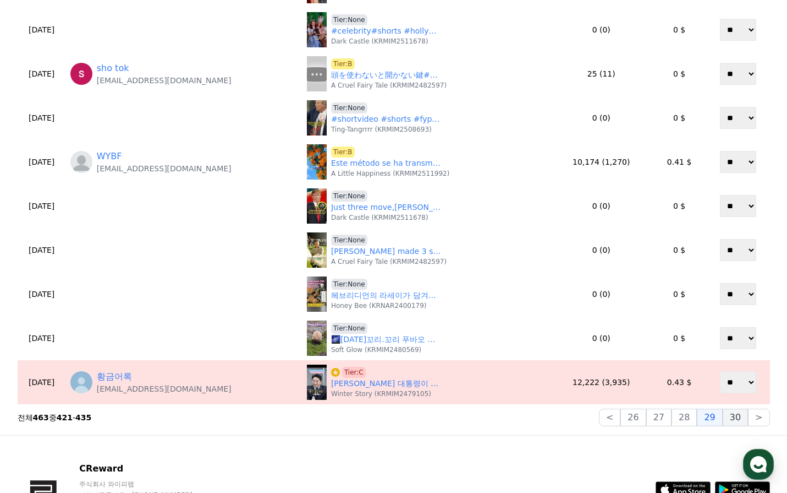
click at [737, 414] on button "30" at bounding box center [735, 417] width 25 height 18
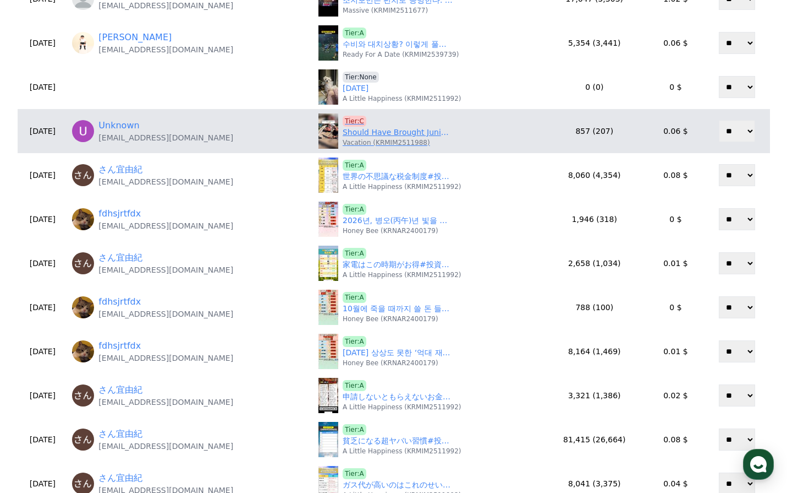
scroll to position [220, 0]
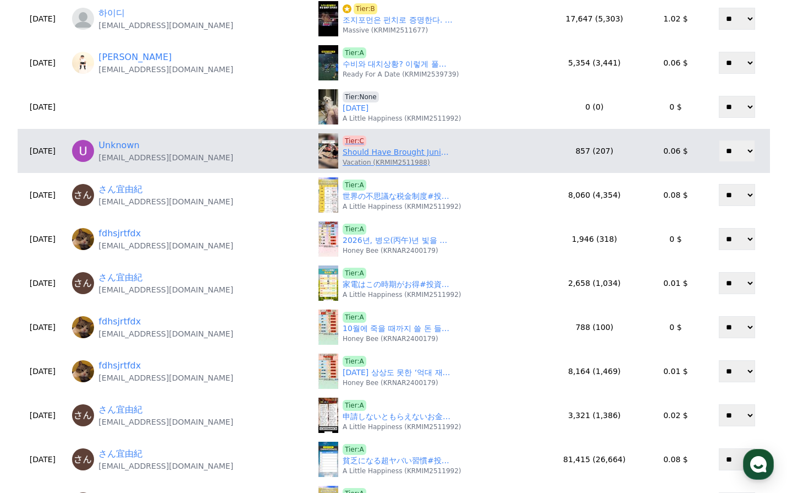
click at [352, 141] on span "Tier:C" at bounding box center [355, 140] width 24 height 11
click at [351, 140] on span "Tier:C" at bounding box center [355, 140] width 24 height 11
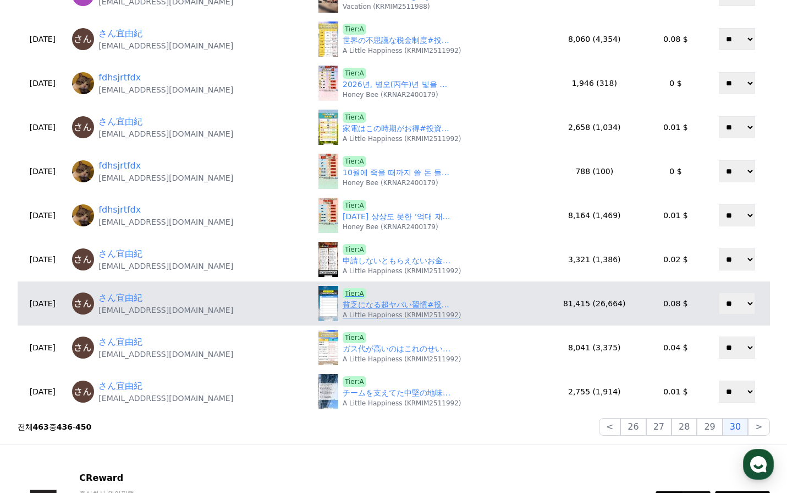
scroll to position [385, 0]
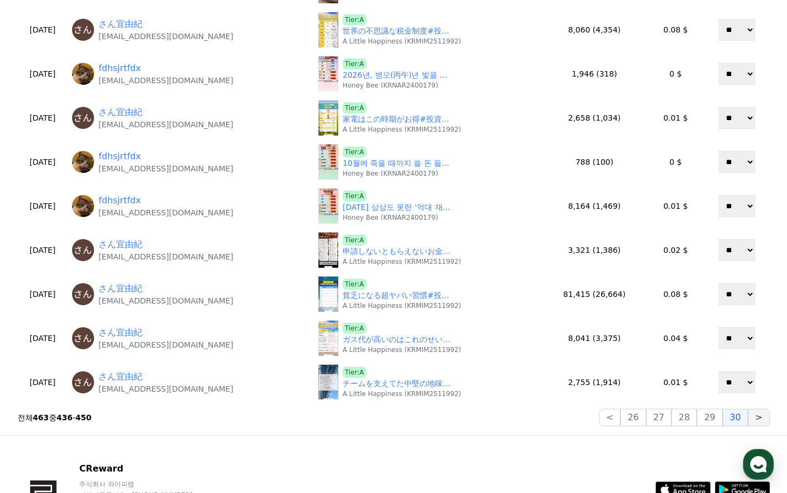
click at [761, 418] on button ">" at bounding box center [758, 417] width 21 height 18
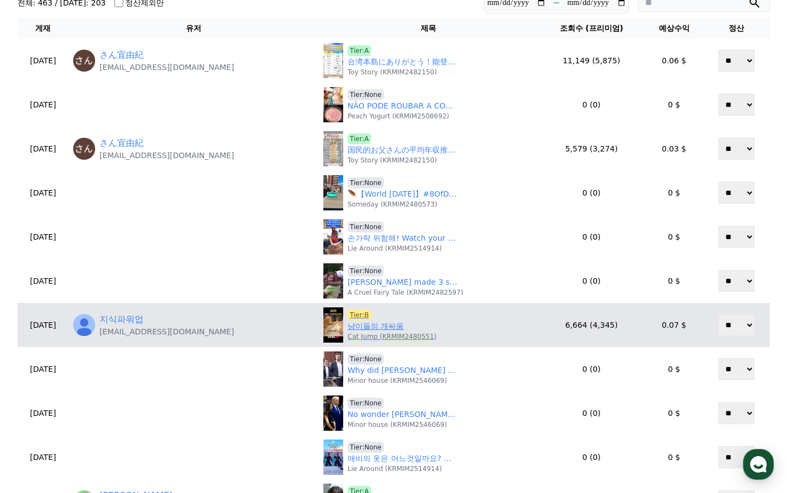
scroll to position [110, 0]
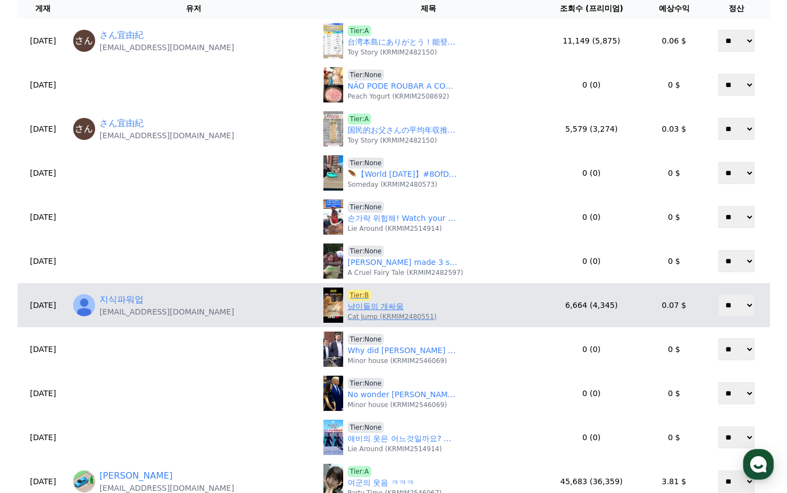
click at [374, 304] on link "냥이들의 개싸움" at bounding box center [376, 306] width 56 height 12
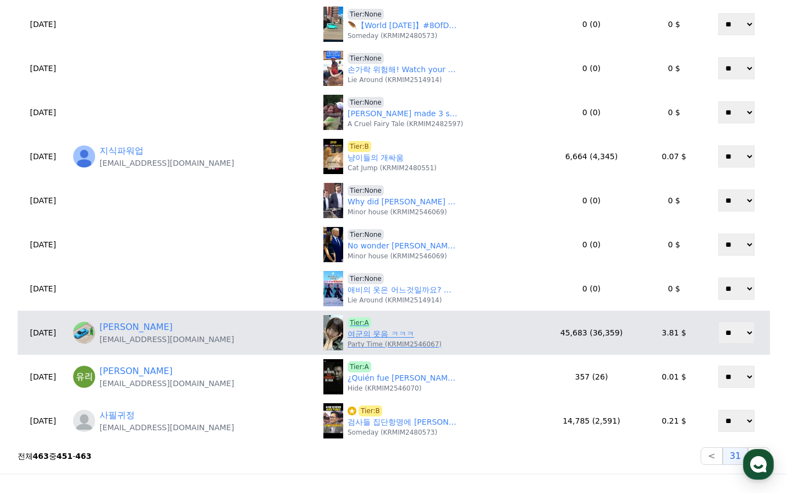
scroll to position [275, 0]
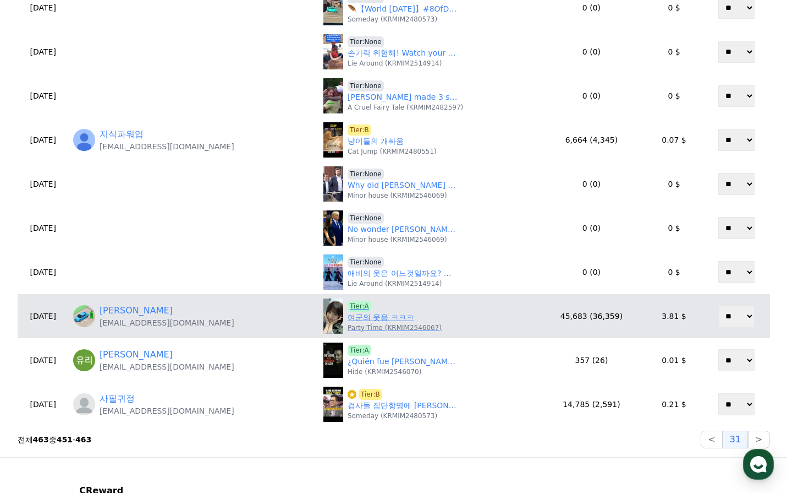
click at [371, 320] on link "여군의 웃음 ㅋㅋㅋ" at bounding box center [381, 317] width 67 height 12
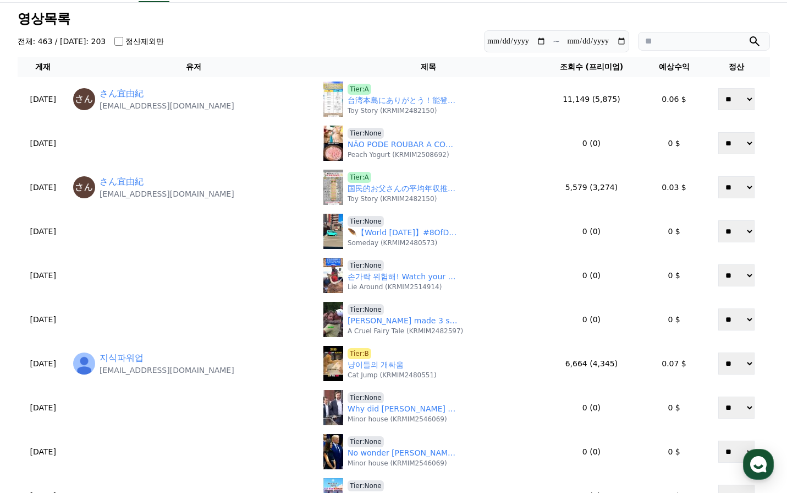
scroll to position [0, 0]
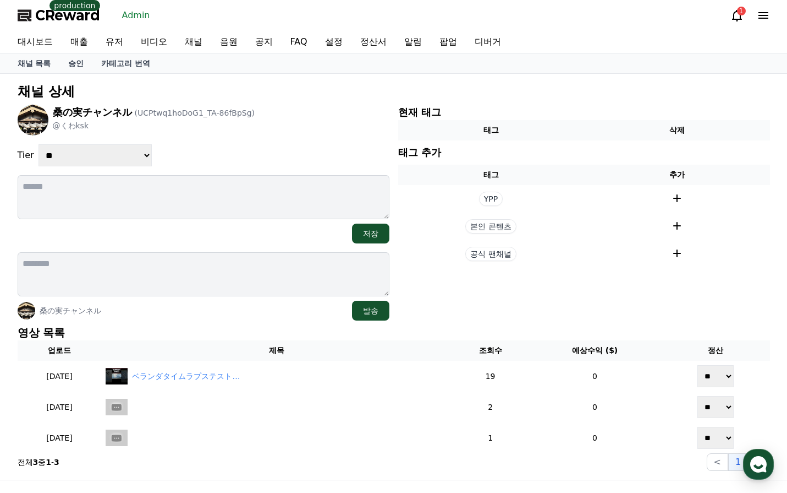
click at [263, 303] on div "桑の実チャンネル 발송" at bounding box center [204, 310] width 372 height 20
drag, startPoint x: 117, startPoint y: 150, endPoint x: 114, endPoint y: 166, distance: 16.3
click at [117, 150] on select "**********" at bounding box center [95, 155] width 113 height 22
select select "*"
click at [39, 144] on select "**********" at bounding box center [95, 155] width 113 height 22
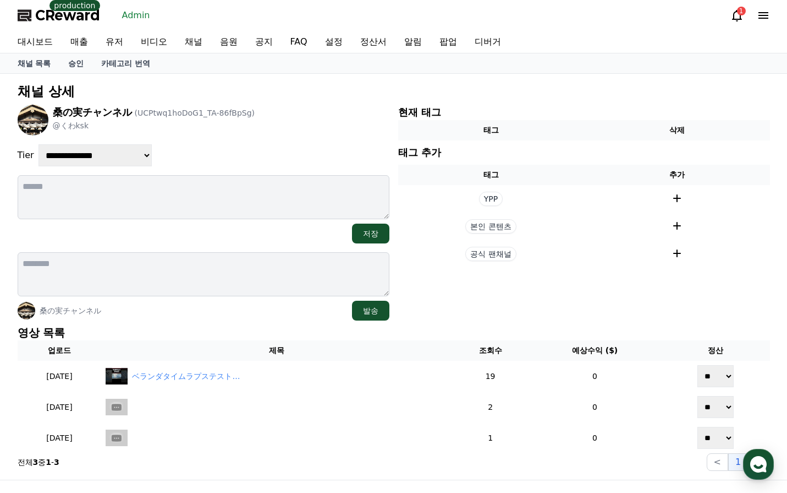
drag, startPoint x: 273, startPoint y: 151, endPoint x: 288, endPoint y: 162, distance: 18.1
click at [276, 151] on div "**********" at bounding box center [204, 155] width 372 height 22
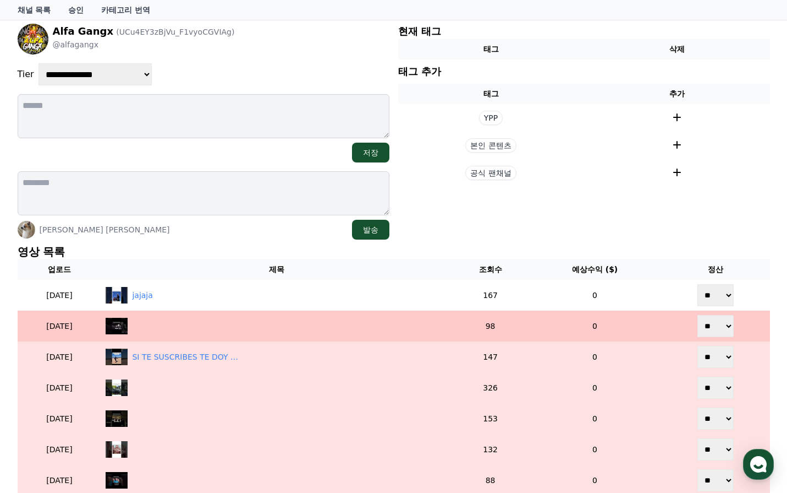
scroll to position [108, 0]
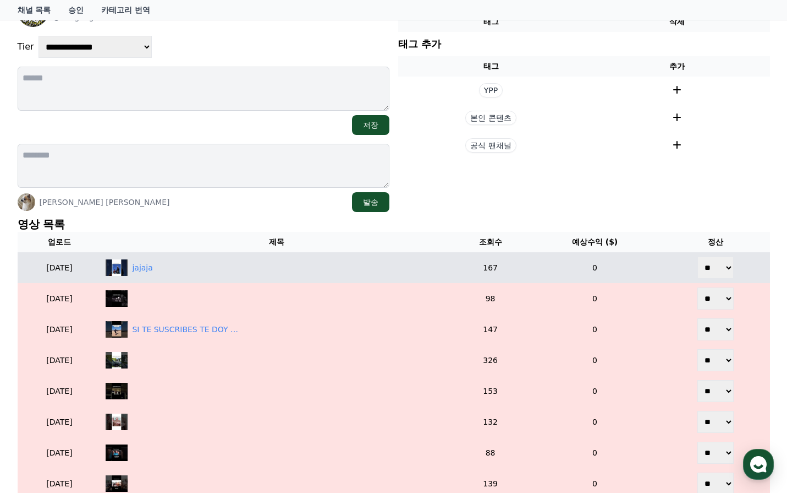
click at [734, 273] on select "** **" at bounding box center [716, 267] width 36 height 22
select select "********"
click at [699, 256] on select "** **" at bounding box center [716, 267] width 36 height 22
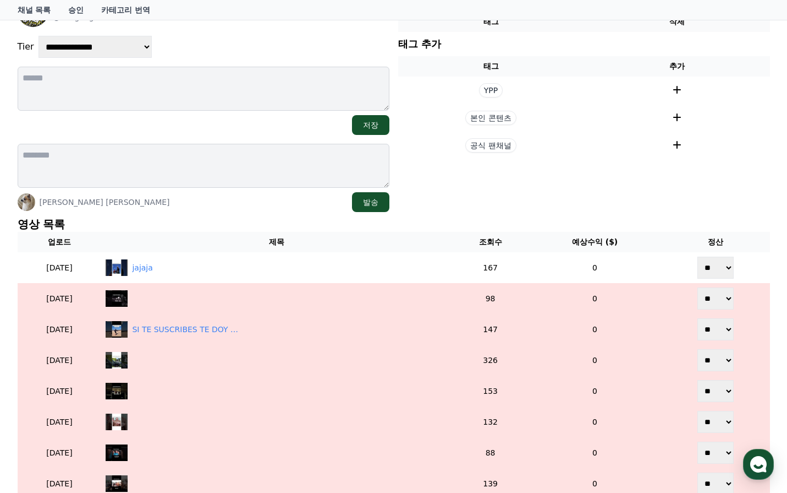
click at [686, 234] on th "정산" at bounding box center [715, 242] width 109 height 20
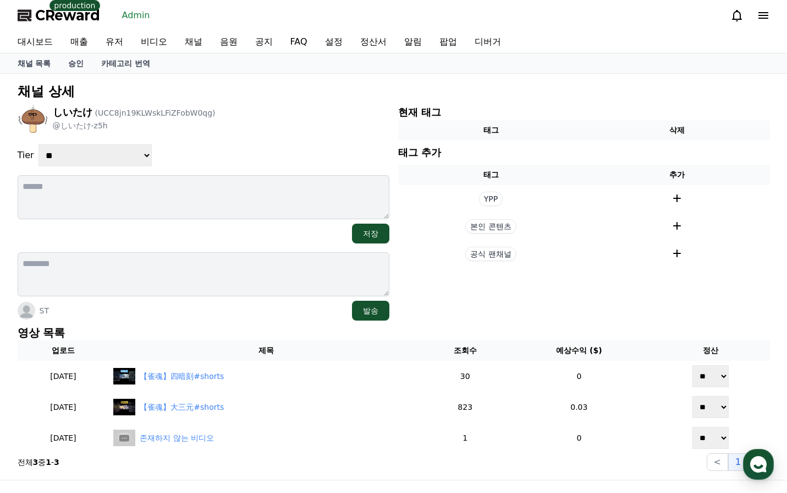
drag, startPoint x: 0, startPoint y: 0, endPoint x: 125, endPoint y: 152, distance: 196.6
click at [125, 152] on select "**********" at bounding box center [95, 155] width 113 height 22
select select "*"
click at [39, 144] on select "**********" at bounding box center [95, 155] width 113 height 22
drag, startPoint x: 293, startPoint y: 160, endPoint x: 304, endPoint y: 163, distance: 12.2
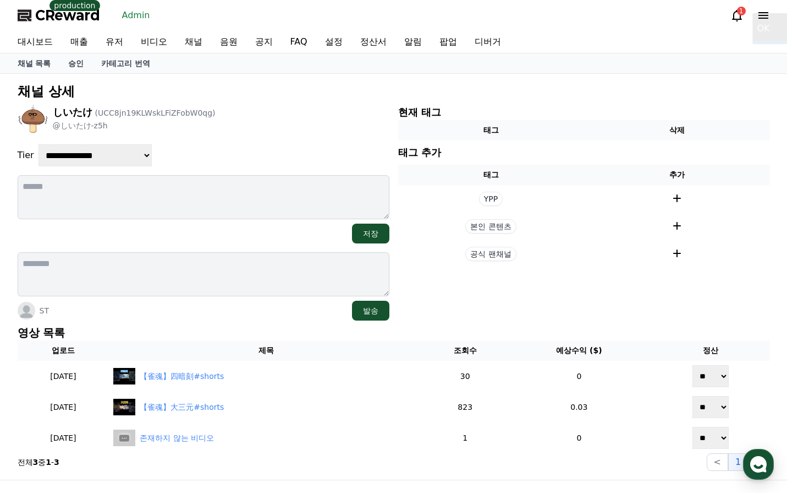
click at [298, 159] on div "**********" at bounding box center [204, 155] width 372 height 22
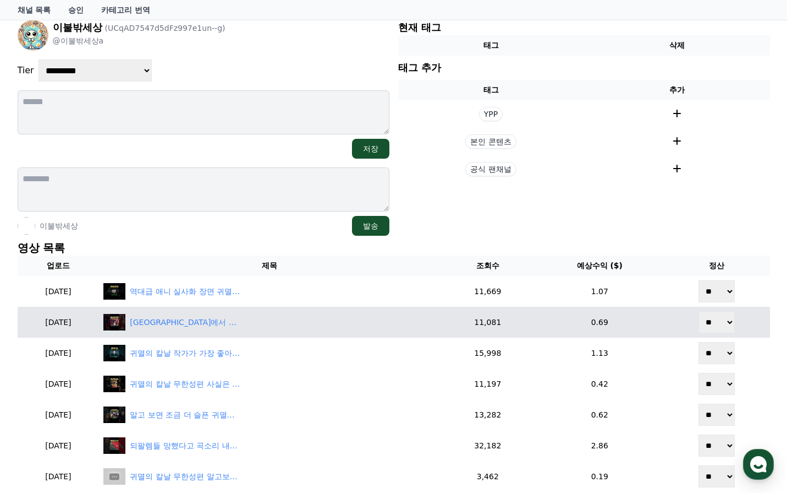
scroll to position [165, 0]
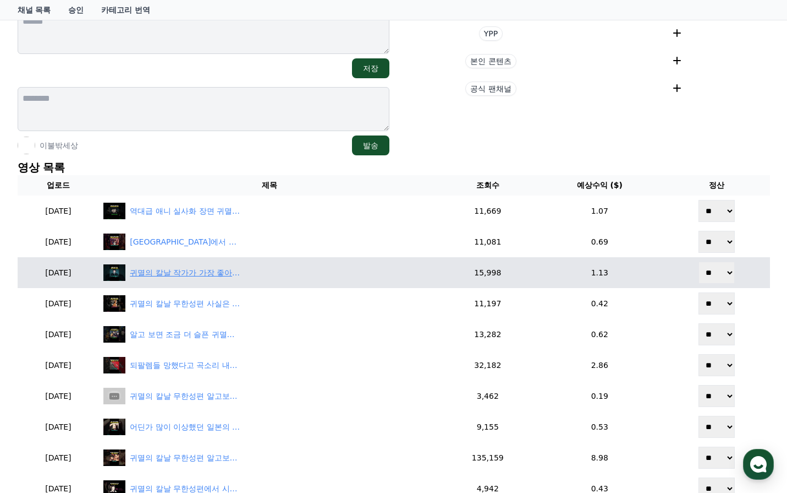
click at [219, 269] on div "귀멸의 칼날 작가가 가장 좋아하는 캐릭터 ㄷㄷ" at bounding box center [185, 273] width 110 height 12
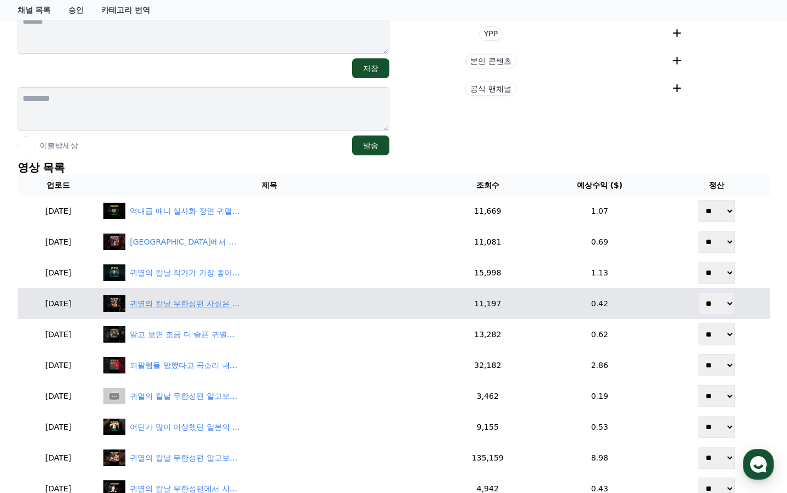
click at [211, 302] on div "귀멸의 칼날 무한성편 사실은 나키메의 계략었다면? ㄷㄷ" at bounding box center [185, 304] width 110 height 12
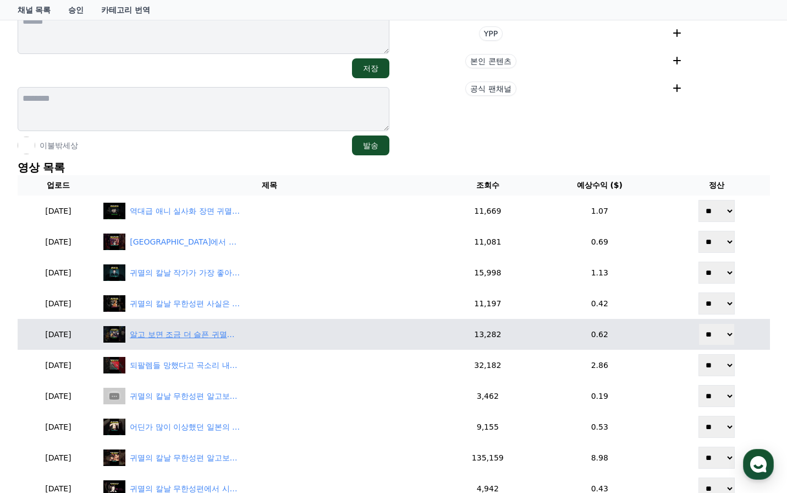
click at [204, 333] on div "알고 보면 조금 더 슬픈 귀멸의 칼날 설정 ㄷㄷ" at bounding box center [185, 335] width 110 height 12
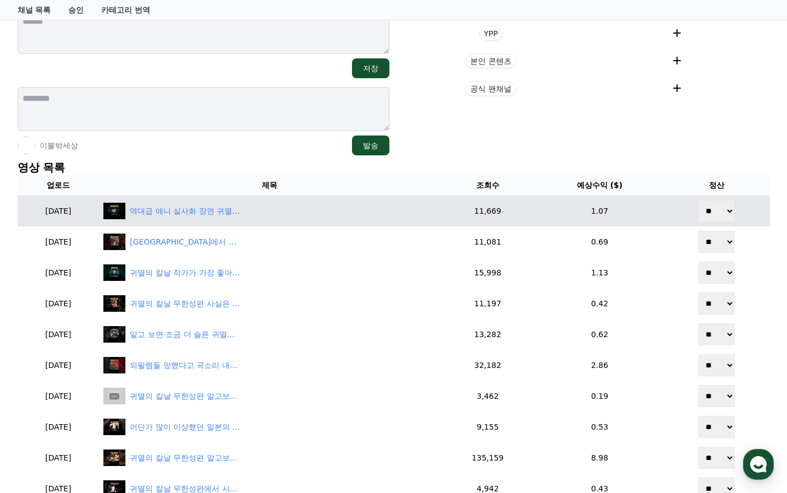
click at [203, 220] on td "역대급 애니 실사화 장면 귀멸의 칼날 큐브스테이크 선배 ㄷㄷ" at bounding box center [269, 210] width 341 height 31
click at [199, 215] on div "역대급 애니 실사화 장면 귀멸의 칼날 큐브스테이크 선배 ㄷㄷ" at bounding box center [185, 211] width 110 height 12
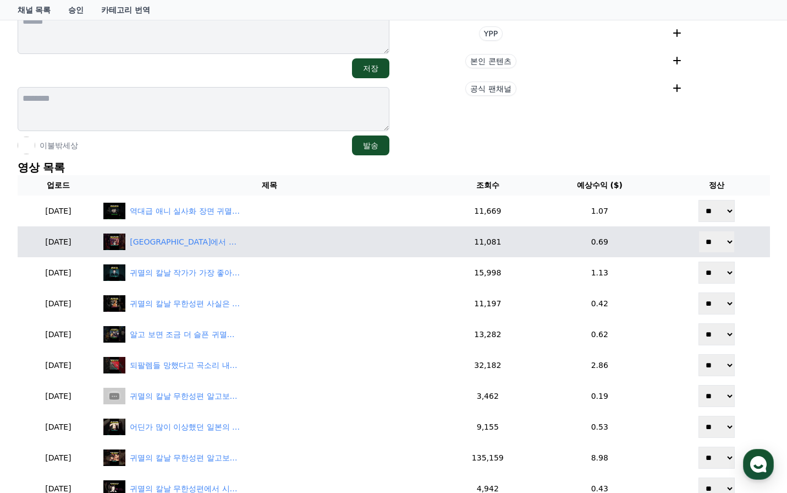
click at [723, 244] on select "** **" at bounding box center [717, 242] width 36 height 22
select select "********"
click at [700, 231] on select "** **" at bounding box center [717, 242] width 36 height 22
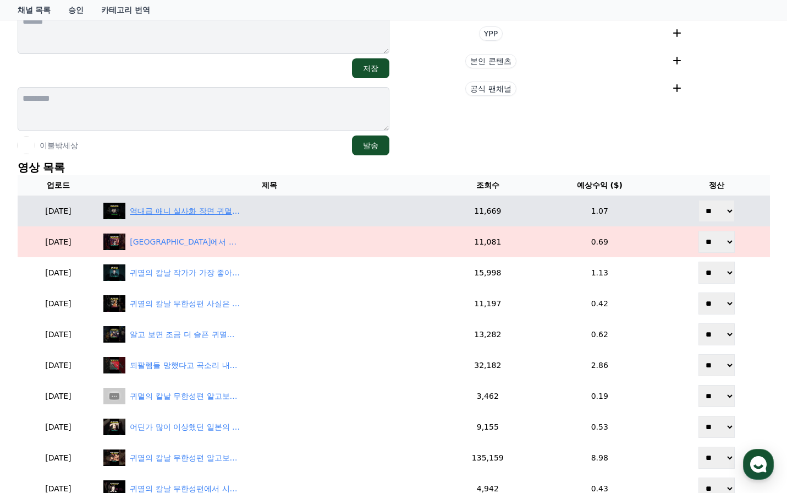
click at [228, 211] on div "역대급 애니 실사화 장면 귀멸의 칼날 큐브스테이크 선배 ㄷㄷ" at bounding box center [185, 211] width 110 height 12
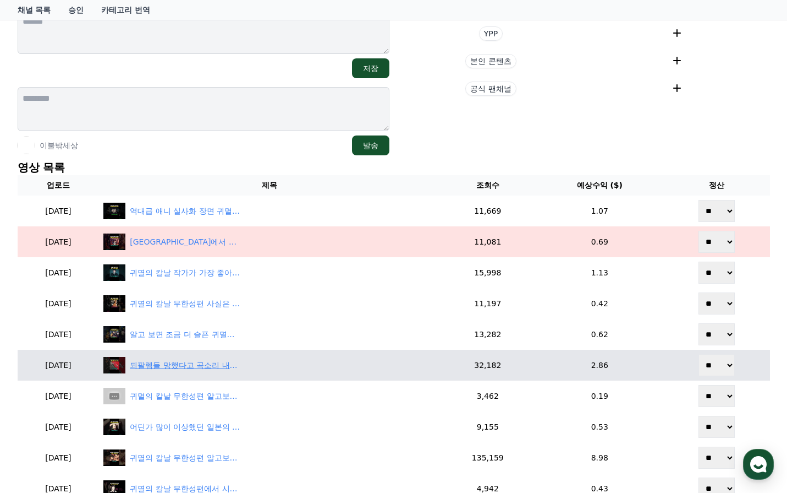
click at [218, 364] on div "되팔렘들 망했다고 곡소리 내는 귀멸의 칼날 일륜도 굿즈 근황 ㄷㄷ" at bounding box center [185, 365] width 110 height 12
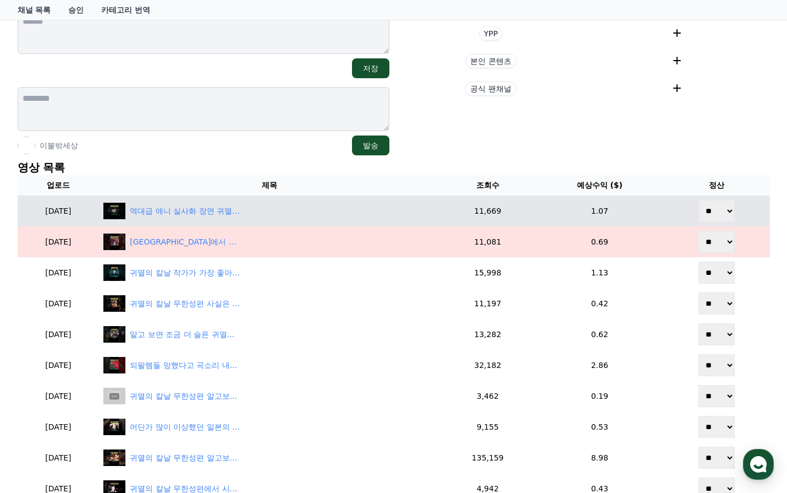
drag, startPoint x: 726, startPoint y: 210, endPoint x: 729, endPoint y: 221, distance: 11.9
click at [726, 212] on select "** **" at bounding box center [717, 211] width 36 height 22
select select "********"
click at [700, 200] on select "** **" at bounding box center [717, 211] width 36 height 22
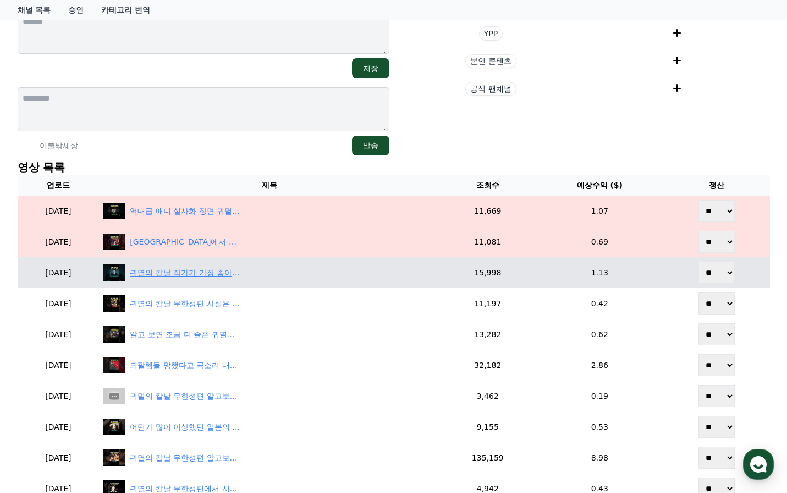
click at [232, 273] on div "귀멸의 칼날 작가가 가장 좋아하는 캐릭터 ㄷㄷ" at bounding box center [185, 273] width 110 height 12
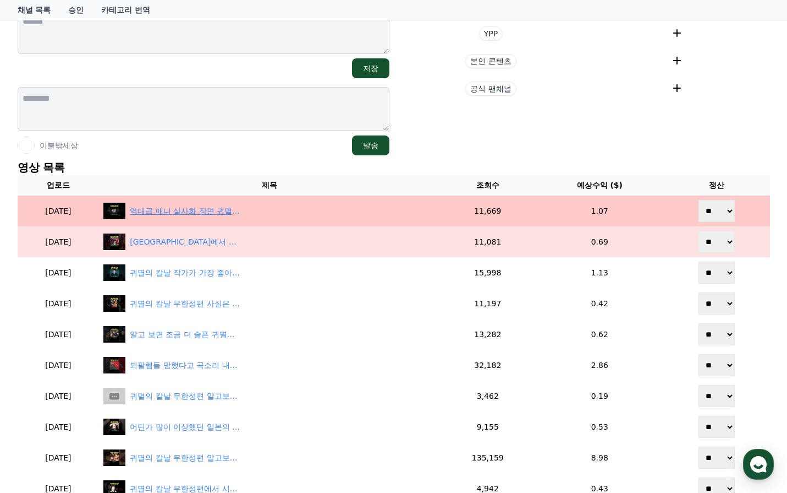
click at [227, 209] on div "역대급 애니 실사화 장면 귀멸의 칼날 큐브스테이크 선배 ㄷㄷ" at bounding box center [185, 211] width 110 height 12
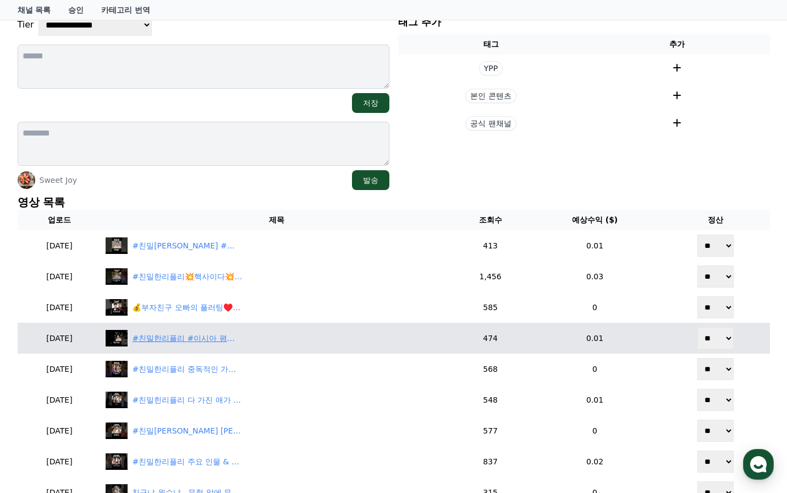
scroll to position [165, 0]
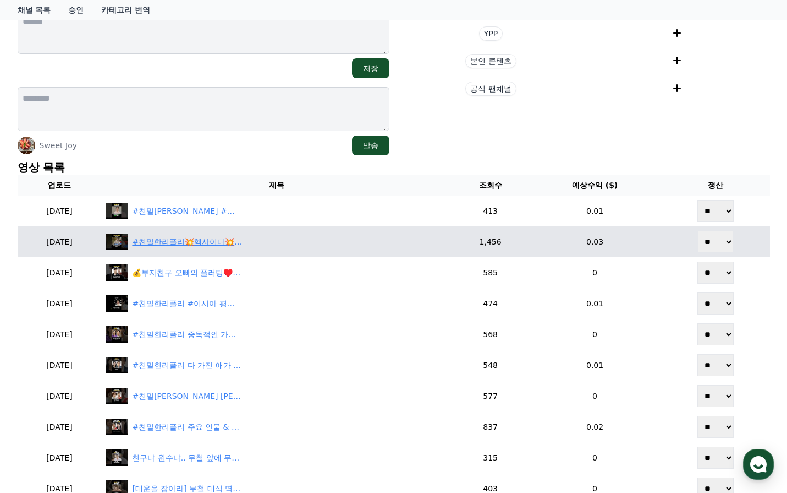
click at [206, 239] on div "#친밀한리플리💥핵사이다💥 ”어디서 돈ㅈㄹ이야!“ 재벌2세에게 포장마차 가르치는 #이시아 심각한 역할보다 시트콤 더 잘 어울릴 것 같아 #sho…" at bounding box center [187, 242] width 110 height 12
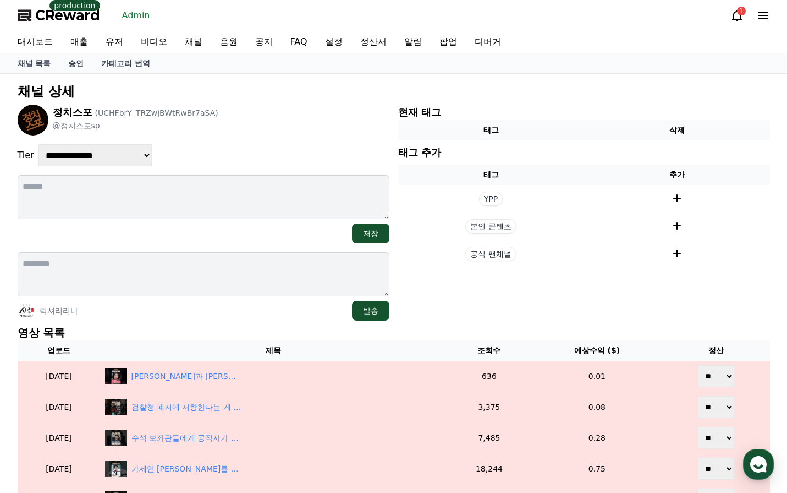
click at [272, 312] on div "럭셔리리나 발송" at bounding box center [204, 310] width 372 height 20
click at [286, 310] on div "럭셔리리나 발송" at bounding box center [204, 310] width 372 height 20
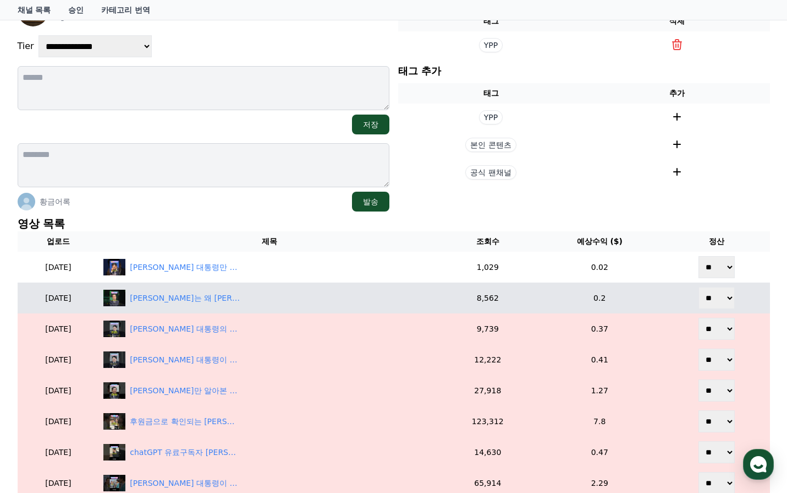
scroll to position [110, 0]
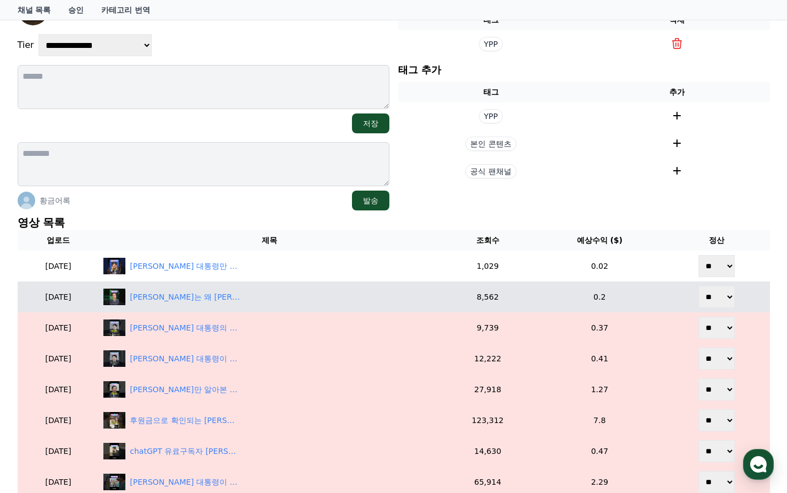
click at [718, 289] on select "** **" at bounding box center [717, 297] width 36 height 22
select select "********"
click at [700, 286] on select "** **" at bounding box center [717, 297] width 36 height 22
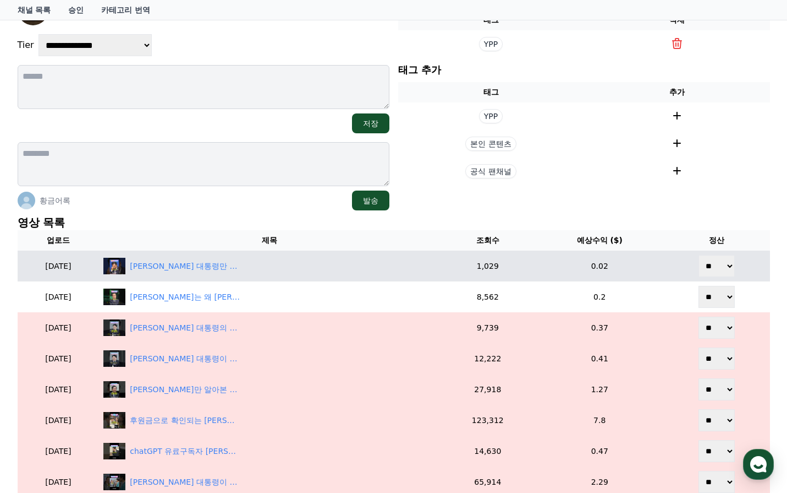
click at [710, 268] on select "** **" at bounding box center [717, 266] width 36 height 22
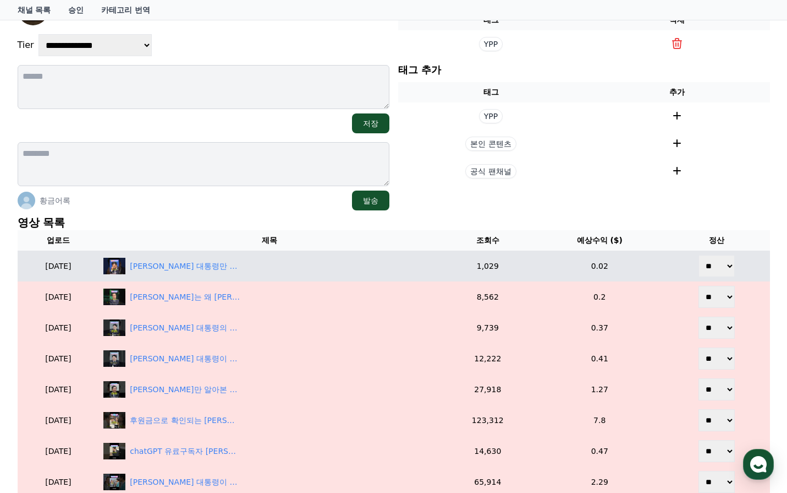
select select "********"
click at [700, 255] on select "** **" at bounding box center [717, 266] width 36 height 22
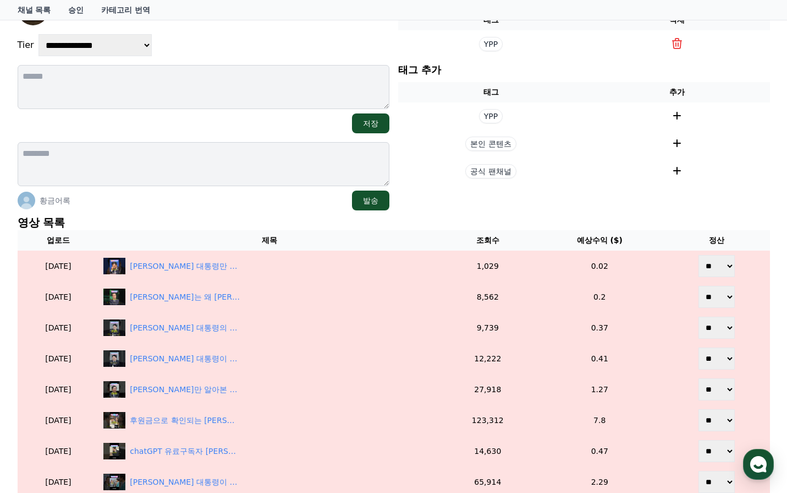
click at [630, 199] on section "현재 태그 태그 삭제 YPP 태그 추가 태그 추가 YPP 본인 콘텐츠 공식 팬채널" at bounding box center [584, 102] width 372 height 216
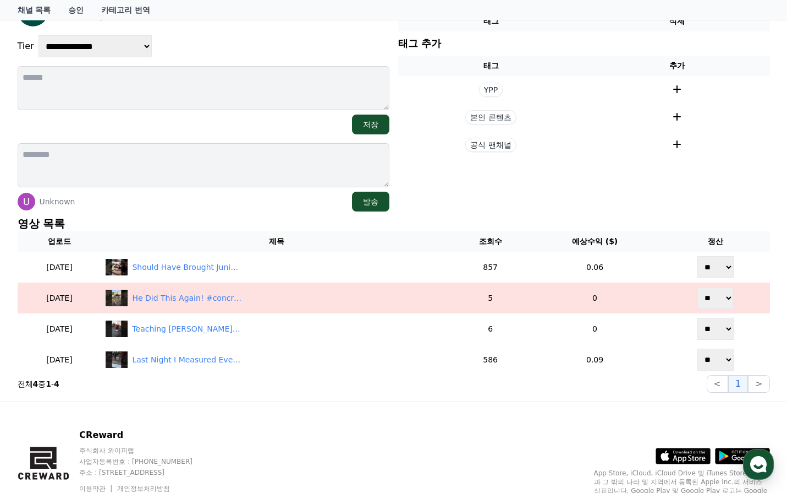
scroll to position [110, 0]
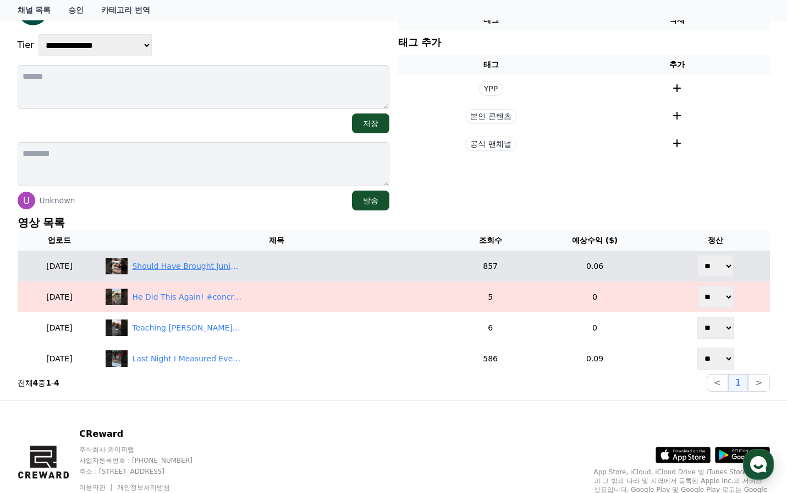
click at [216, 266] on div "Should Have Brought Junior! #victoryoutdoorservices #concretework #concrete #tr…" at bounding box center [187, 266] width 110 height 12
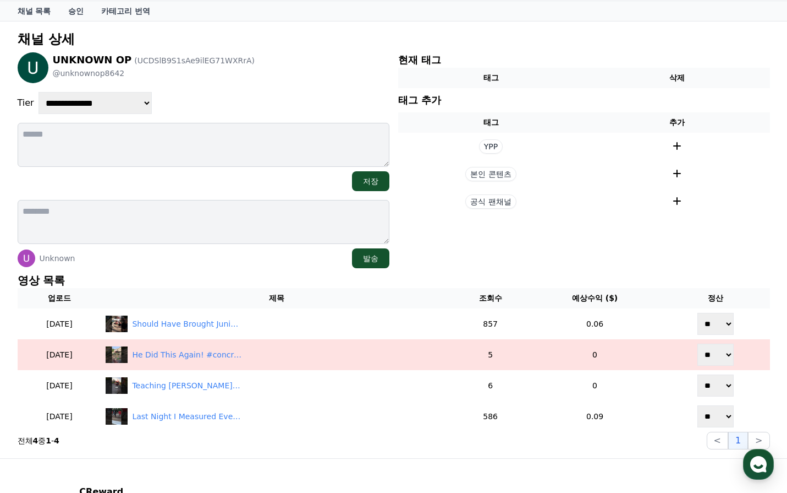
scroll to position [0, 0]
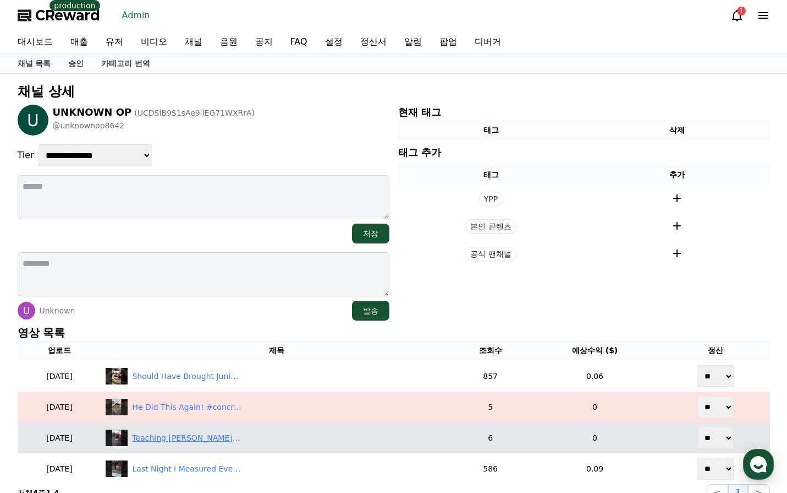
click at [193, 435] on div "Teaching [PERSON_NAME] how to drive his new supervisor wheelchair #fyp #concret…" at bounding box center [187, 438] width 110 height 12
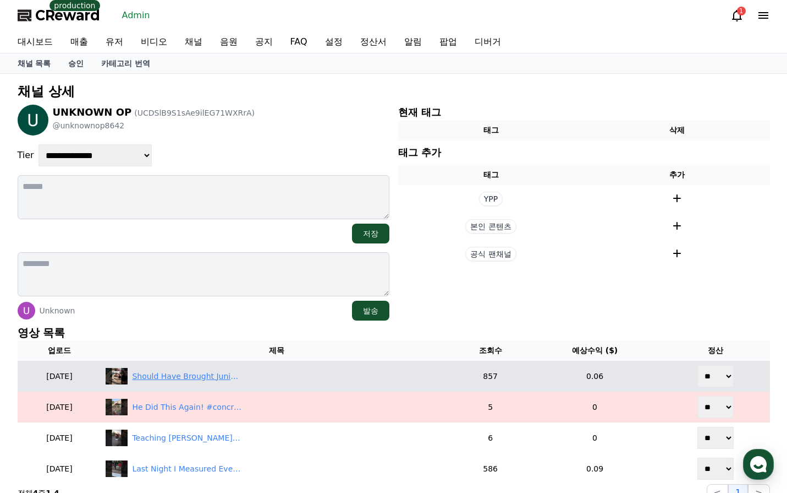
click at [216, 381] on div "Should Have Brought Junior! #victoryoutdoorservices #concretework #concrete #tr…" at bounding box center [187, 376] width 110 height 12
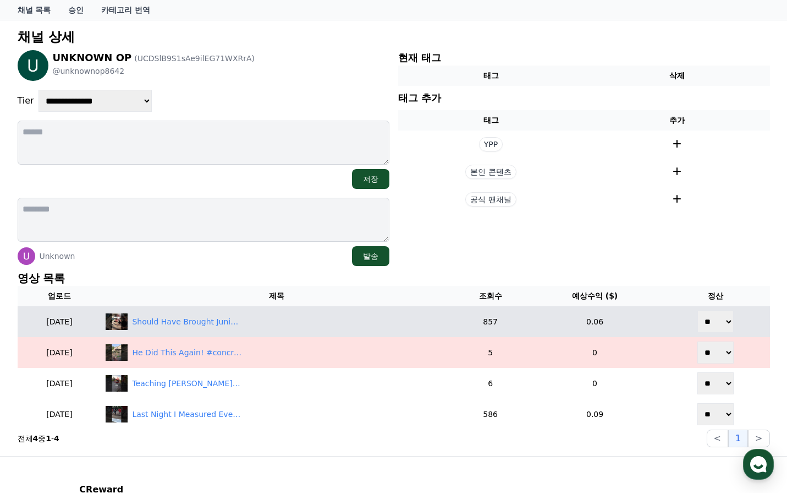
scroll to position [55, 0]
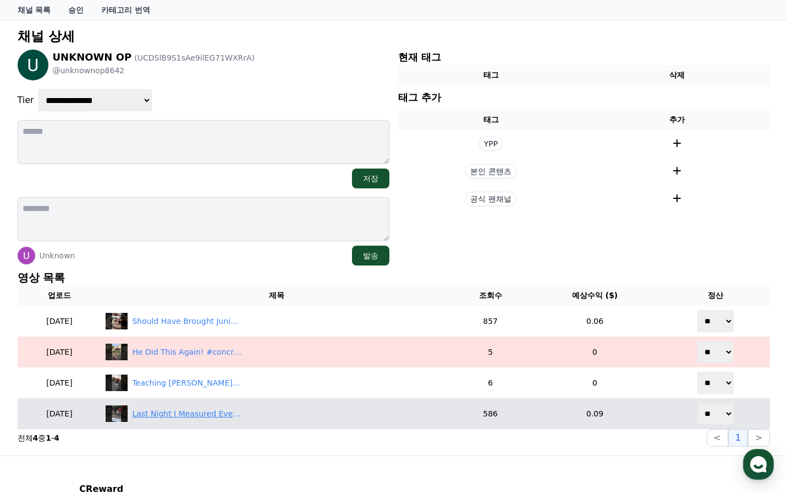
click at [211, 415] on div "Last Night I Measured Everything!#fyp #concrete #concretelife #victoryoutdoor" at bounding box center [187, 414] width 110 height 12
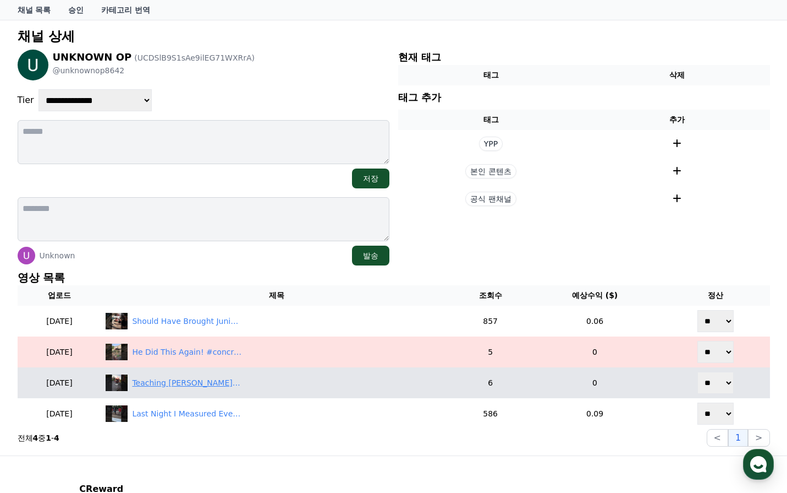
click at [226, 374] on div "Teaching darryl jr how to drive his new supervisor wheelchair #fyp #concrete #c…" at bounding box center [277, 382] width 342 height 17
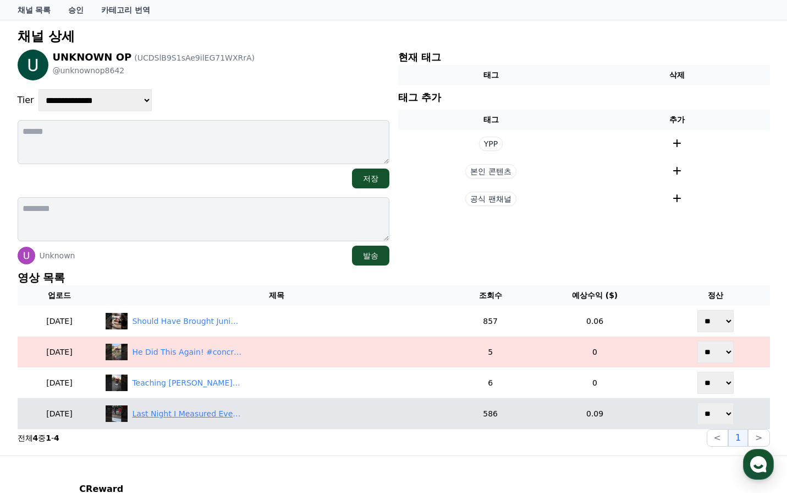
click at [227, 413] on div "Last Night I Measured Everything!#fyp #concrete #concretelife #victoryoutdoor" at bounding box center [187, 414] width 110 height 12
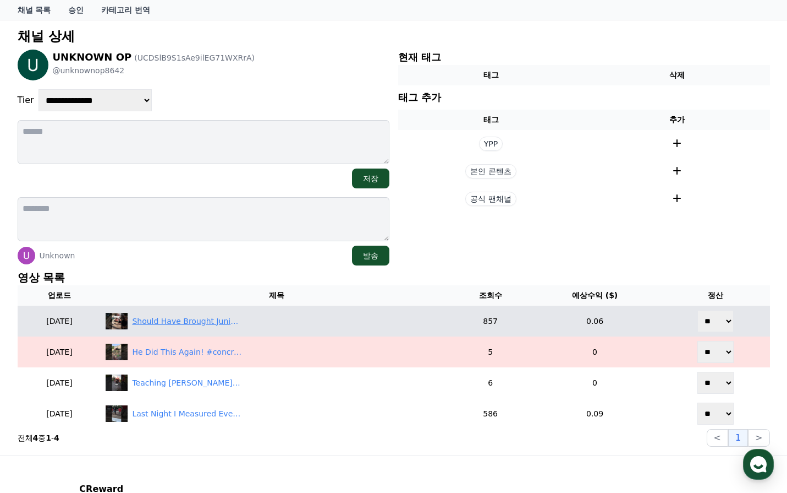
click at [242, 322] on div "Should Have Brought Junior! #victoryoutdoorservices #concretework #concrete #tr…" at bounding box center [187, 321] width 110 height 12
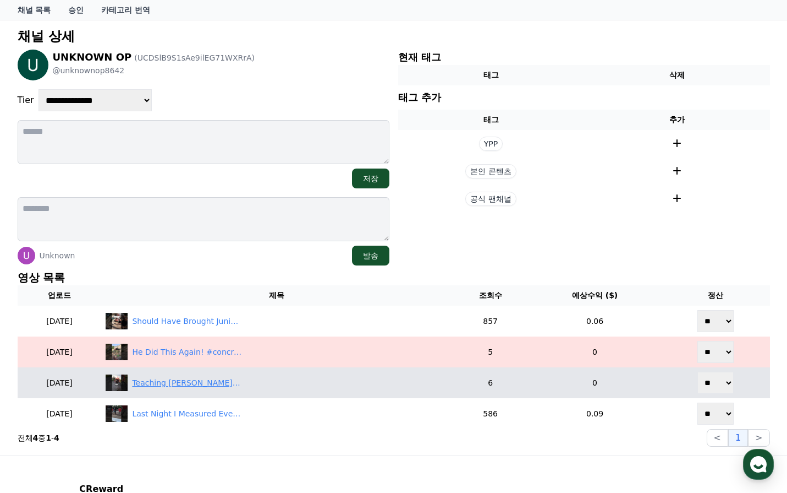
click at [218, 376] on div "Teaching darryl jr how to drive his new supervisor wheelchair #fyp #concrete #c…" at bounding box center [277, 382] width 342 height 17
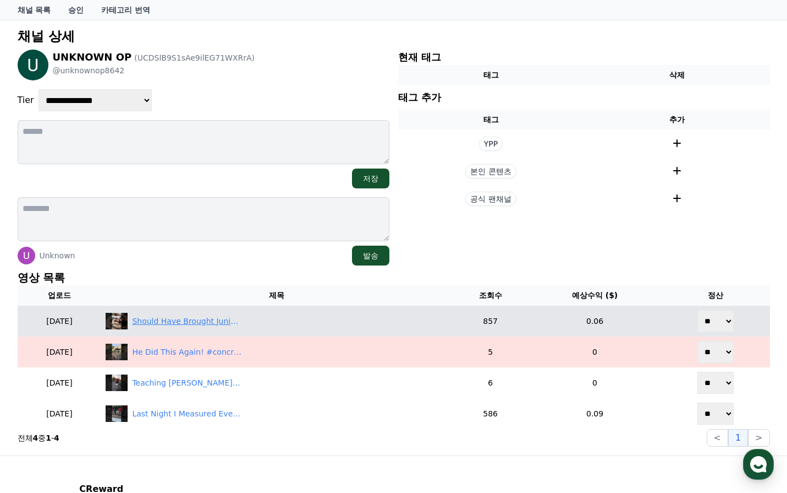
click at [232, 322] on div "Should Have Brought Junior! #victoryoutdoorservices #concretework #concrete #tr…" at bounding box center [187, 321] width 110 height 12
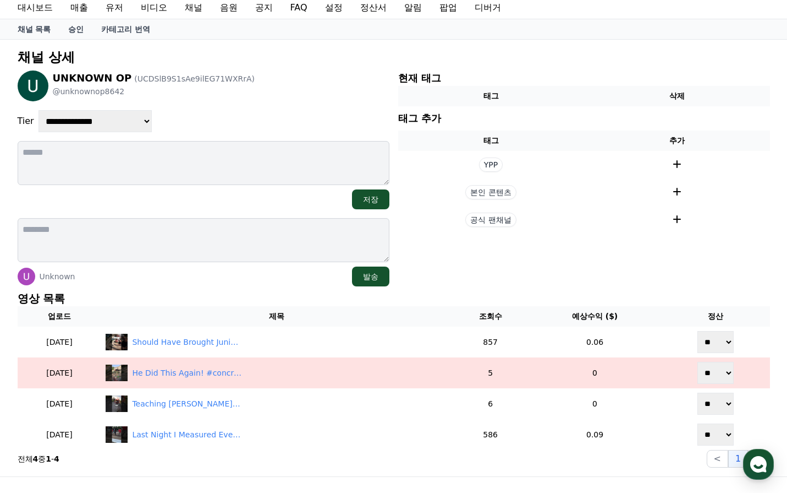
scroll to position [0, 0]
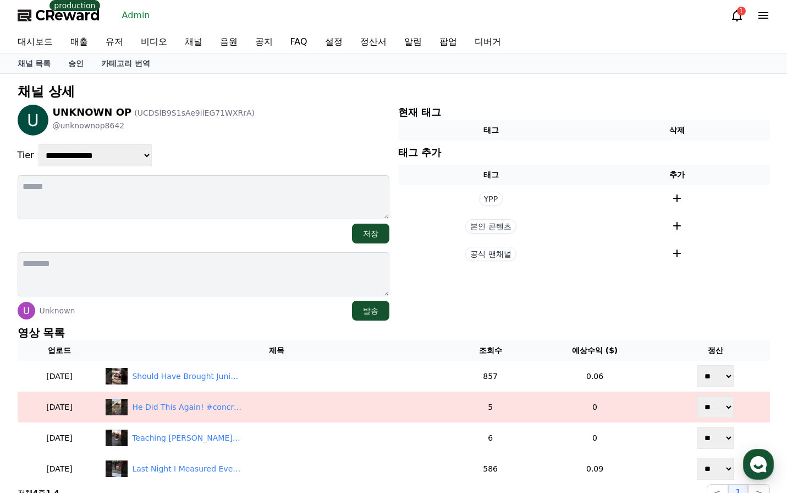
click at [118, 43] on link "유저" at bounding box center [114, 42] width 35 height 22
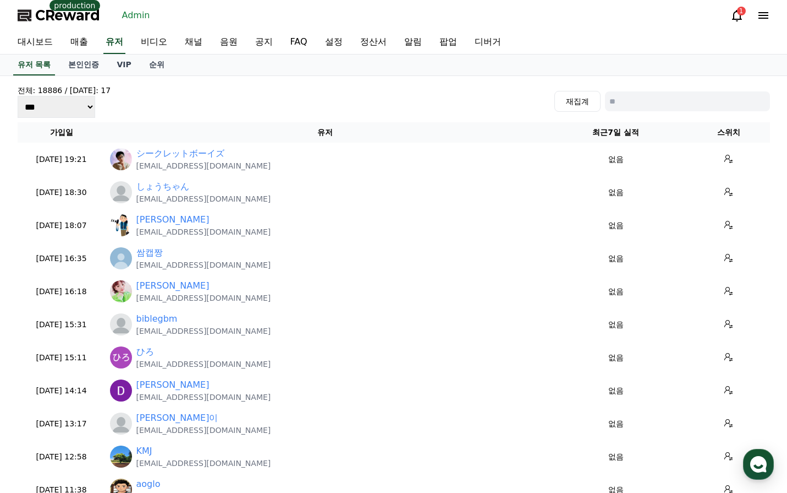
click at [634, 105] on input at bounding box center [687, 101] width 165 height 20
paste input "**********"
type input "**********"
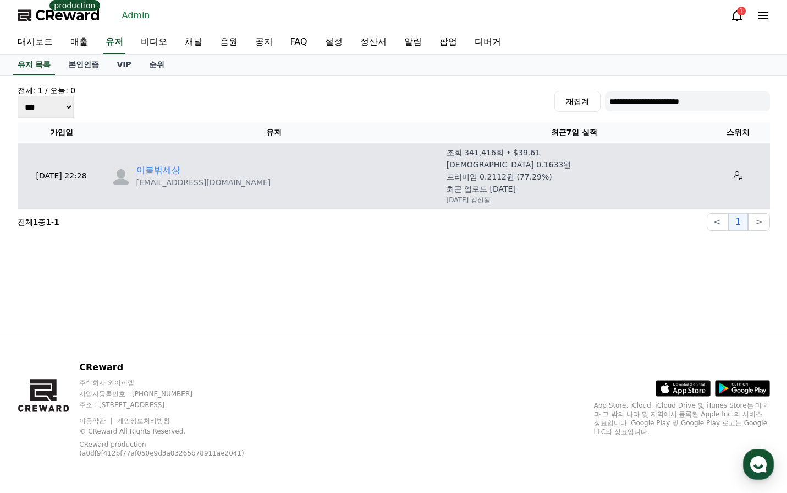
click at [157, 176] on link "이불밖세상" at bounding box center [158, 169] width 44 height 13
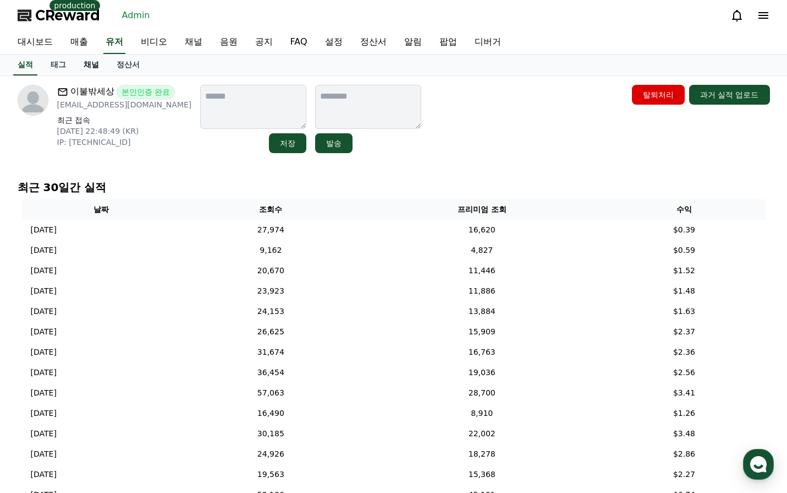
click at [96, 64] on link "채널" at bounding box center [91, 64] width 33 height 21
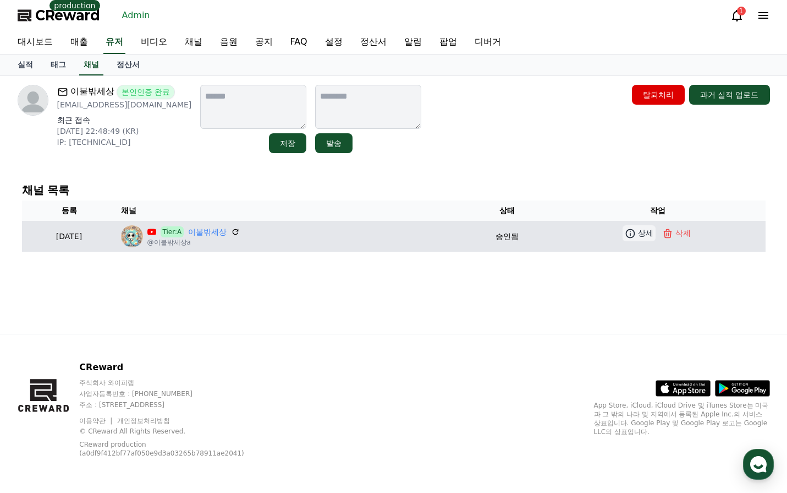
click at [648, 237] on p "상세" at bounding box center [645, 233] width 15 height 12
click at [636, 235] on icon at bounding box center [630, 232] width 9 height 9
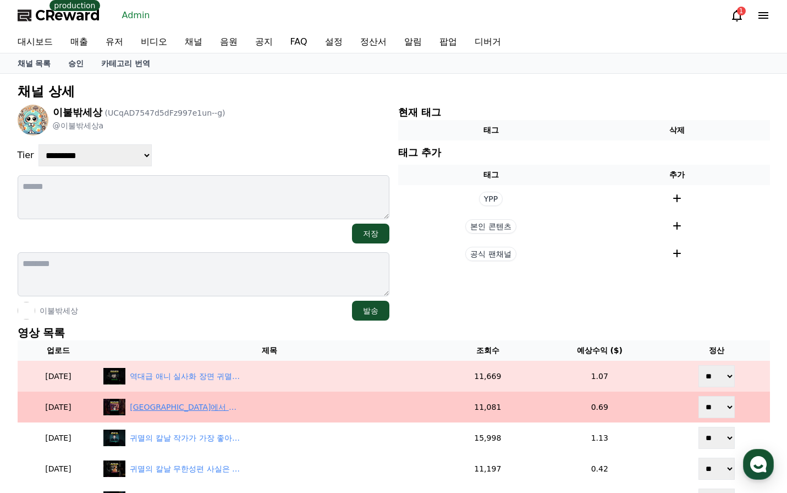
click at [215, 411] on div "[GEOGRAPHIC_DATA]에서 역대급 흥행했던 귀멸의 칼날 실사화 연극 ㄷㄷ" at bounding box center [185, 407] width 110 height 12
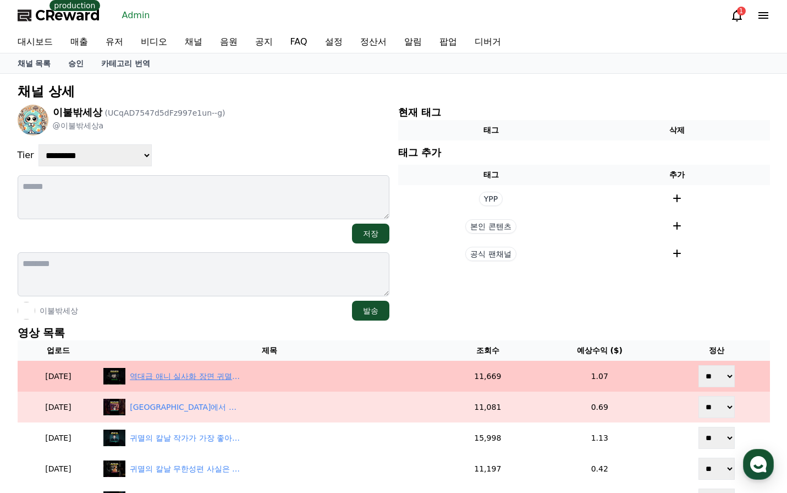
click at [178, 375] on div "역대급 애니 실사화 장면 귀멸의 칼날 큐브스테이크 선배 ㄷㄷ" at bounding box center [185, 376] width 110 height 12
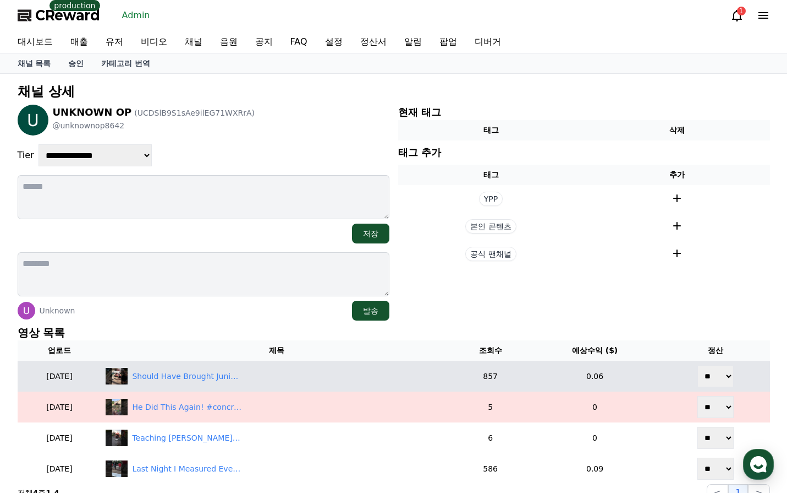
drag, startPoint x: 725, startPoint y: 374, endPoint x: 724, endPoint y: 386, distance: 12.7
click at [725, 374] on select "** **" at bounding box center [716, 376] width 36 height 22
select select "********"
click at [699, 365] on select "** **" at bounding box center [716, 376] width 36 height 22
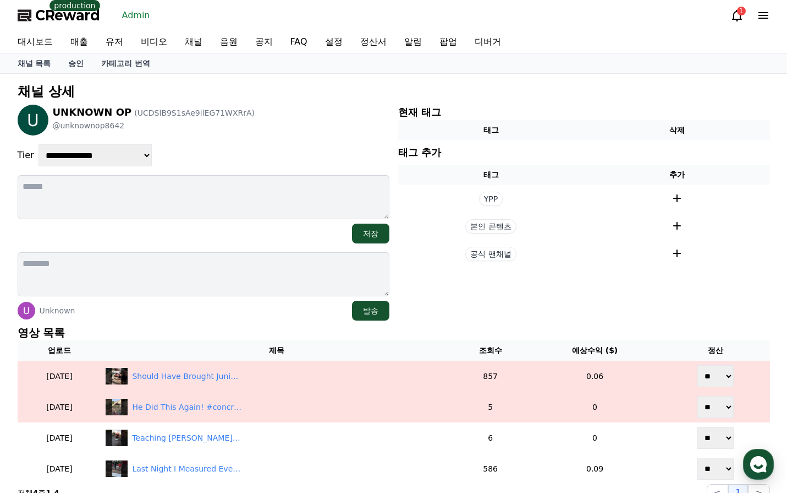
click at [520, 307] on section "현재 태그 태그 삭제 태그 추가 태그 추가 YPP 본인 콘텐츠 공식 팬채널" at bounding box center [584, 213] width 372 height 216
